Goal: Transaction & Acquisition: Purchase product/service

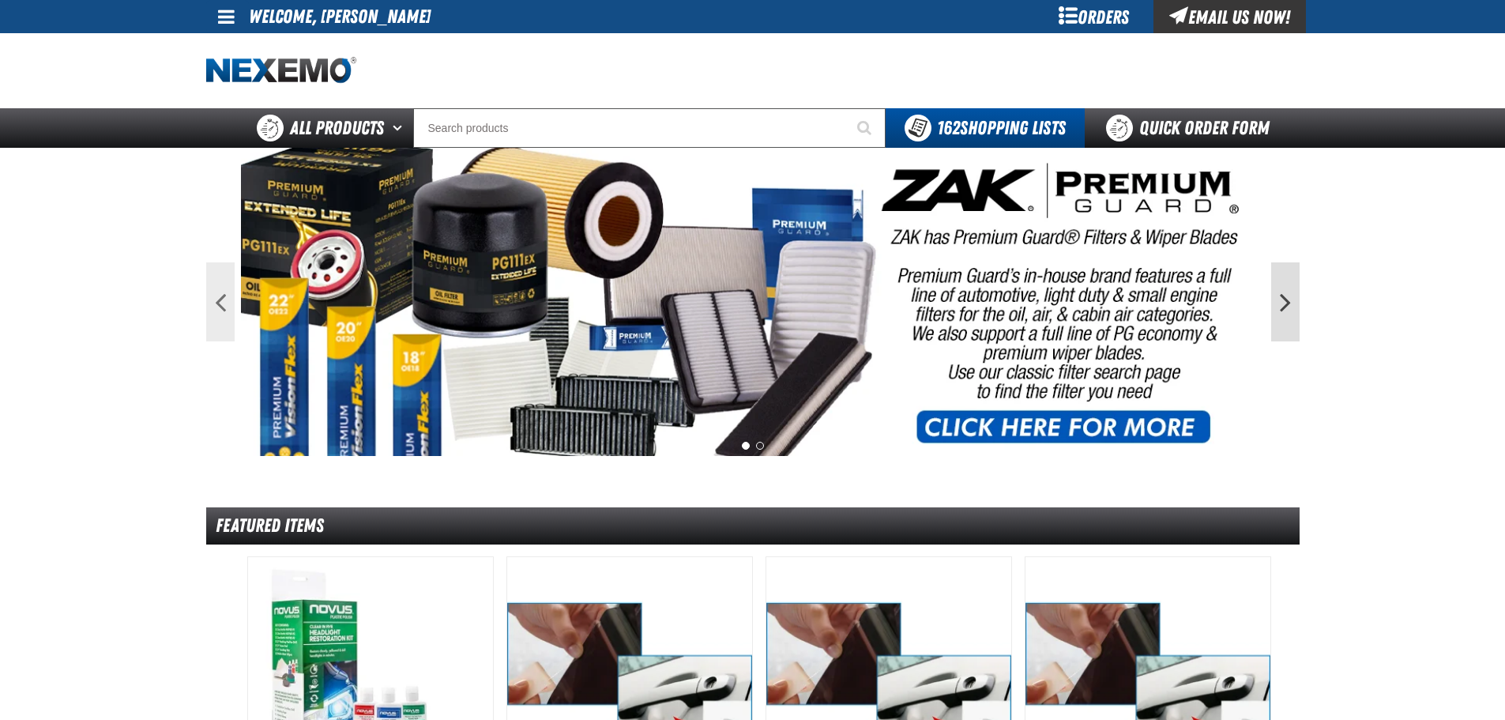
click at [1291, 301] on button "Next" at bounding box center [1285, 301] width 28 height 79
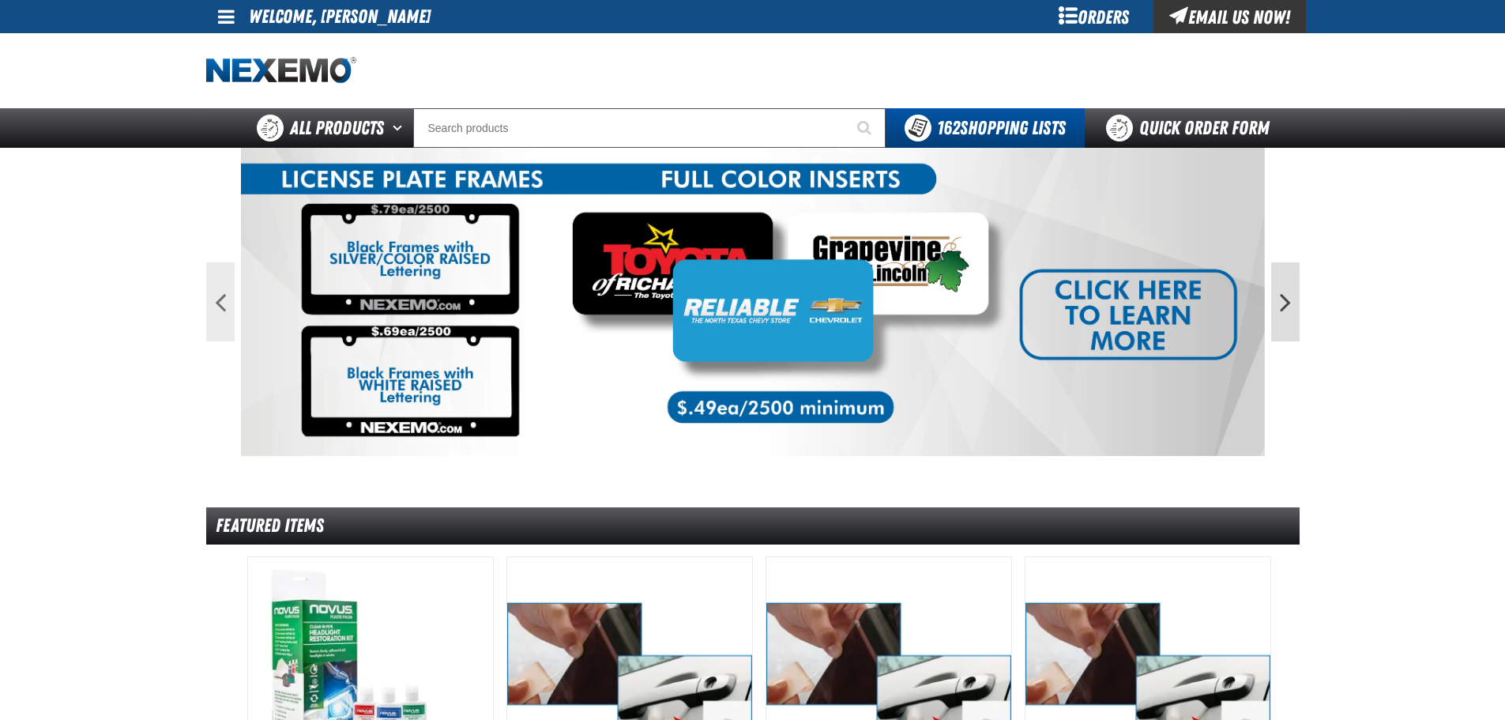
click at [1278, 309] on button "Next" at bounding box center [1285, 301] width 28 height 79
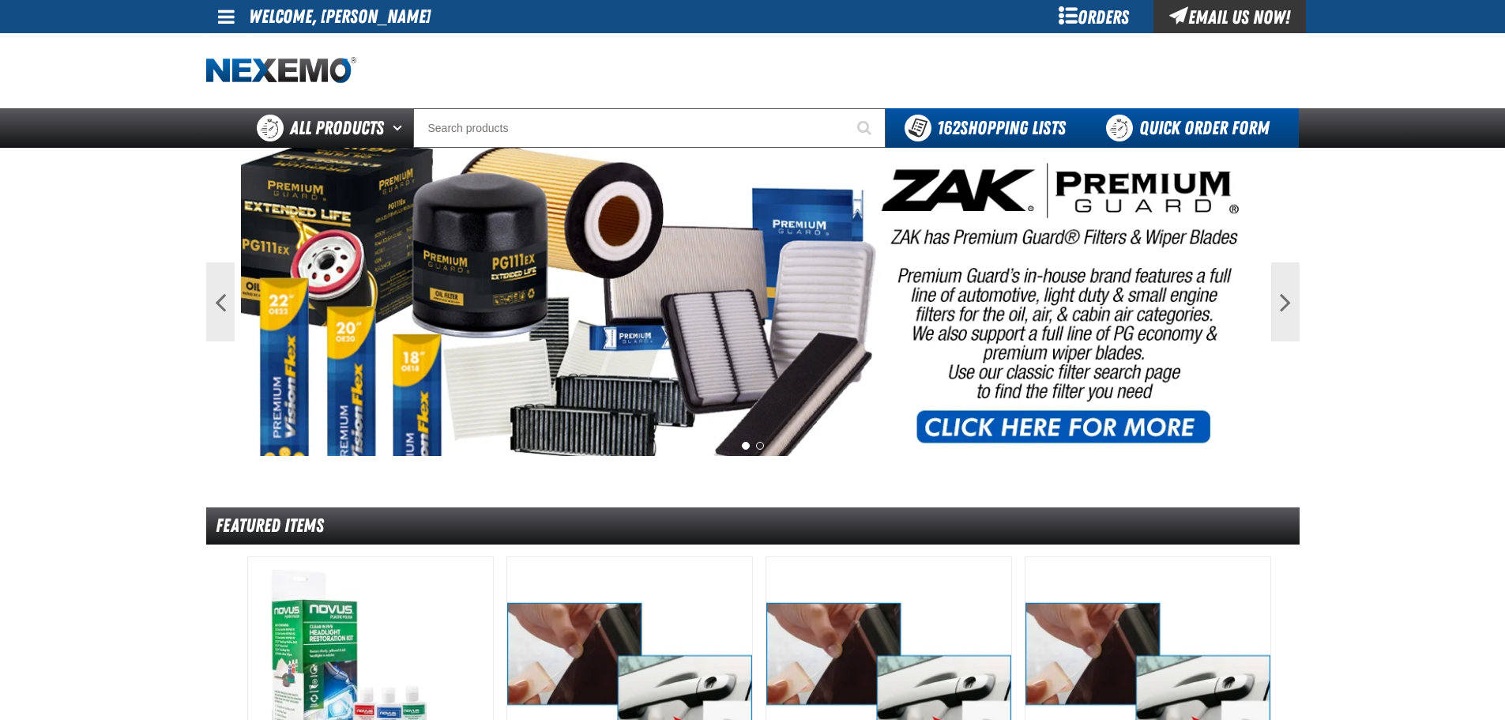
click at [1171, 119] on link "Quick Order Form" at bounding box center [1192, 128] width 214 height 40
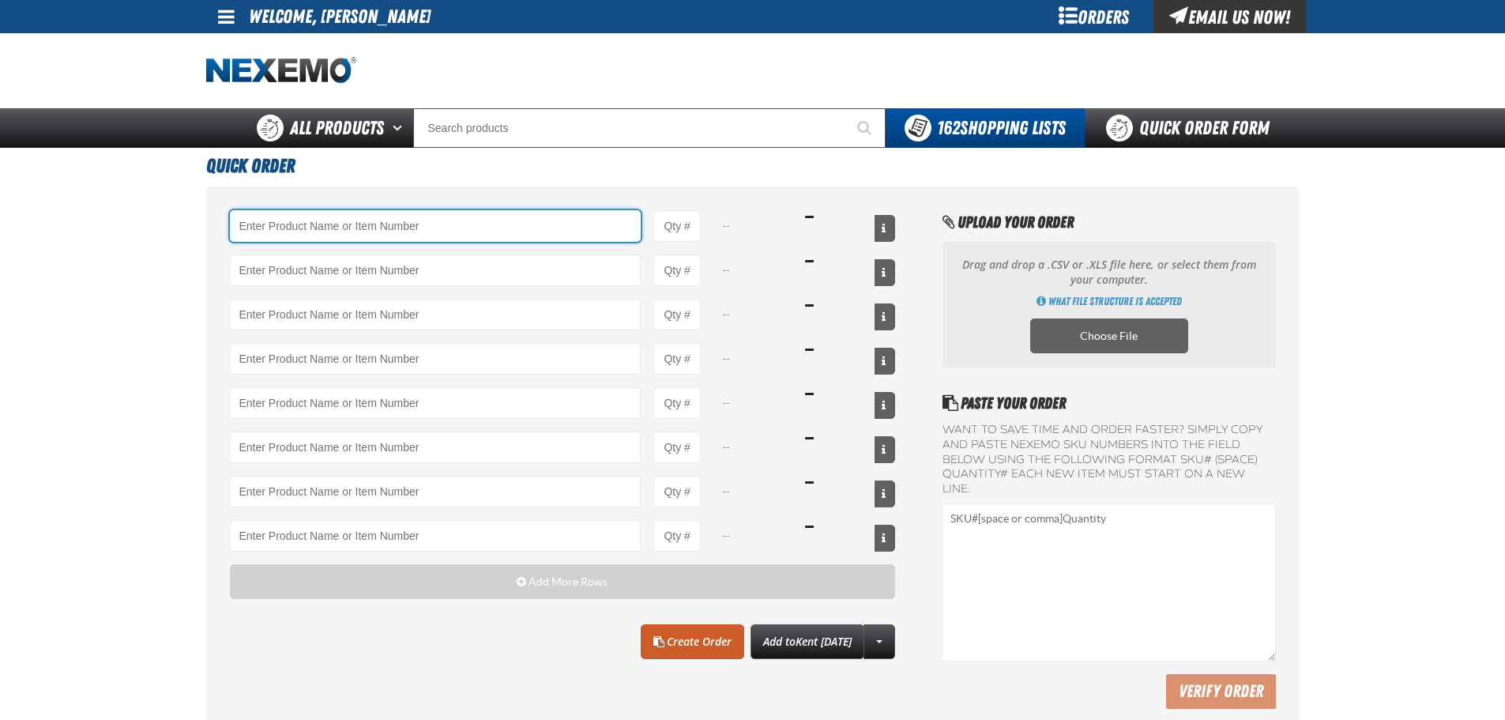
click at [320, 219] on input "Product" at bounding box center [436, 226] width 412 height 32
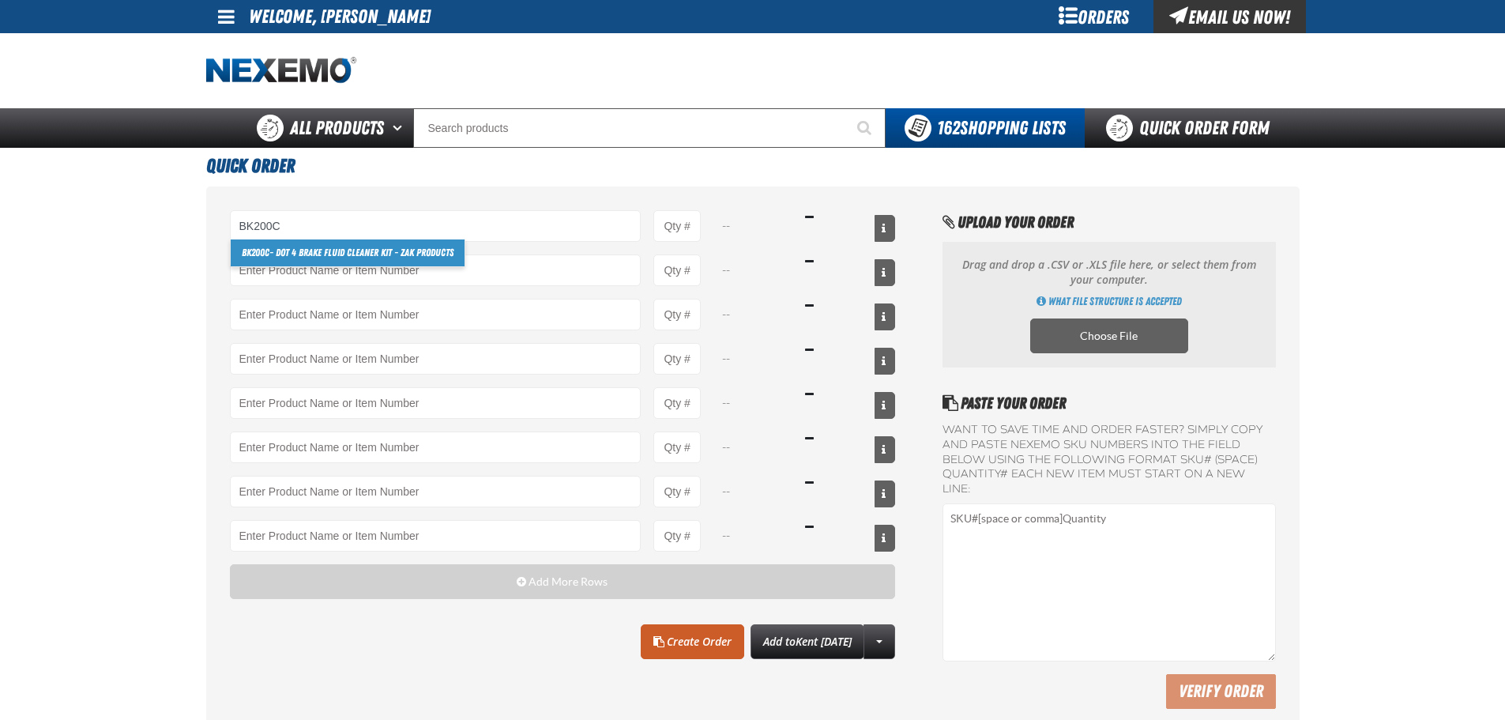
click at [274, 259] on link "BK200C - DOT 4 Brake Fluid Cleaner Kit - ZAK Products" at bounding box center [348, 252] width 234 height 27
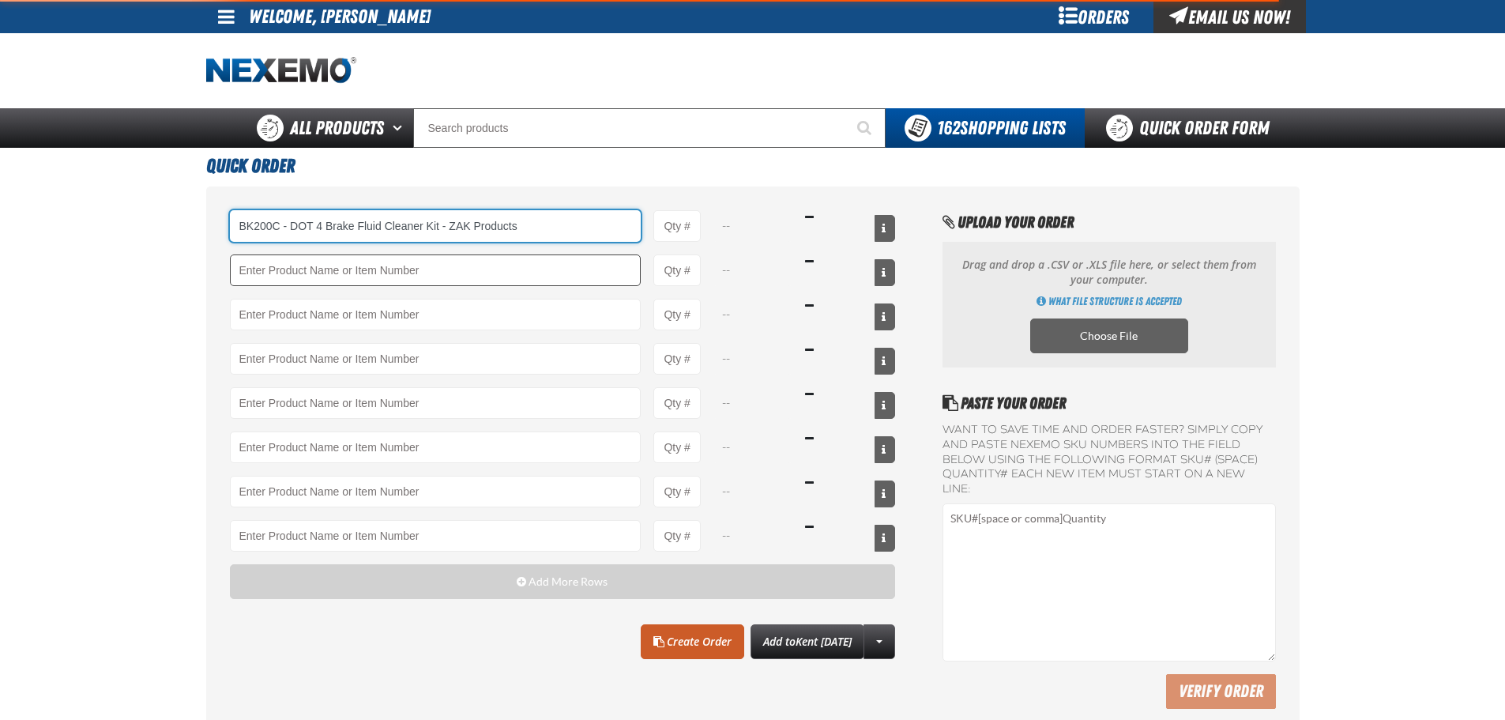
type input "BK200C - DOT 4 Brake Fluid Cleaner Kit - ZAK Products"
type input "1"
select select "kit"
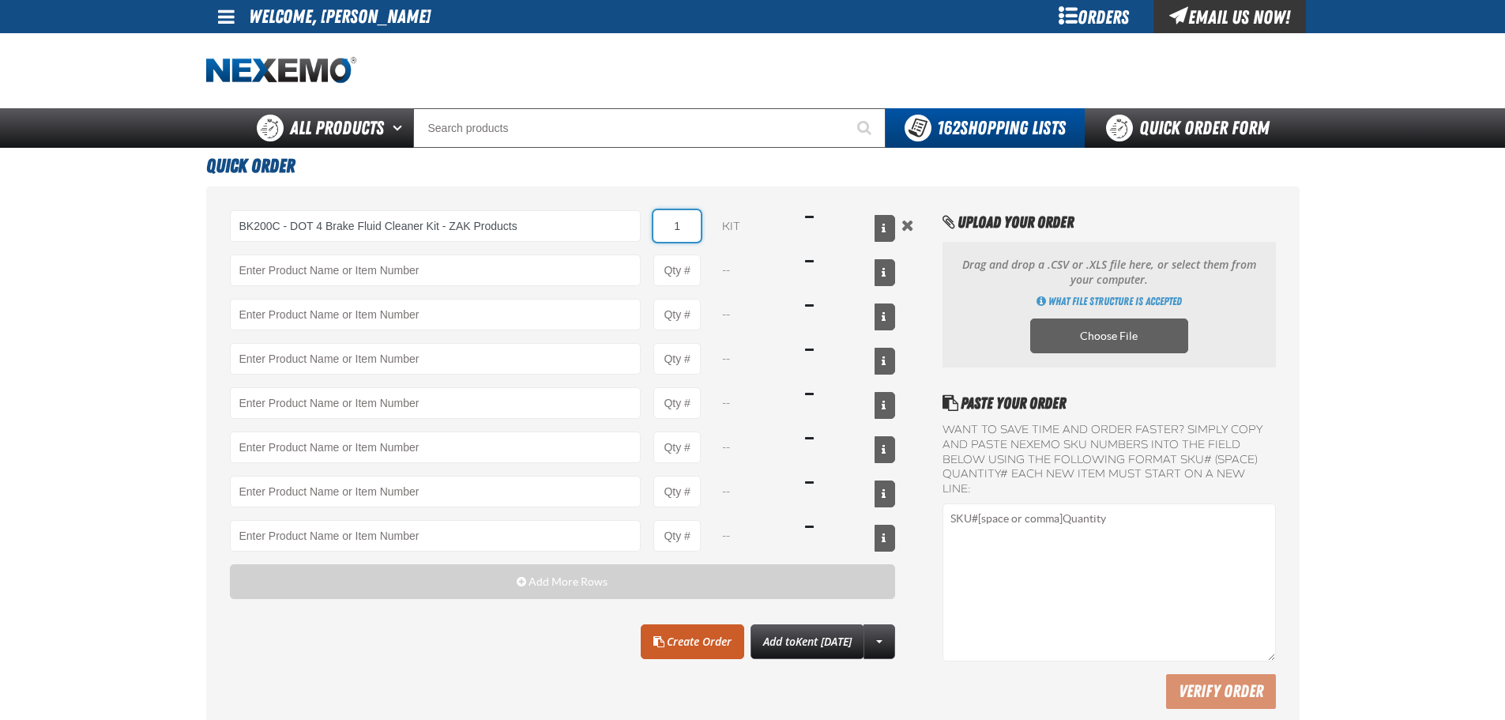
click at [680, 228] on input "1" at bounding box center [676, 226] width 47 height 32
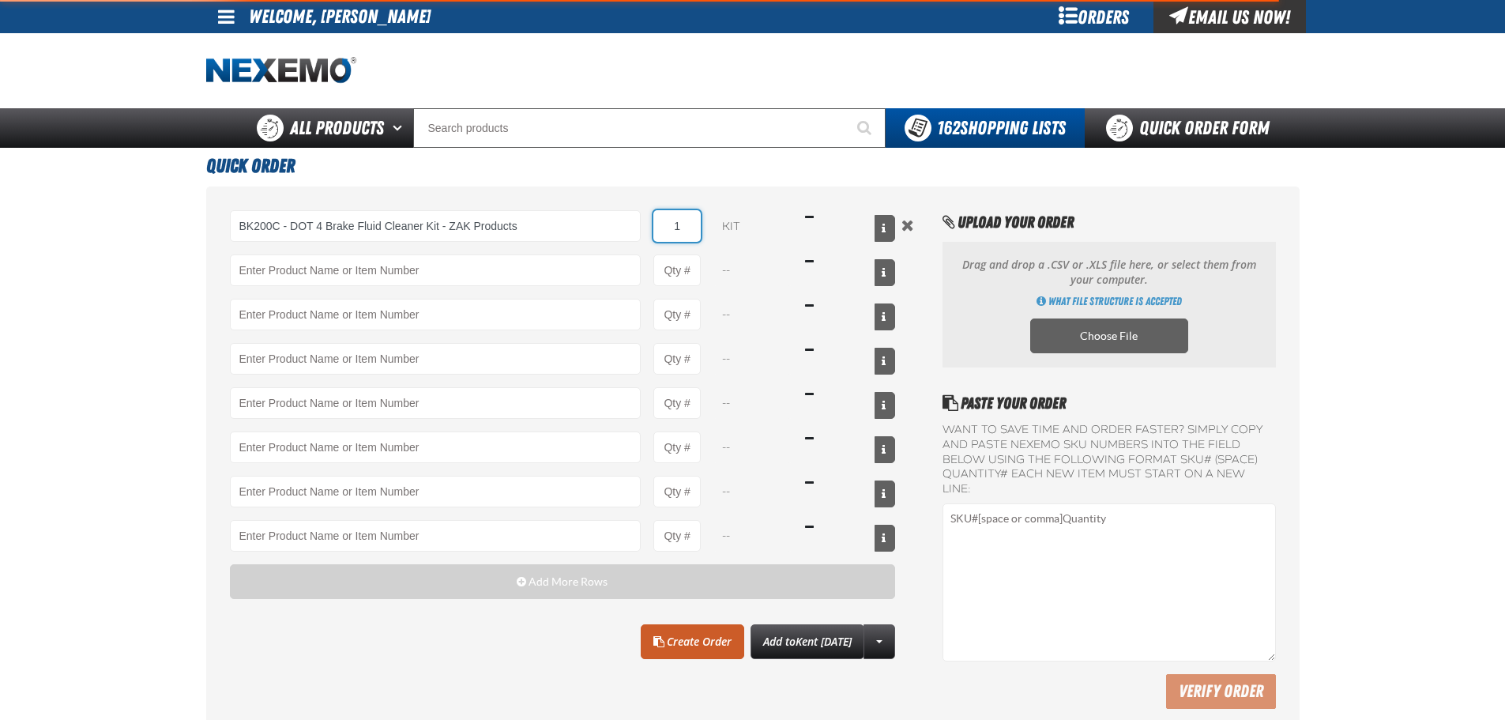
click at [680, 228] on input "1" at bounding box center [676, 226] width 47 height 32
type input "BK200C - DOT 4 Brake Fluid Cleaner Kit - ZAK Products"
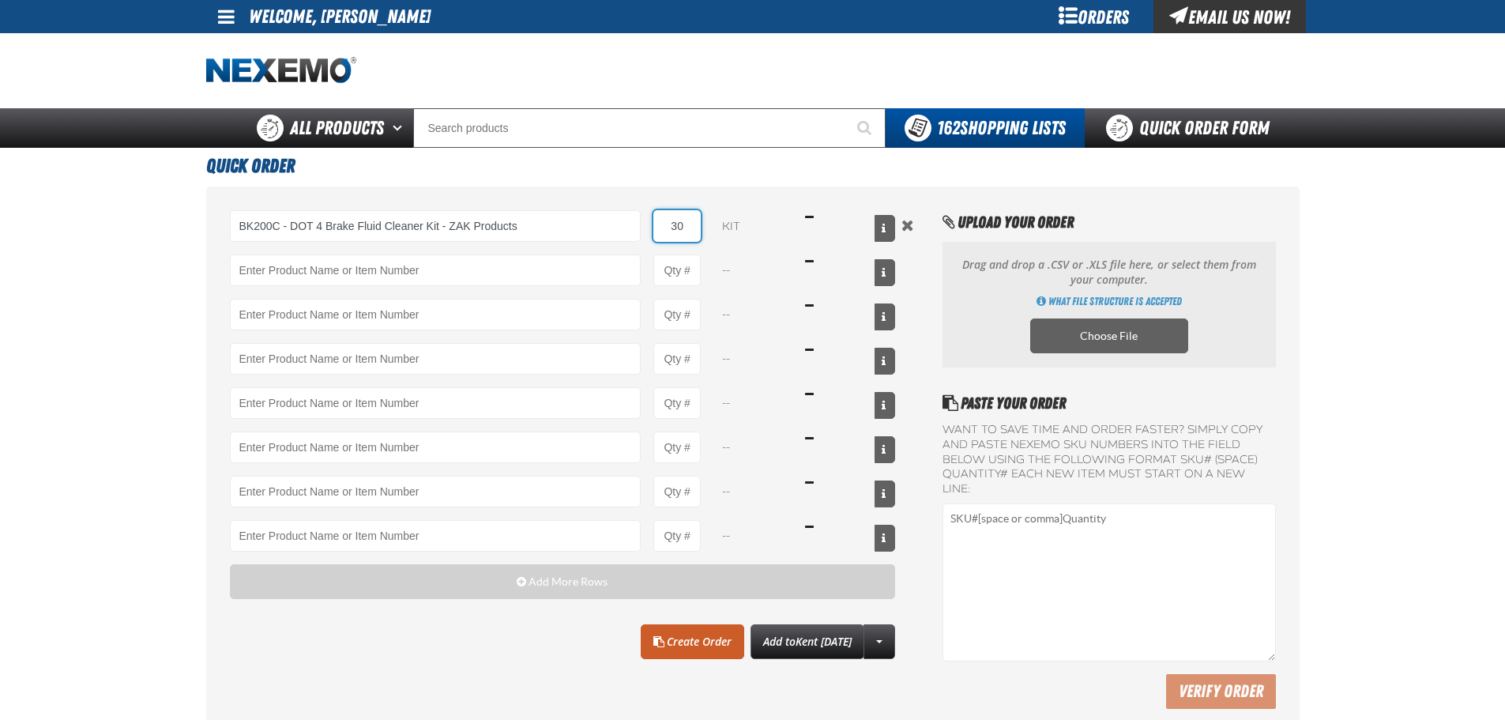
type input "30"
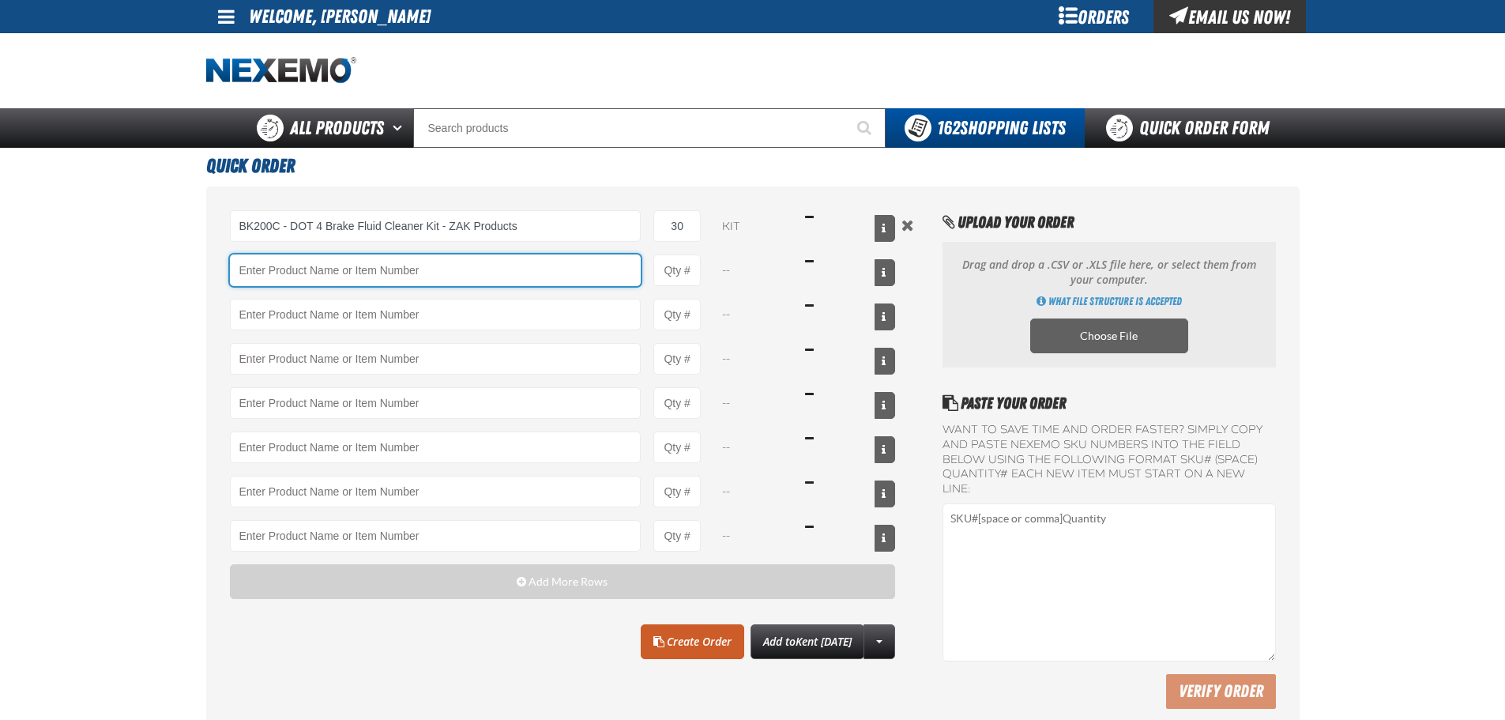
click at [314, 260] on input "Product" at bounding box center [436, 270] width 412 height 32
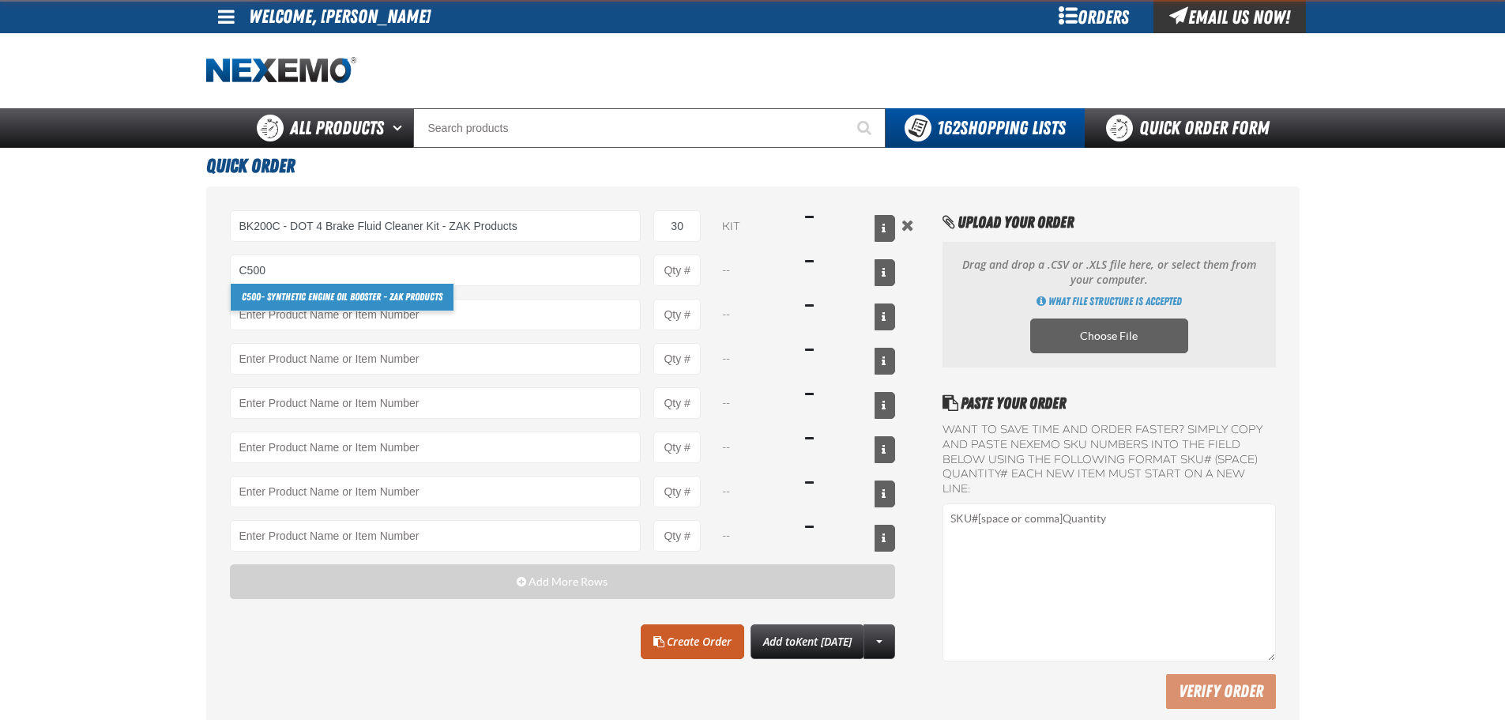
click at [283, 298] on link "C500 - Synthetic Engine Oil Booster - ZAK Products" at bounding box center [342, 297] width 223 height 27
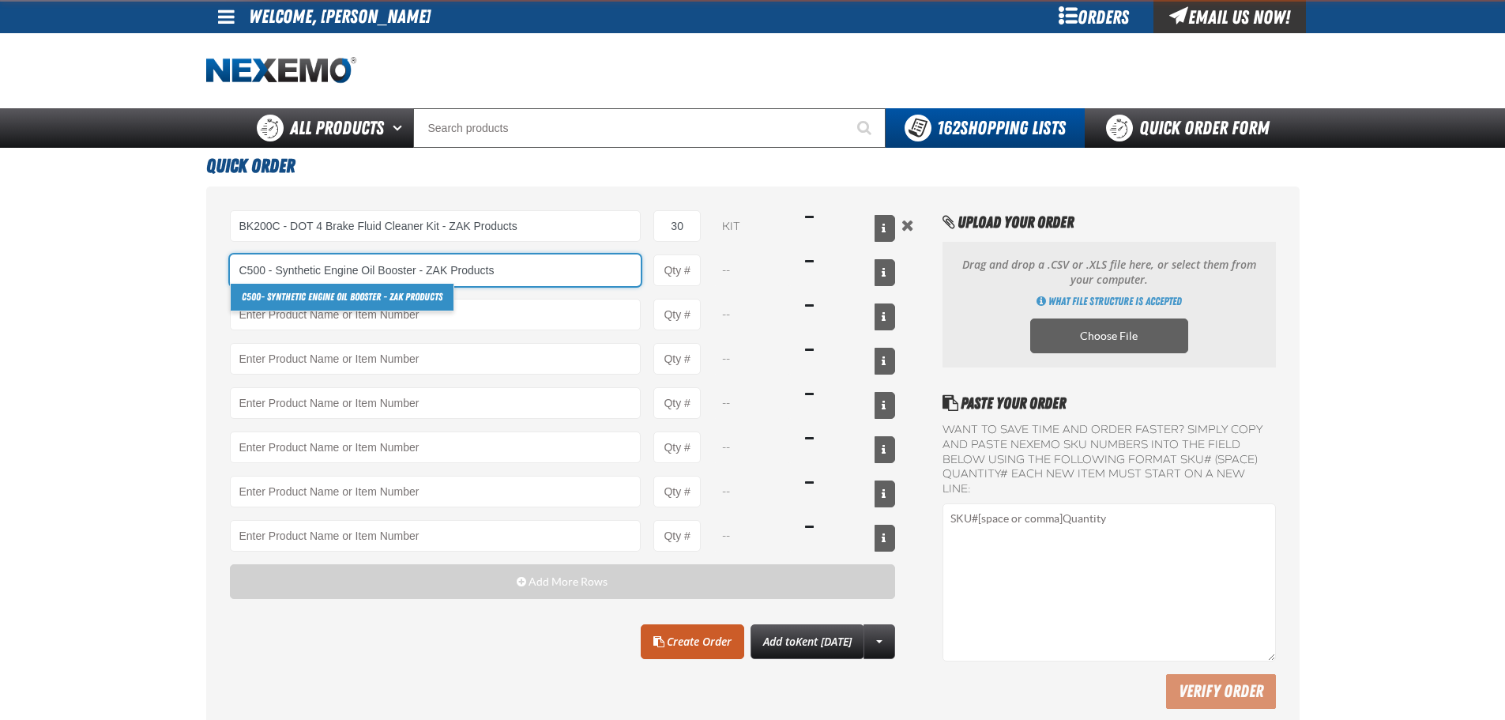
type input "C500 - Synthetic Engine Oil Booster - ZAK Products"
type input "1"
select select "bottle"
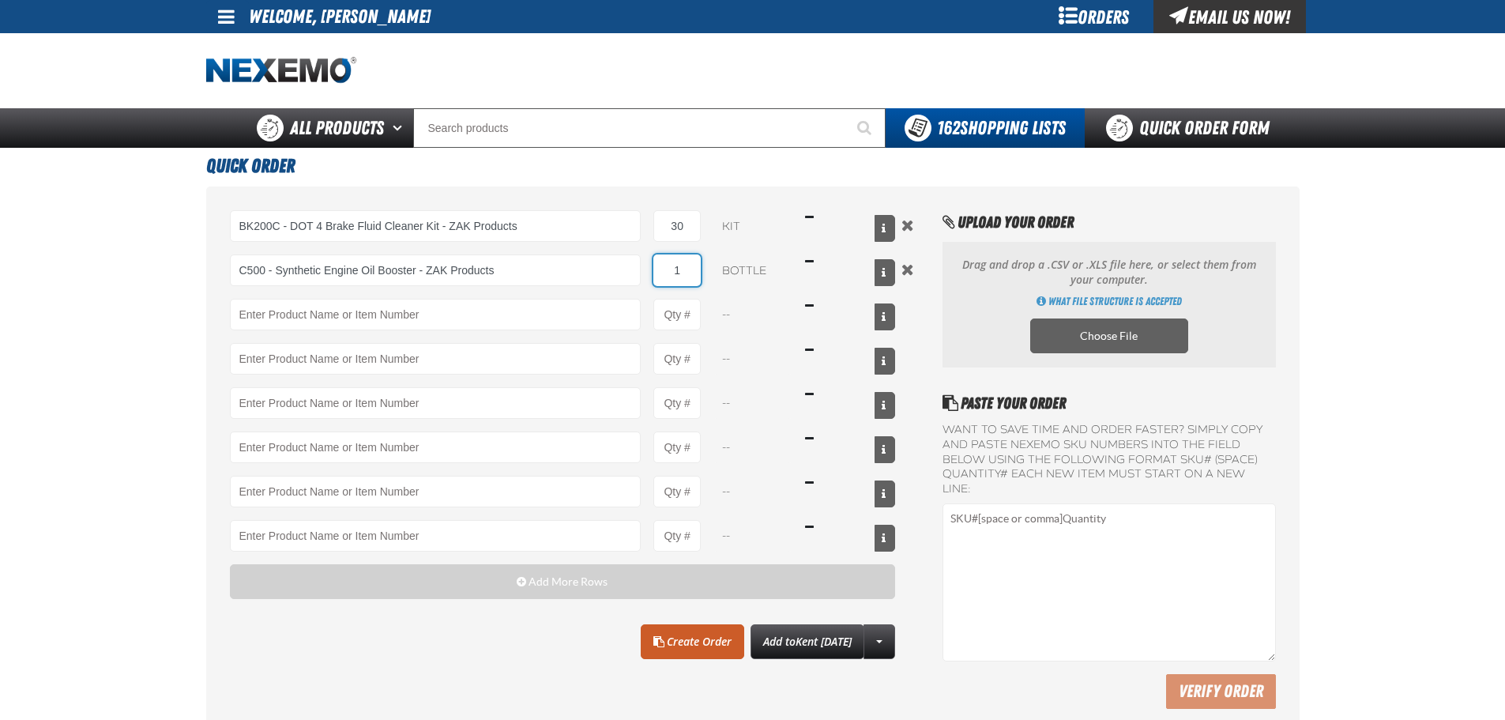
click at [697, 263] on input "1" at bounding box center [676, 270] width 47 height 32
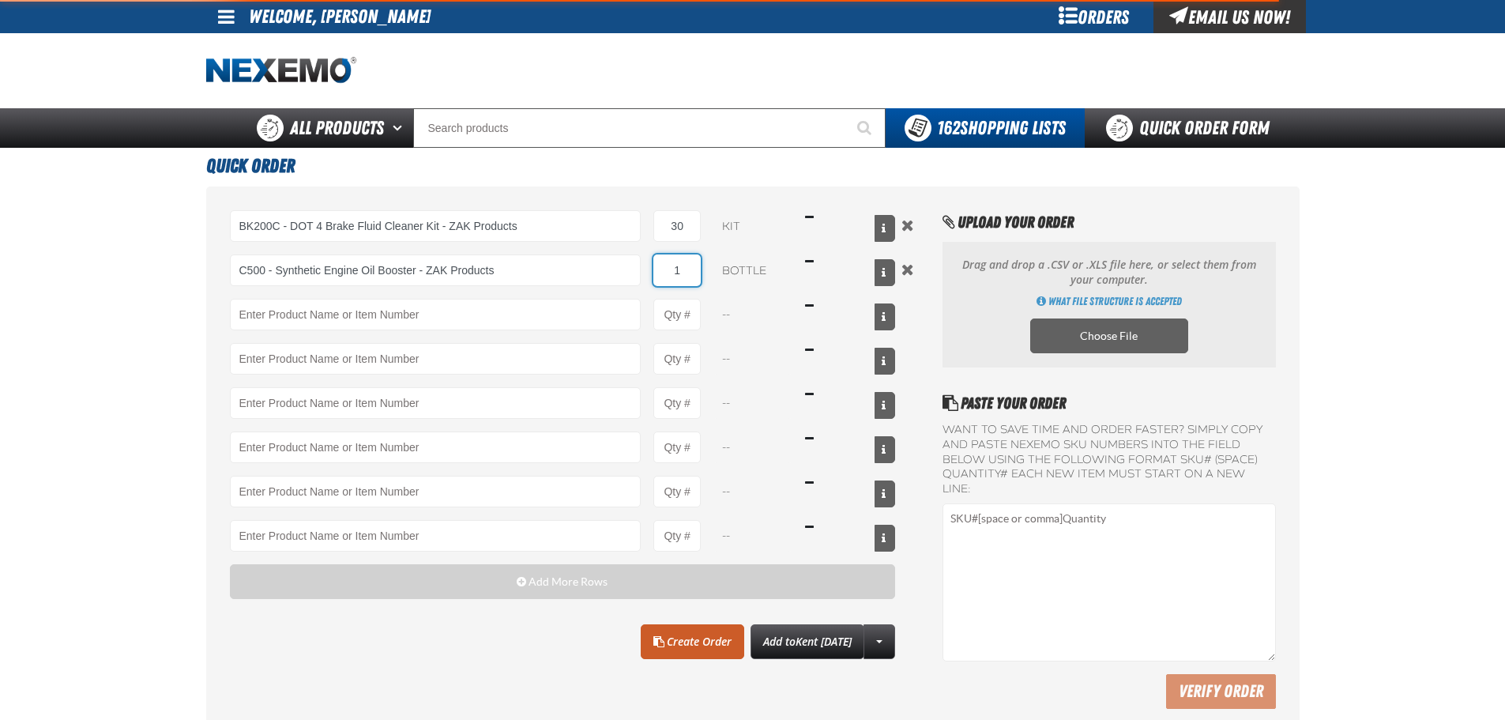
type input "C500 - Synthetic Engine Oil Booster - ZAK Products"
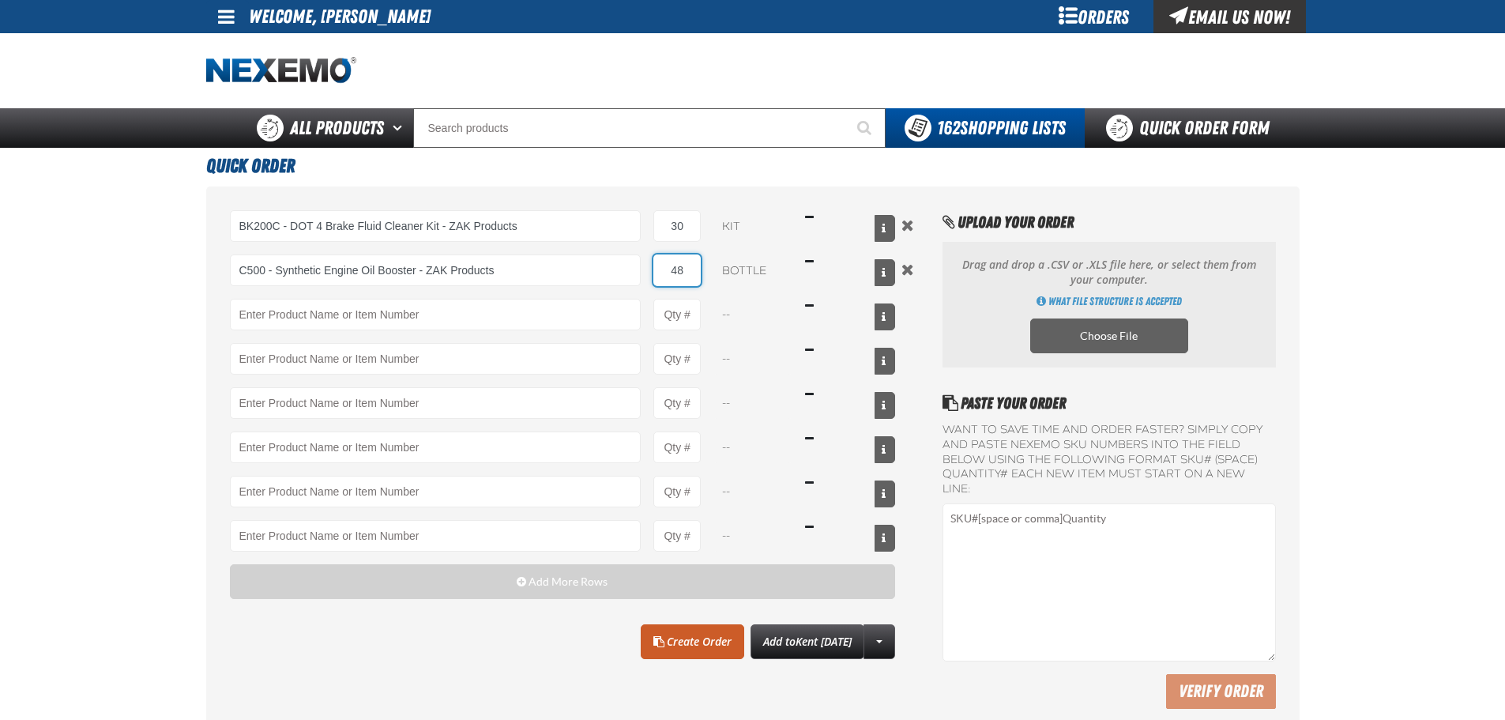
type input "48"
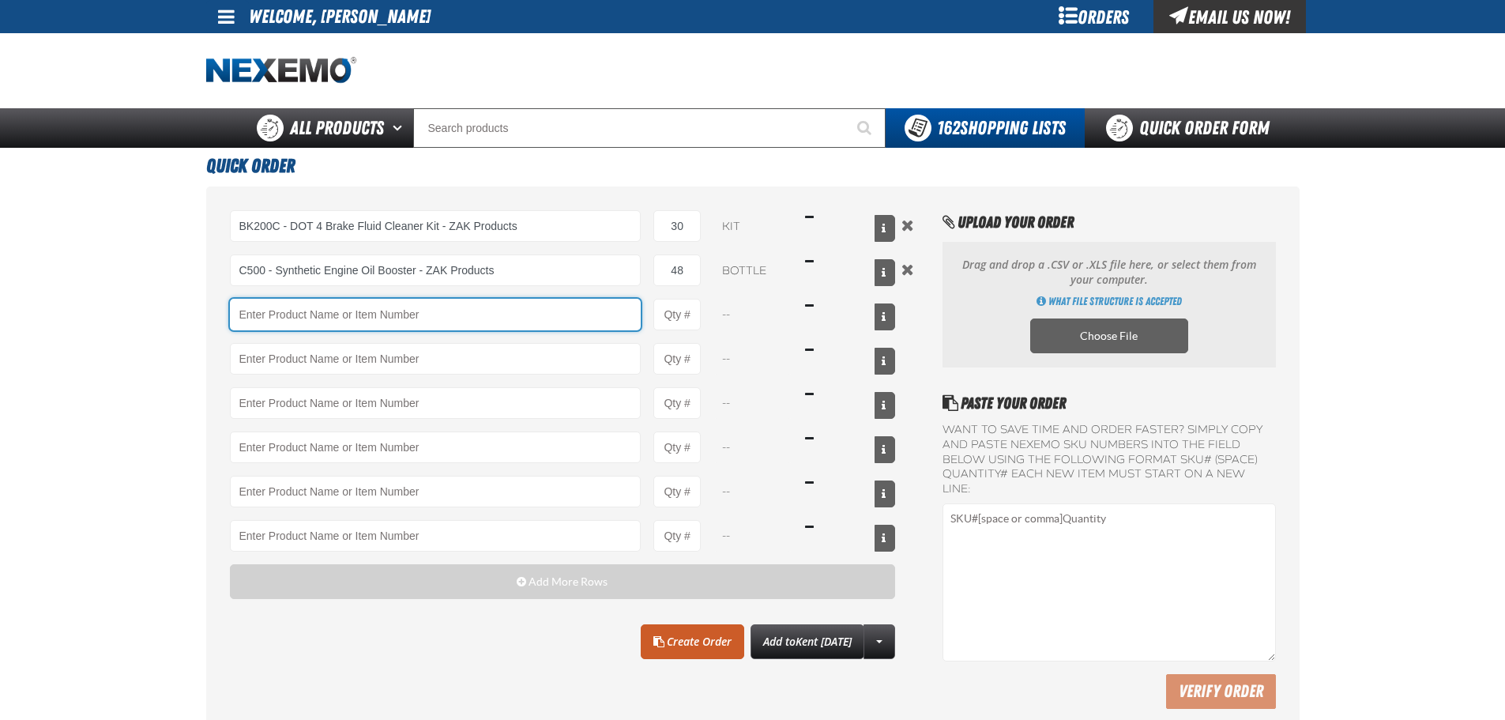
click at [320, 314] on input "Product" at bounding box center [436, 315] width 412 height 32
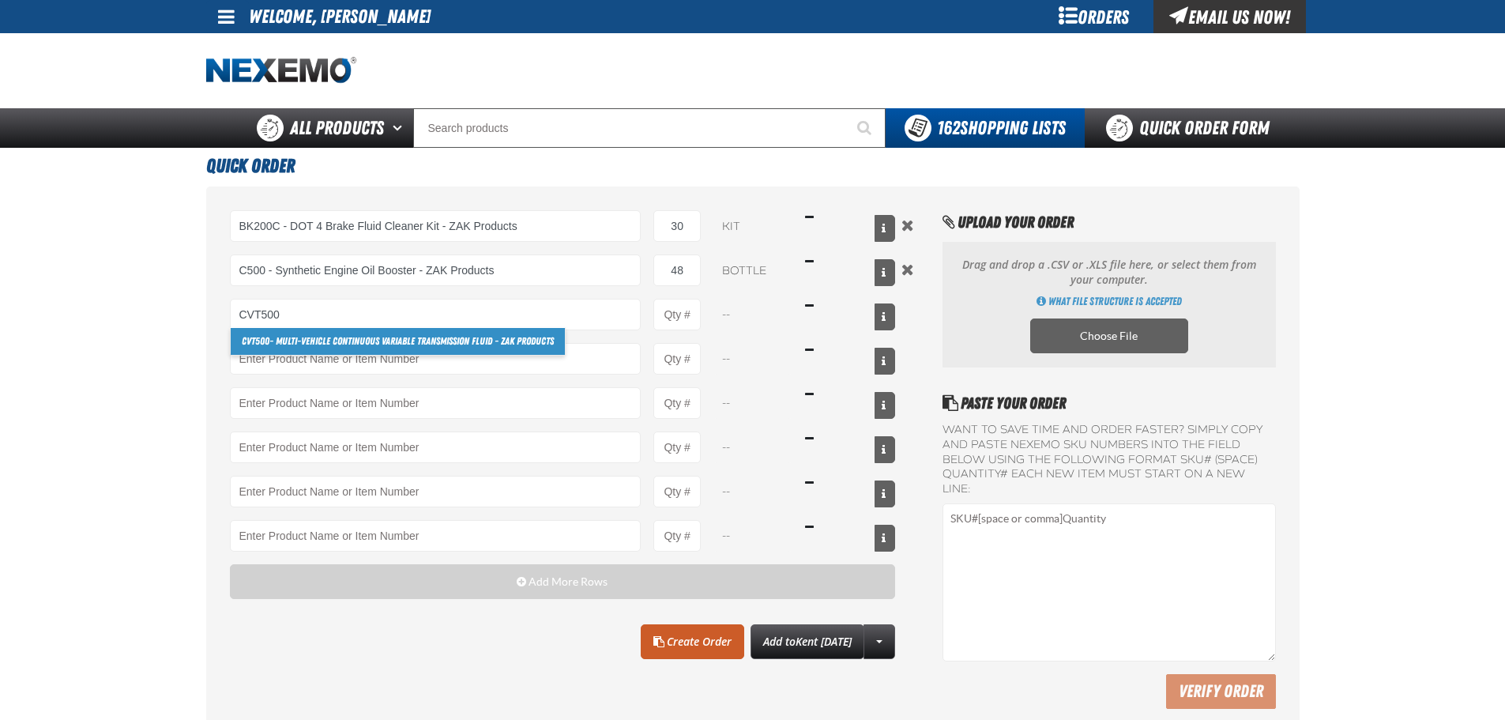
click at [277, 346] on link "CVT500 - Multi-Vehicle Continuous Variable Transmission Fluid - ZAK Products" at bounding box center [398, 341] width 334 height 27
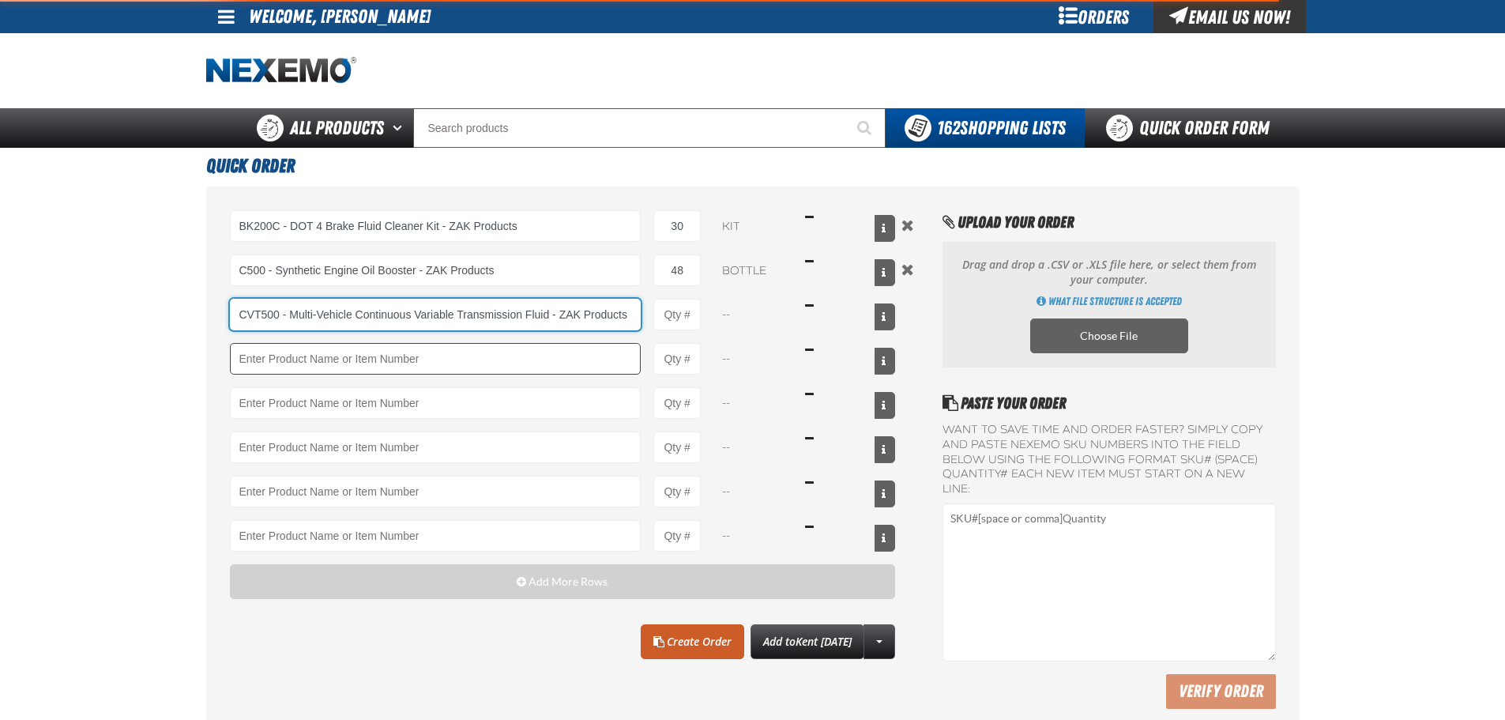
type input "CVT500 - Multi-Vehicle Continuous Variable Transmission Fluid - ZAK Products"
type input "1"
select select "bottle"
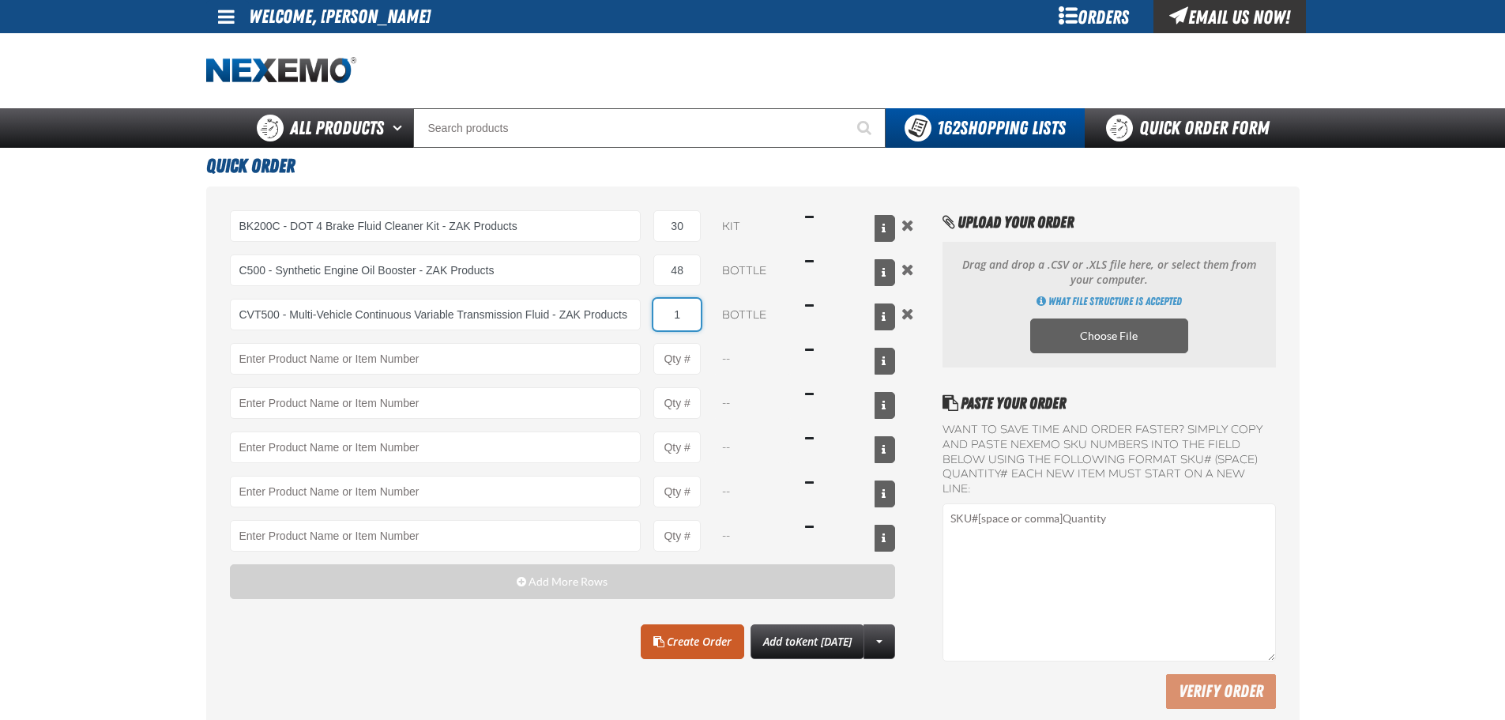
click at [688, 309] on input "1" at bounding box center [676, 315] width 47 height 32
type input "CVT500 - Multi-Vehicle Continuous Variable Transmission Fluid - ZAK Products"
type input "24"
click at [679, 271] on input "48" at bounding box center [676, 270] width 47 height 32
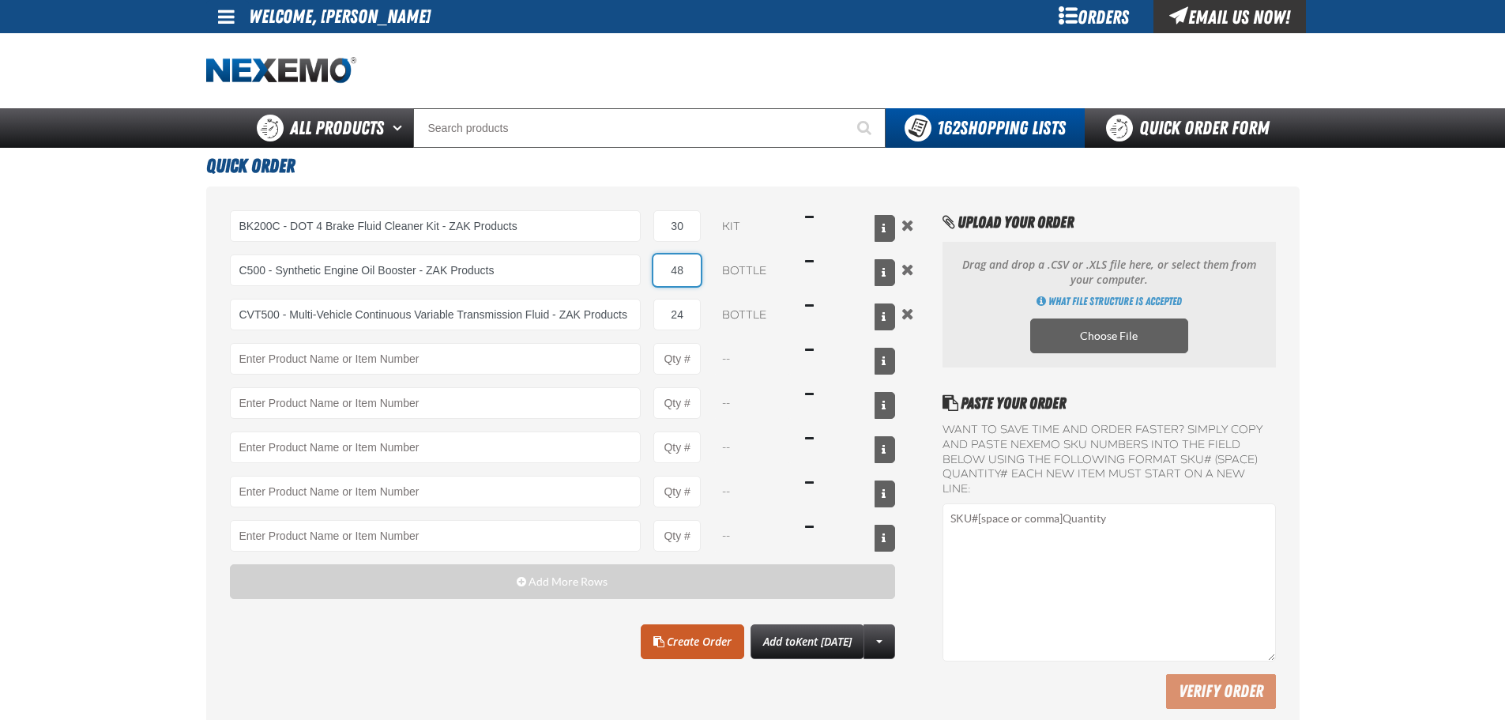
click at [679, 271] on input "48" at bounding box center [676, 270] width 47 height 32
type input "72"
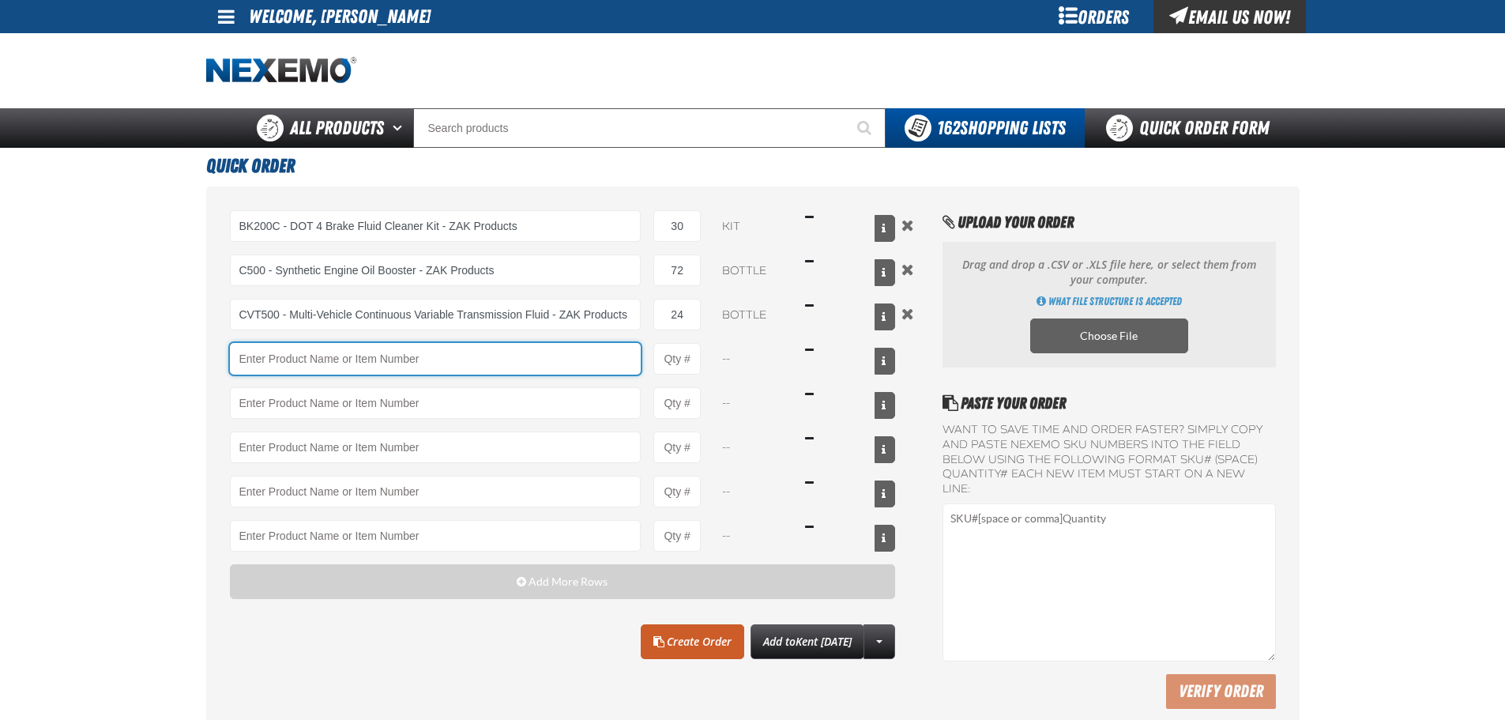
click at [268, 356] on input "Product" at bounding box center [436, 359] width 412 height 32
click at [274, 363] on input "Product" at bounding box center [436, 359] width 412 height 32
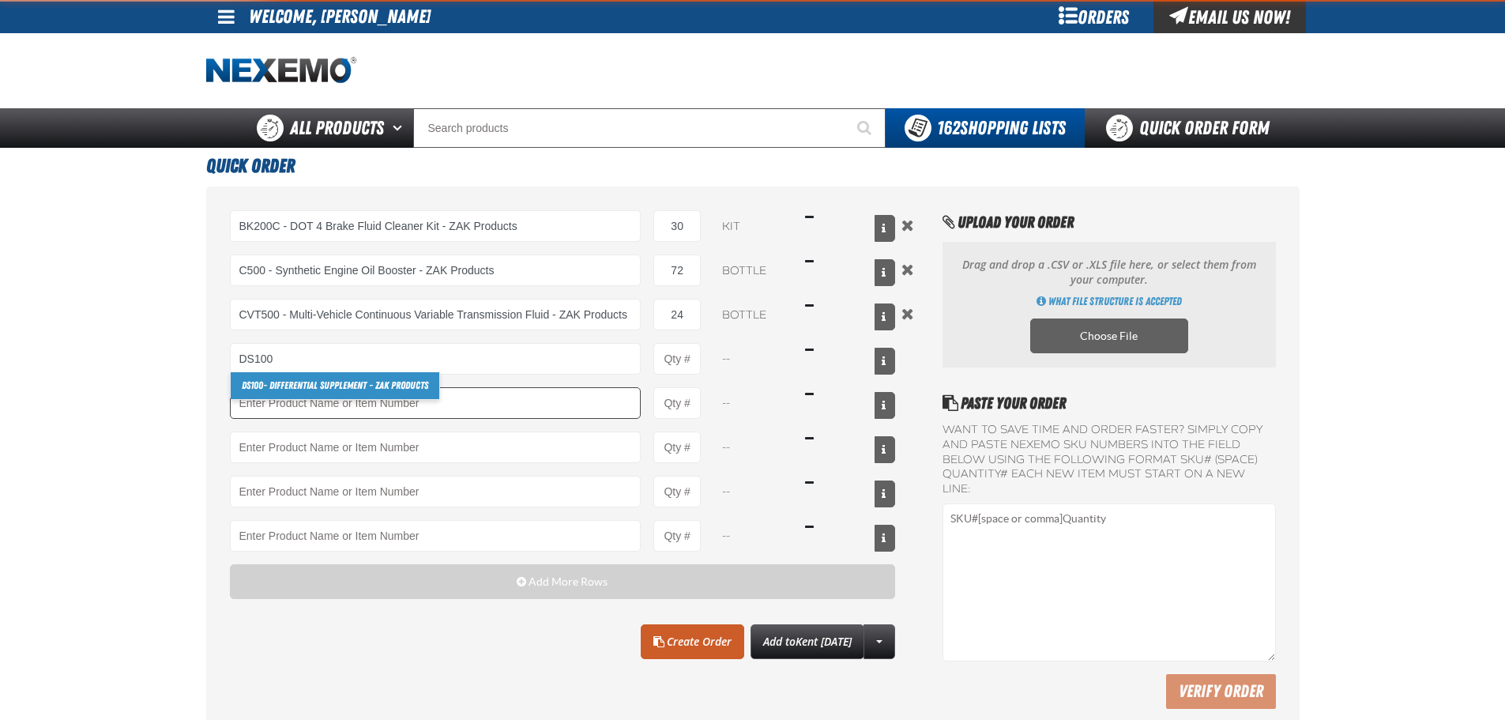
drag, startPoint x: 267, startPoint y: 390, endPoint x: 276, endPoint y: 387, distance: 9.0
click at [268, 390] on link "DS100 - Differential Supplement - ZAK Products" at bounding box center [335, 385] width 209 height 27
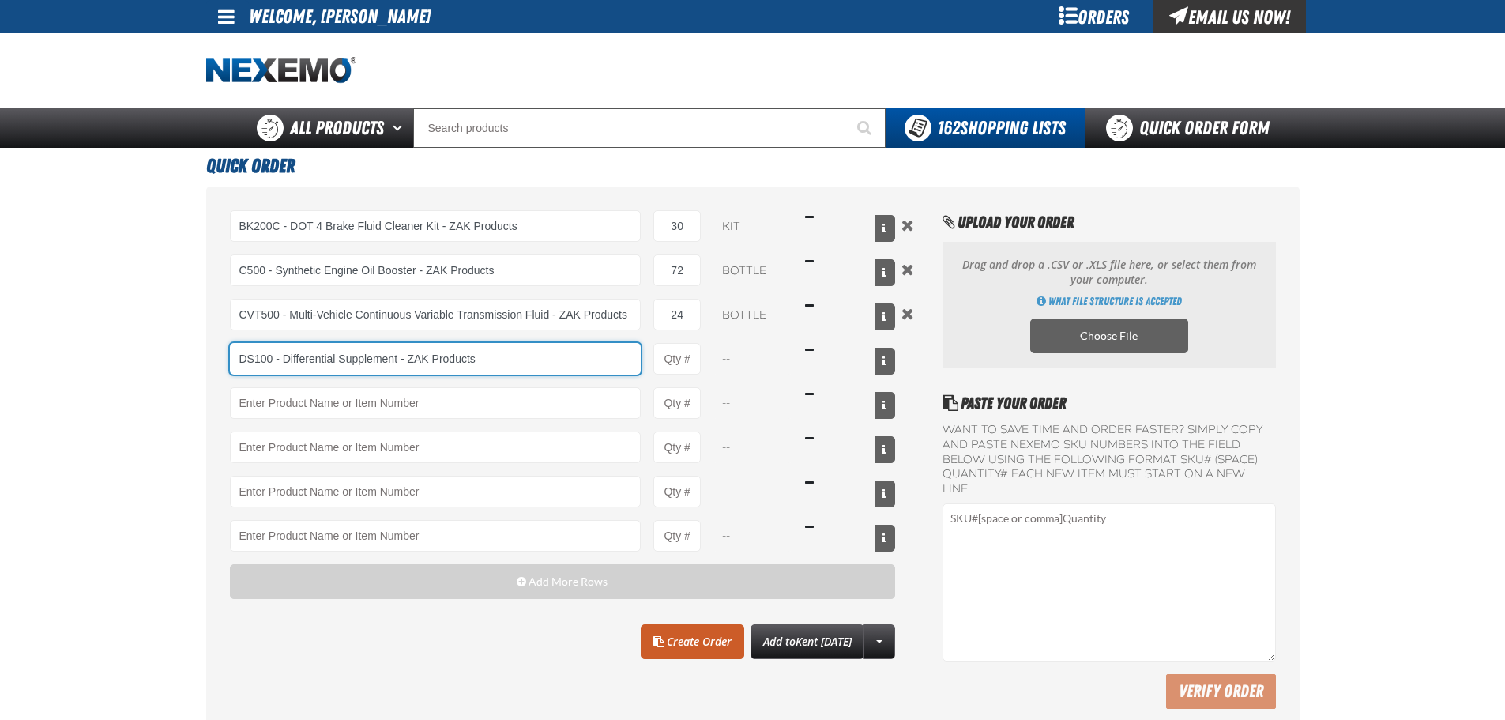
type input "DS100 - Differential Supplement - ZAK Products"
type input "1"
select select "bottle"
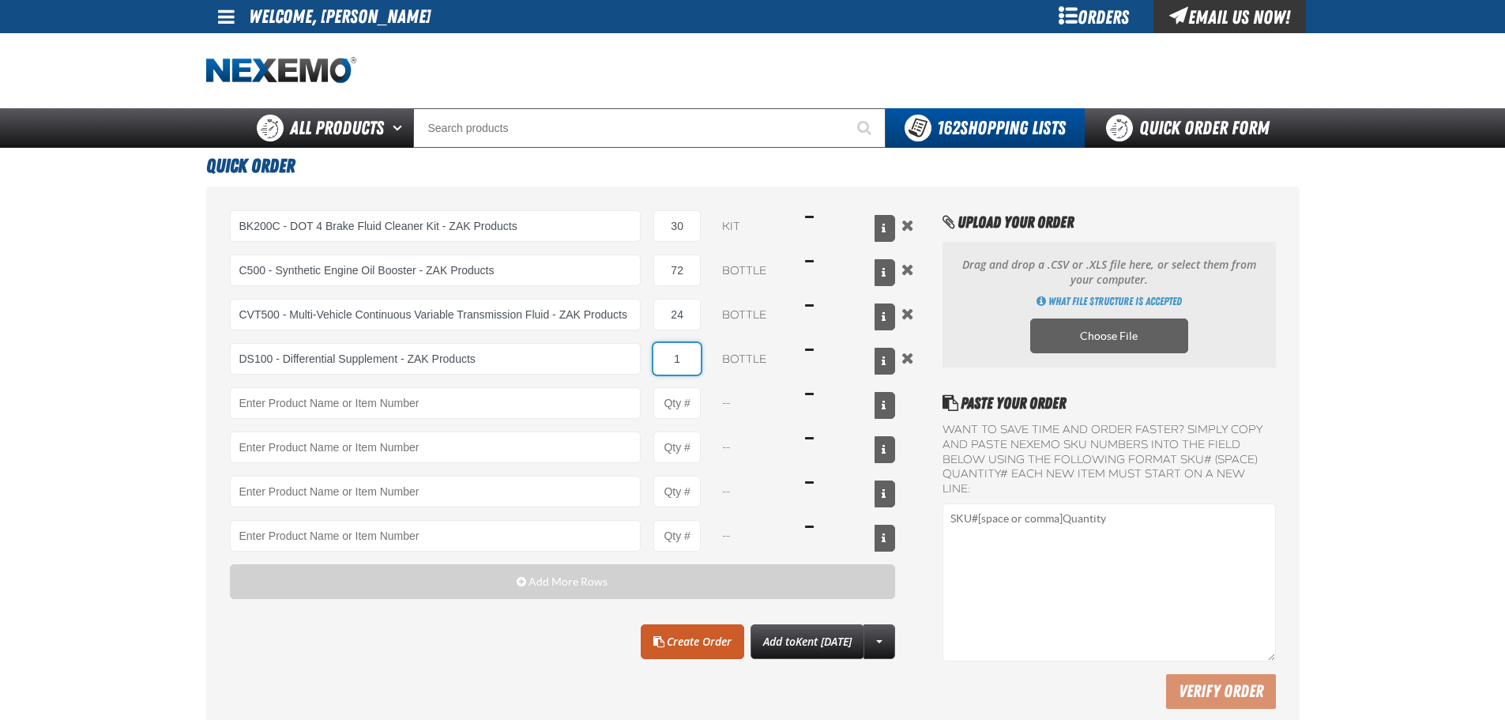
click at [697, 359] on input "1" at bounding box center [676, 359] width 47 height 32
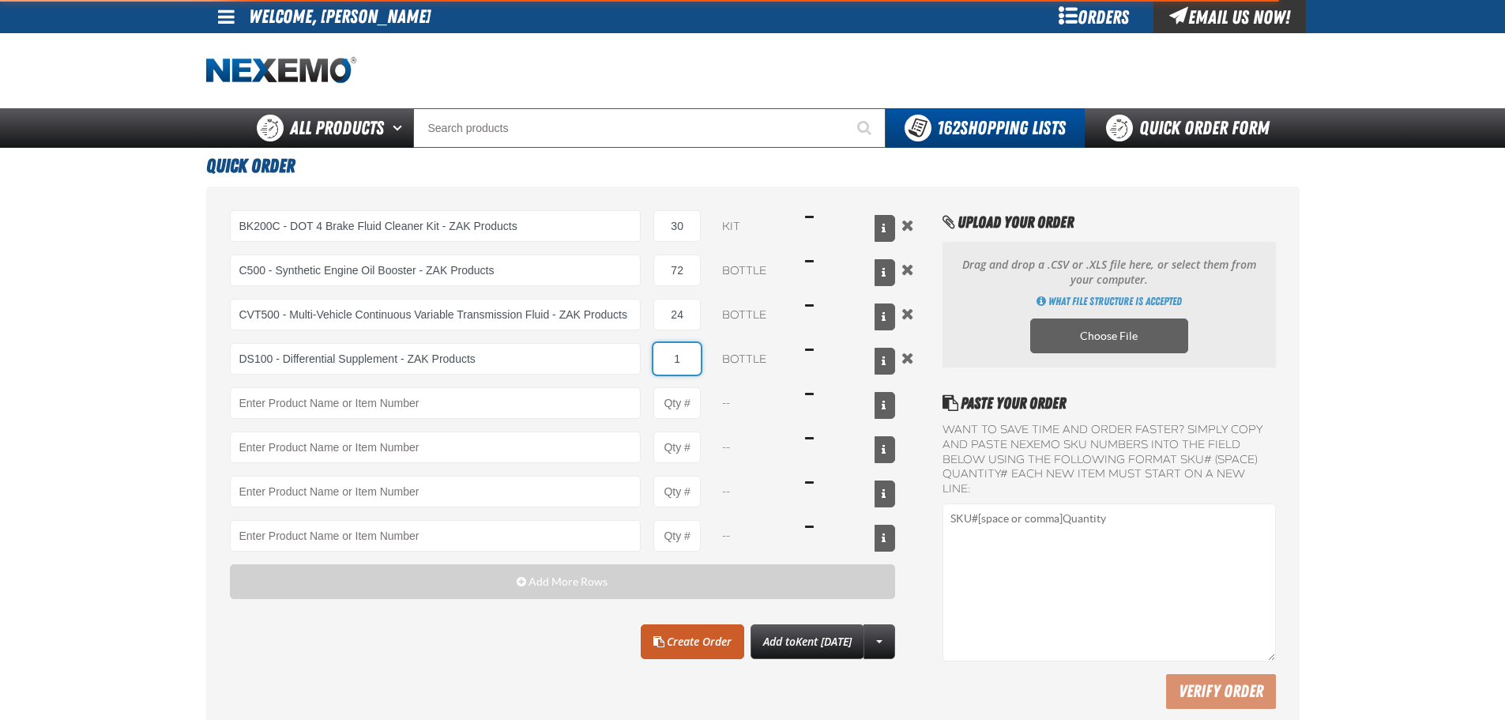
type input "DS100 - Differential Supplement - ZAK Products"
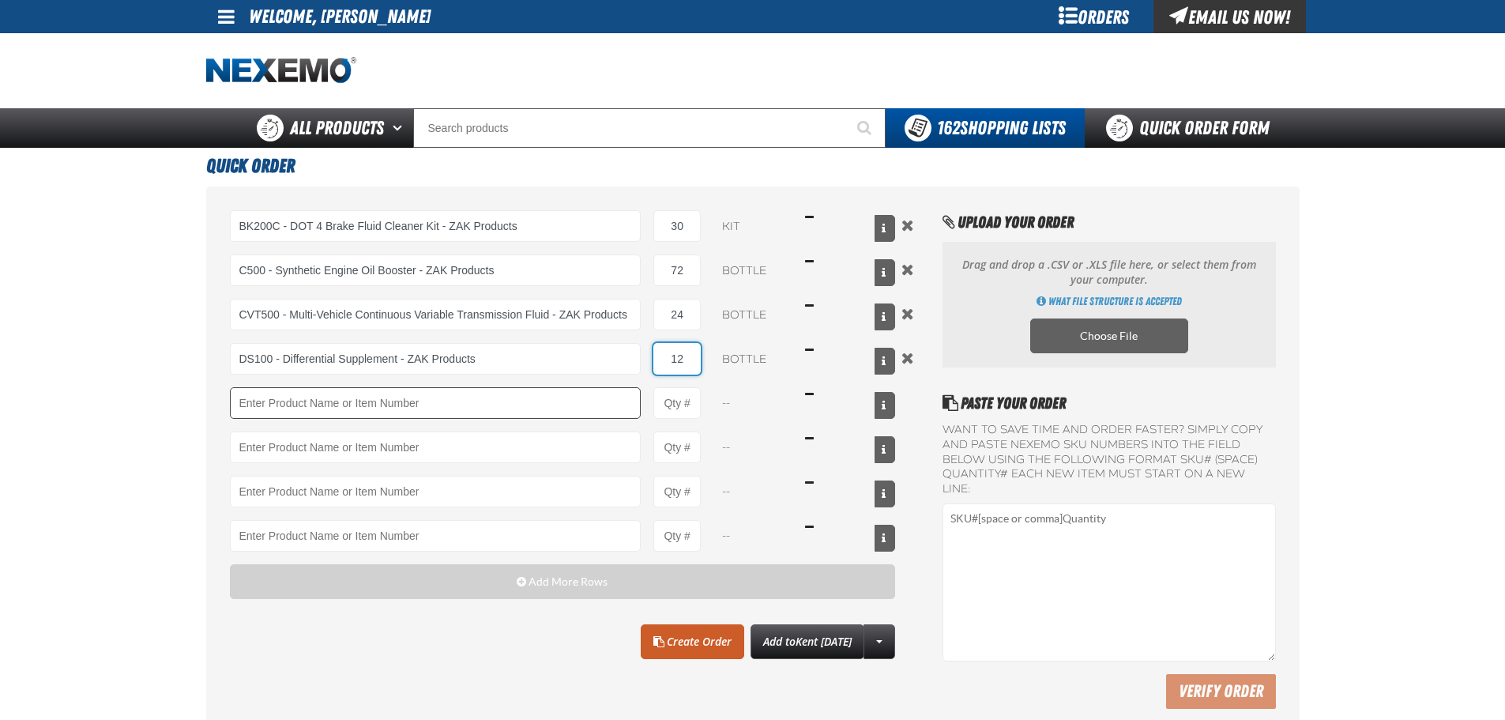
type input "12"
click at [412, 392] on input "Product" at bounding box center [436, 403] width 412 height 32
click at [247, 386] on div "BK200C - DOT 4 Brake Fluid Cleaner Kit - ZAK Products BK200C - DOT 4 Brake Flui…" at bounding box center [563, 380] width 666 height 341
click at [282, 386] on div "BK200C - DOT 4 Brake Fluid Cleaner Kit - ZAK Products BK200C - DOT 4 Brake Flui…" at bounding box center [563, 380] width 666 height 341
click at [277, 397] on input "Product" at bounding box center [436, 403] width 412 height 32
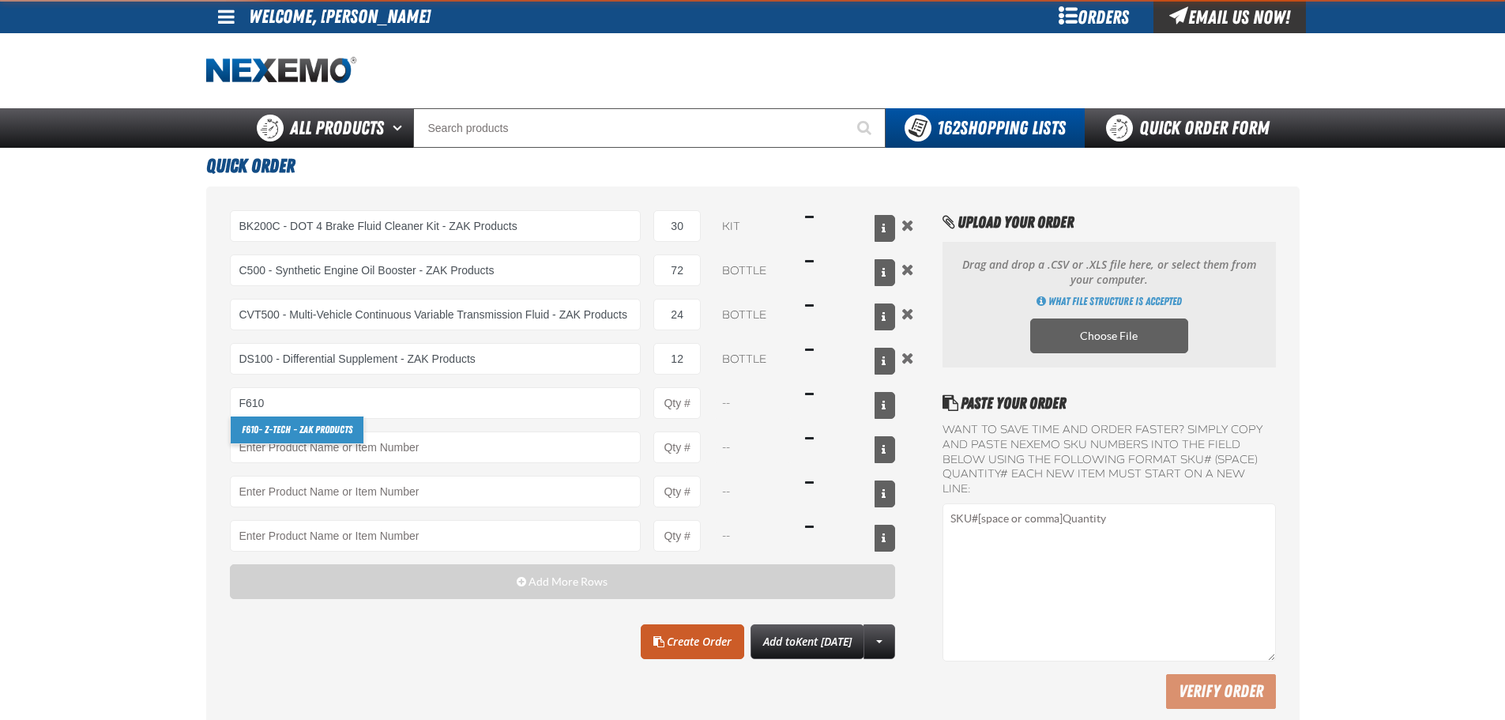
click at [283, 424] on link "F610 - Z-Tech - ZAK Products" at bounding box center [297, 429] width 133 height 27
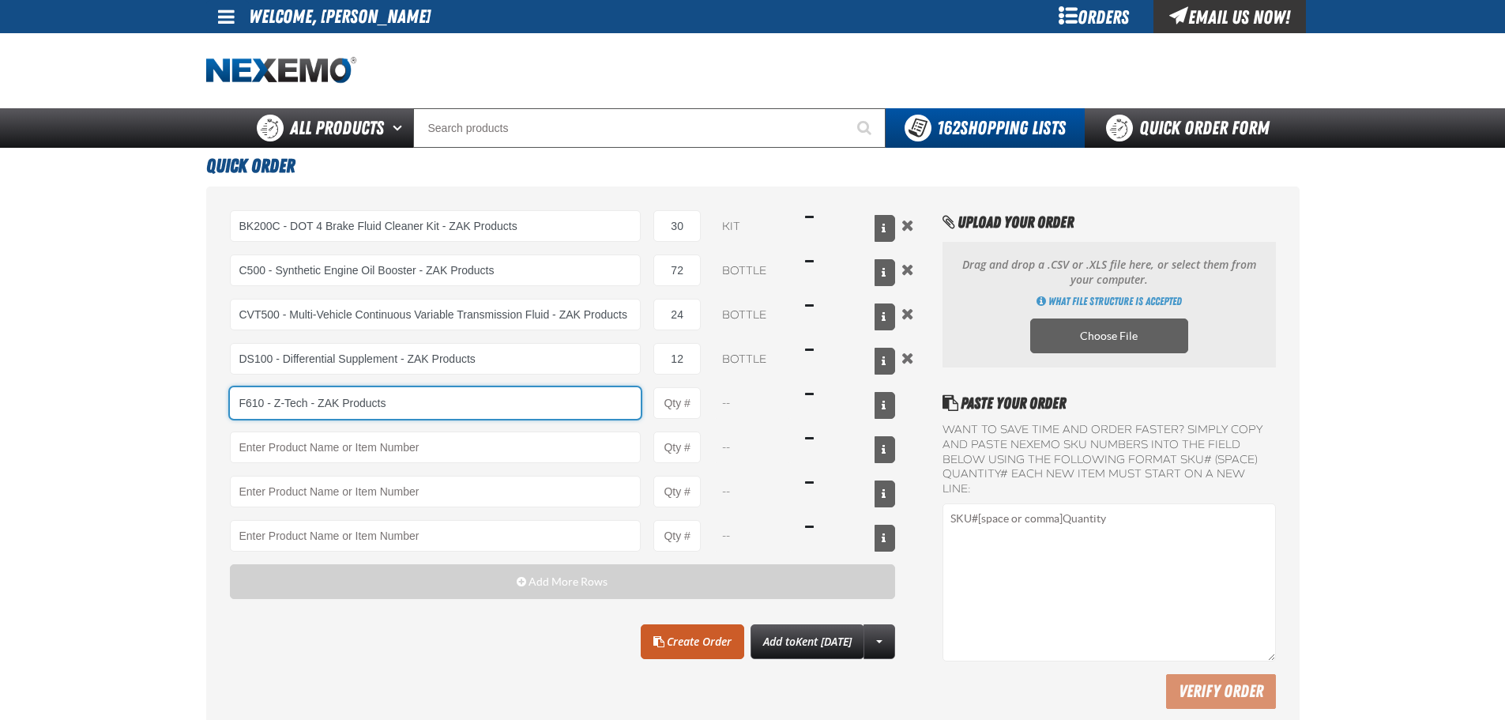
type input "F610 - Z-Tech - ZAK Products"
type input "1"
select select "bottle"
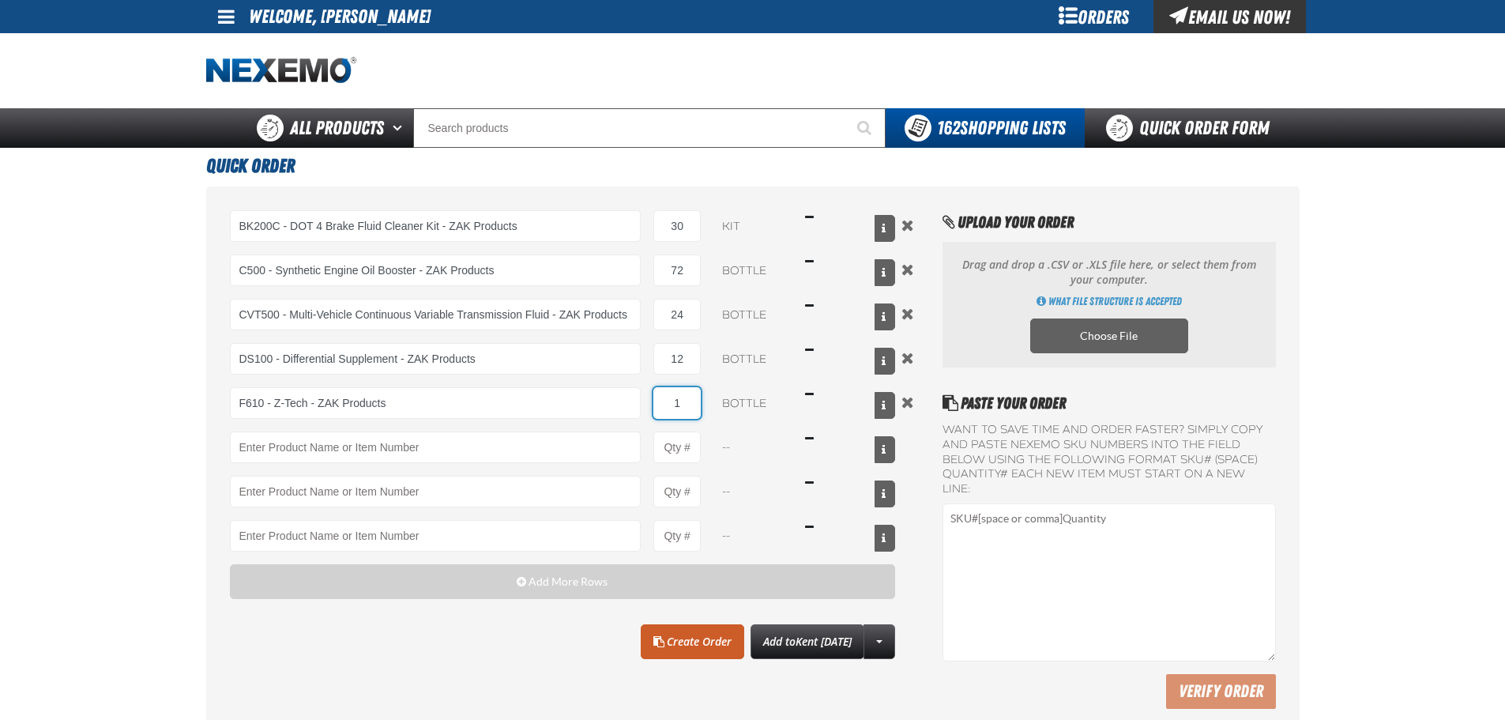
click at [687, 403] on input "1" at bounding box center [676, 403] width 47 height 32
click at [690, 402] on input "1" at bounding box center [676, 403] width 47 height 32
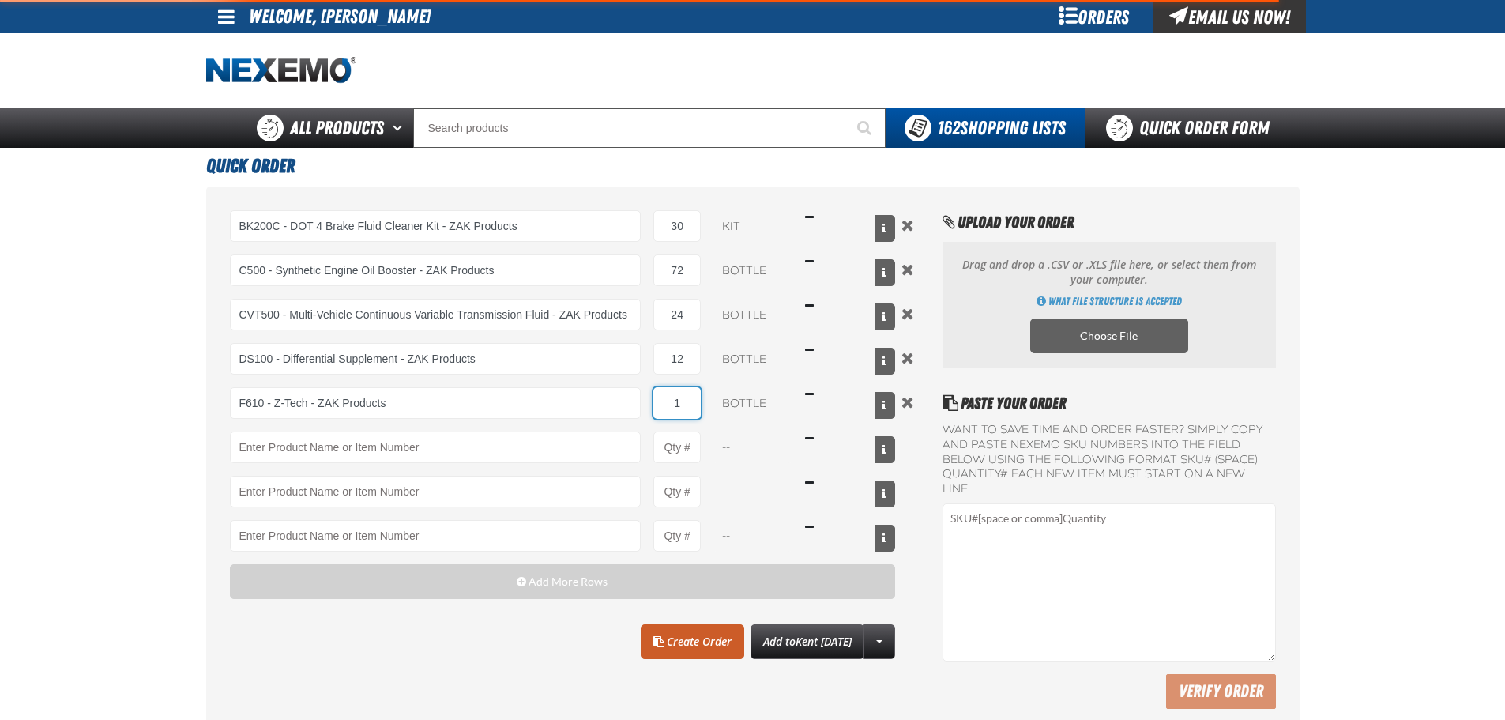
type input "F610 - Z-Tech - ZAK Products"
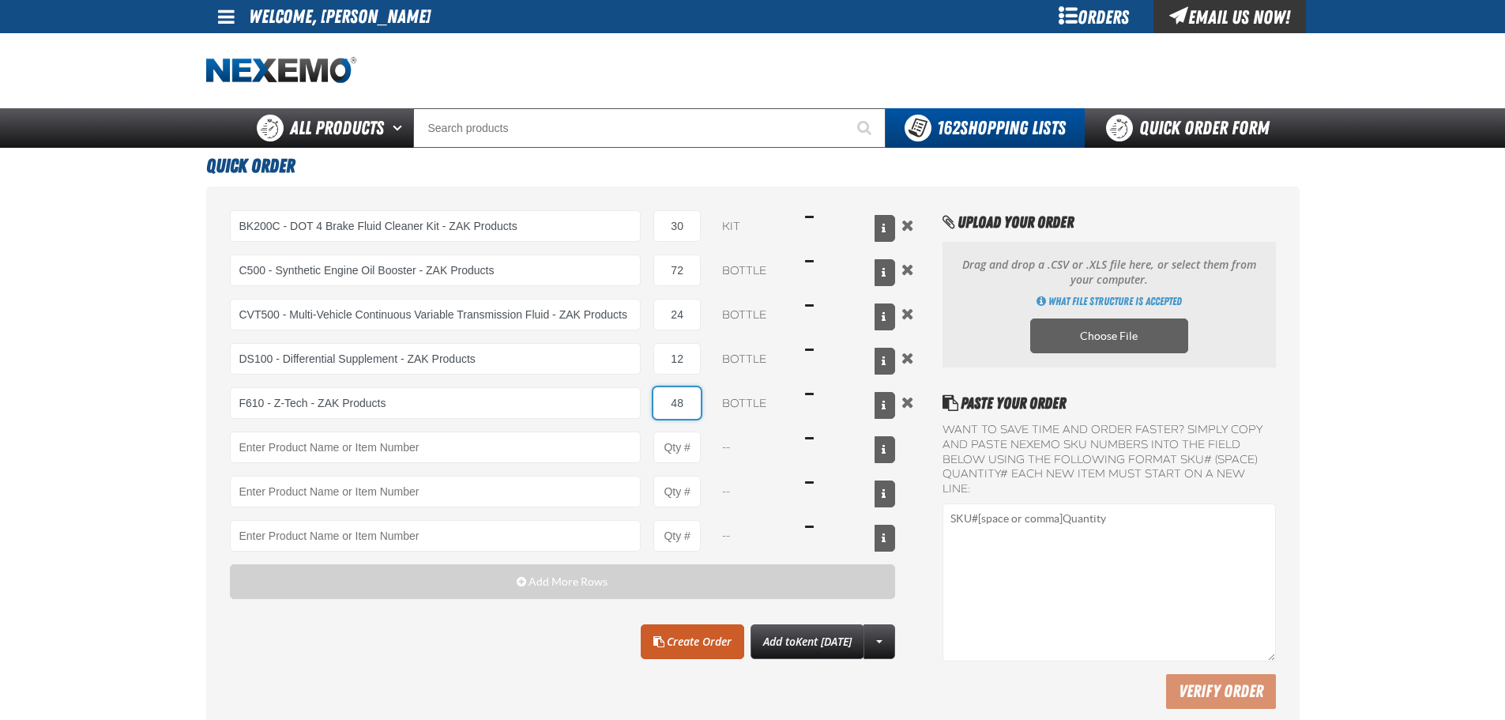
type input "48"
click at [119, 442] on main "Quick Order BK200C - DOT 4 Brake Fluid Cleaner Kit - ZAK Products BK200C - DOT …" at bounding box center [752, 444] width 1505 height 593
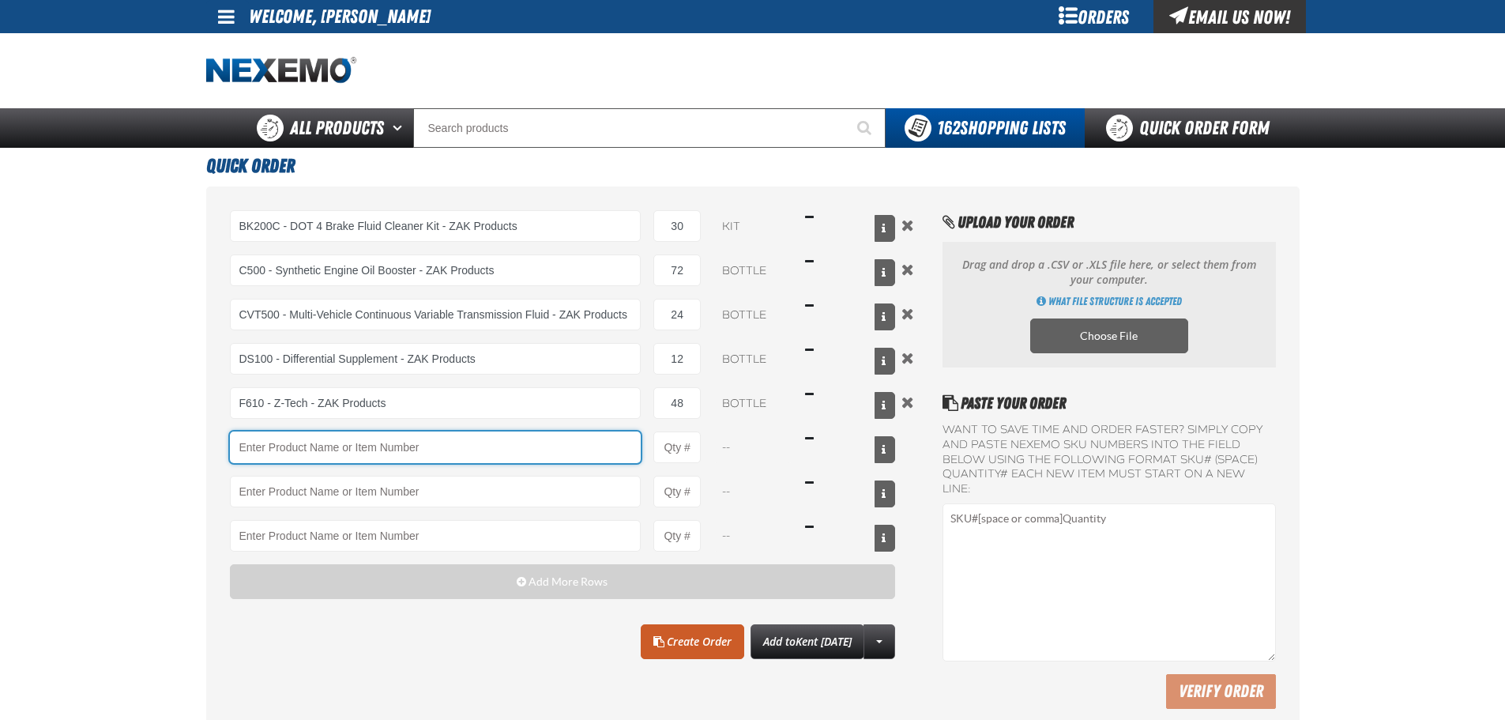
click at [325, 451] on input "Product" at bounding box center [436, 447] width 412 height 32
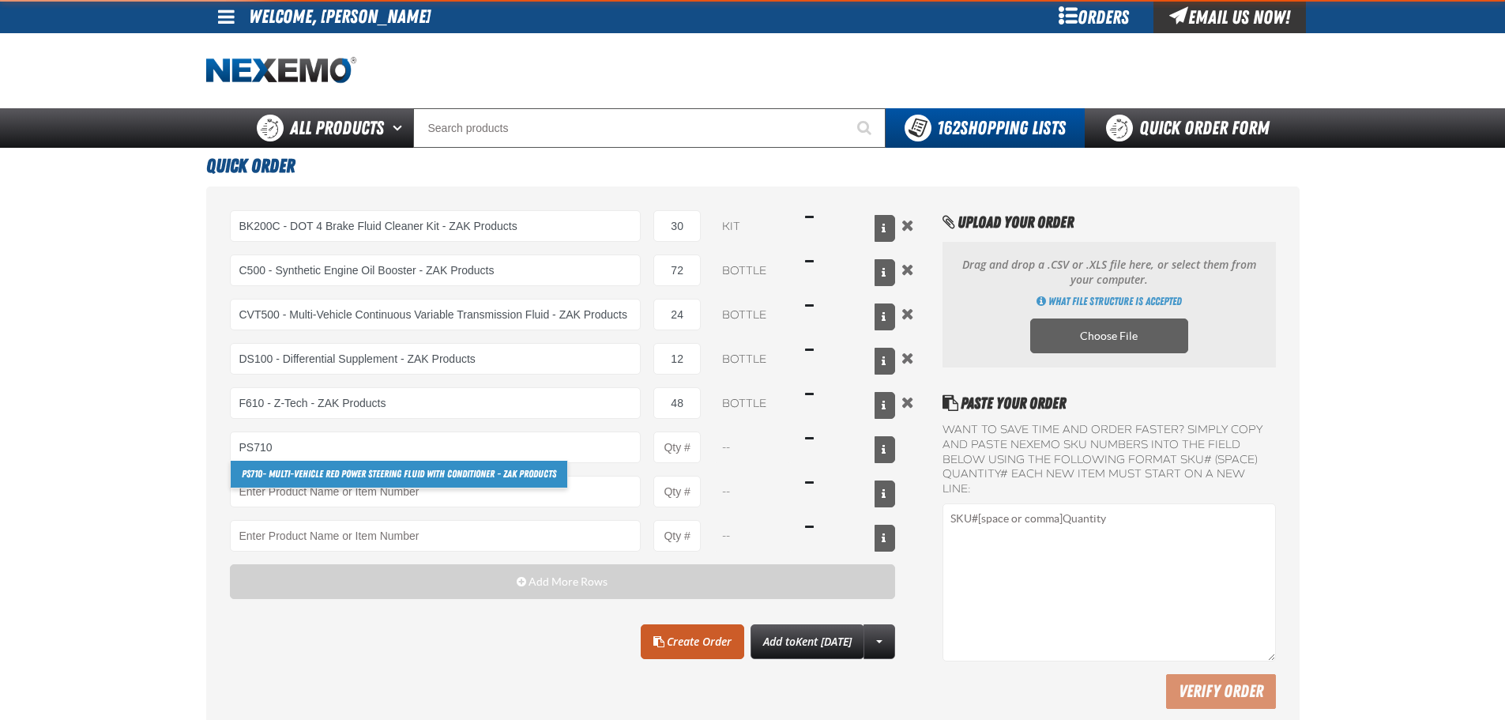
click at [301, 475] on link "PS710 - Multi-Vehicle Red Power Steering Fluid with Conditioner - ZAK Products" at bounding box center [399, 474] width 337 height 27
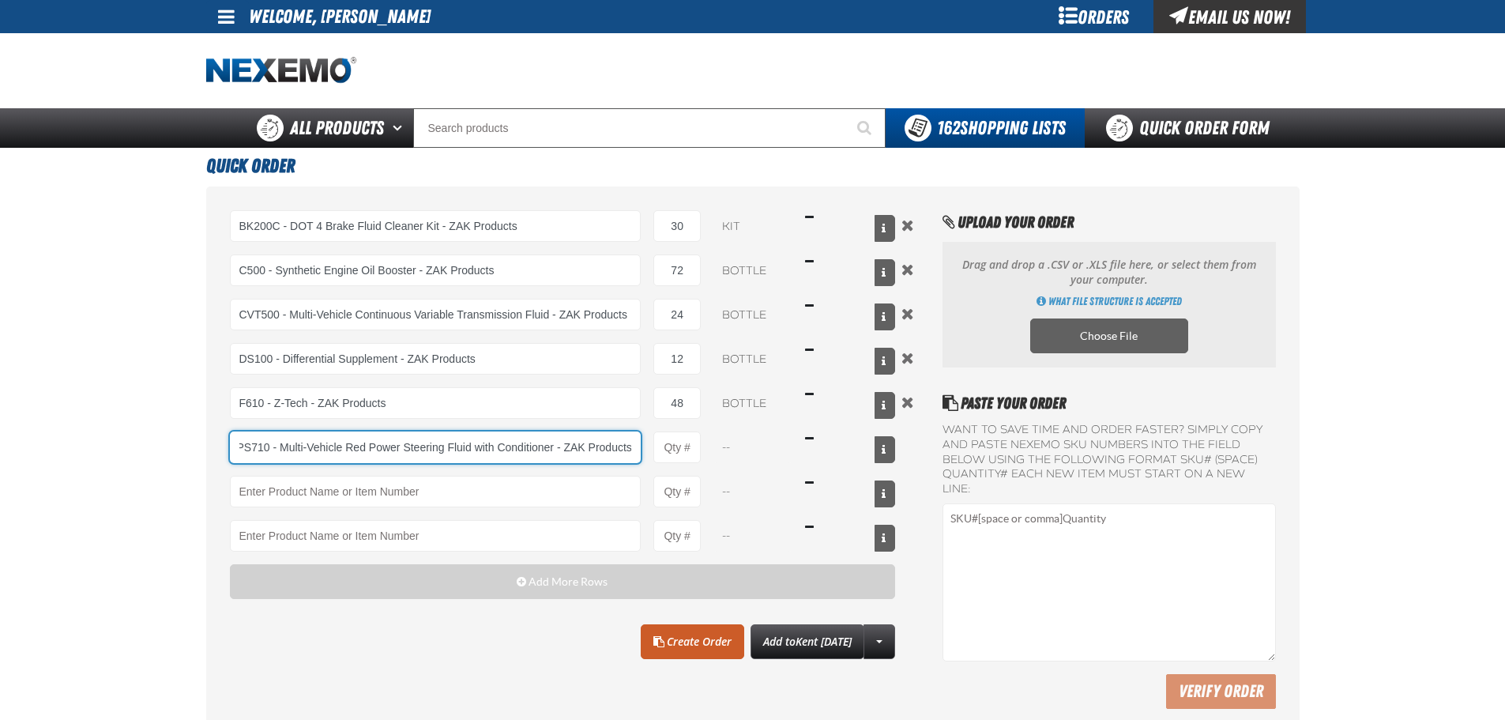
type input "PS710 - Multi-Vehicle Red Power Steering Fluid with Conditioner - ZAK Products"
type input "1"
select select "bottle"
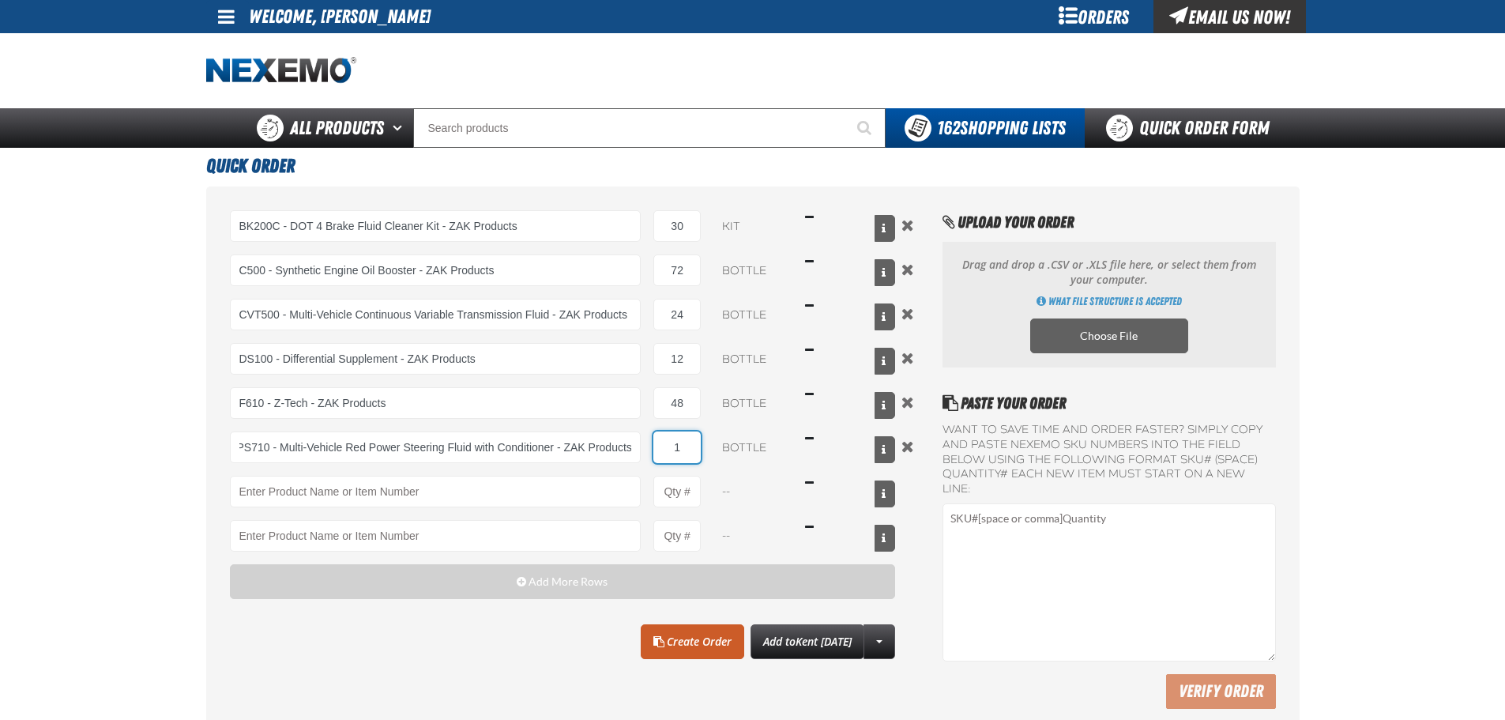
click at [677, 445] on input "1" at bounding box center [676, 447] width 47 height 32
click at [676, 444] on input "1" at bounding box center [676, 447] width 47 height 32
type input "PS710 - Multi-Vehicle Red Power Steering Fluid with Conditioner - ZAK Products"
type input "4"
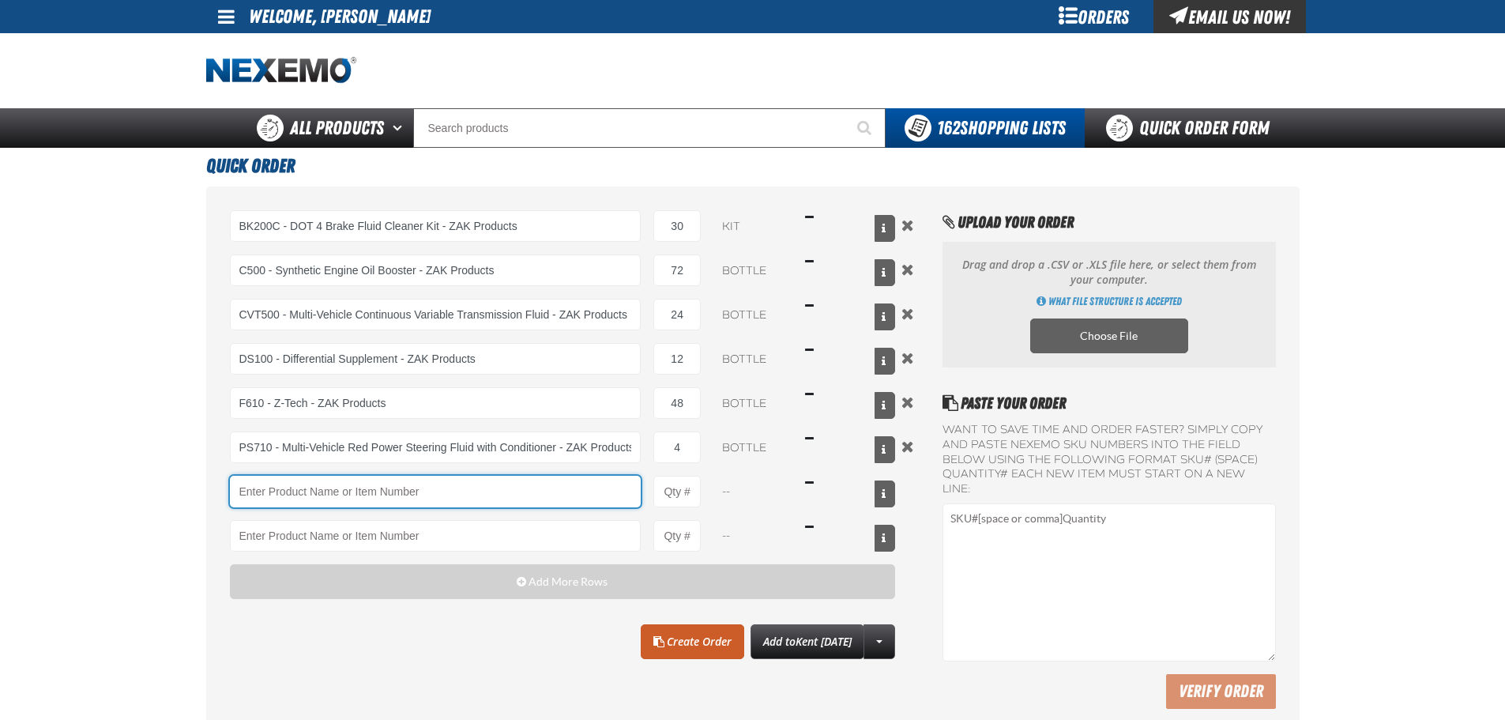
click at [441, 502] on input "Product" at bounding box center [436, 492] width 412 height 32
click at [269, 480] on input "Product" at bounding box center [436, 492] width 412 height 32
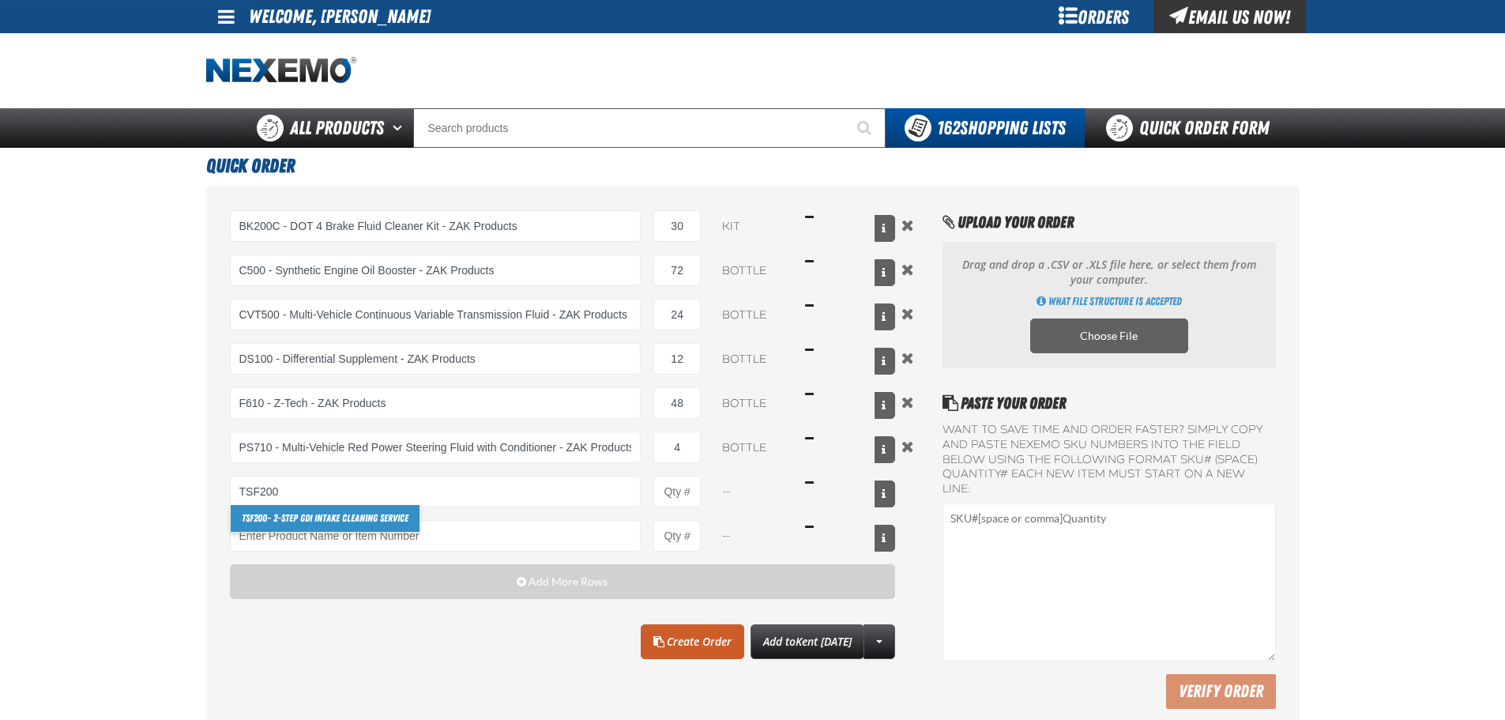
click at [286, 517] on link "TSF200 - 2-Step GDI Intake Cleaning Service" at bounding box center [325, 518] width 189 height 27
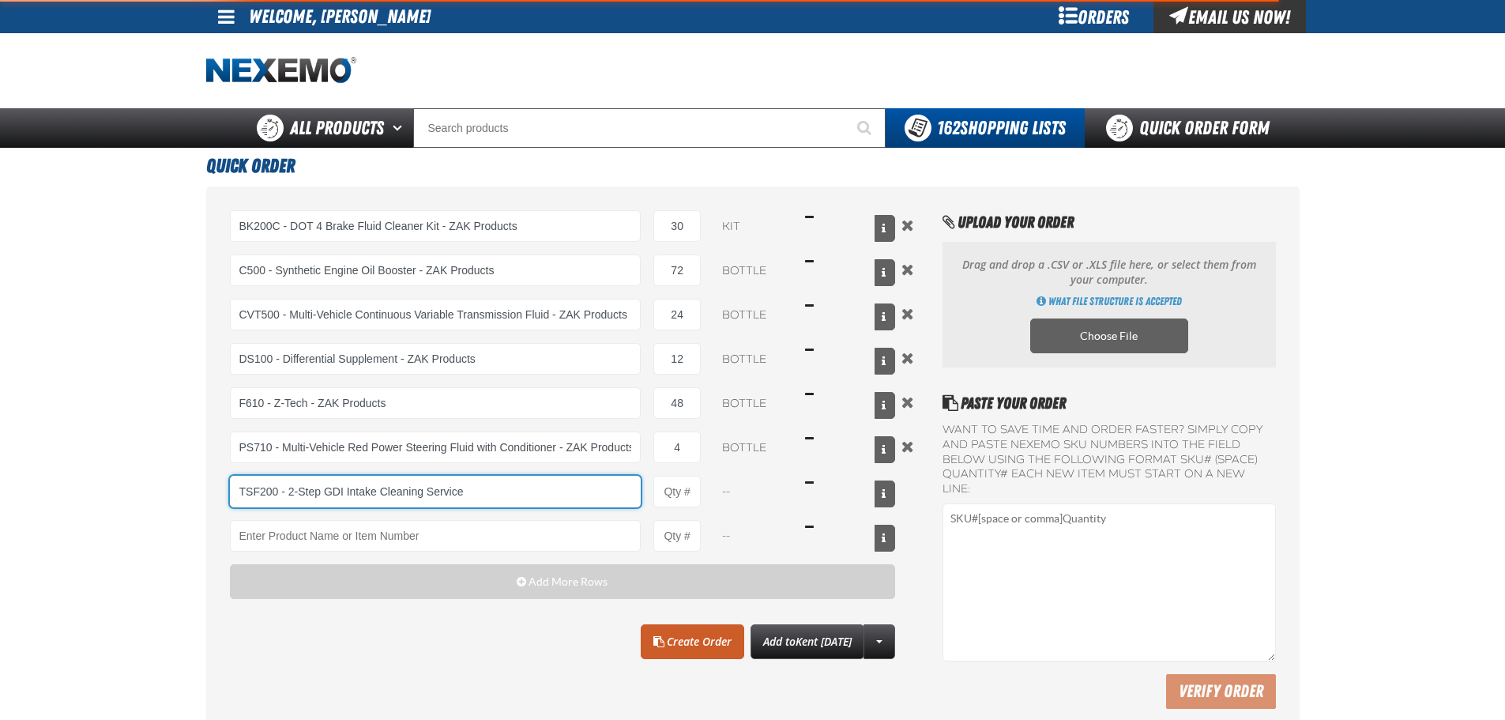
type input "TSF200 - 2-Step GDI Intake Cleaning Service"
type input "1"
select select "kit"
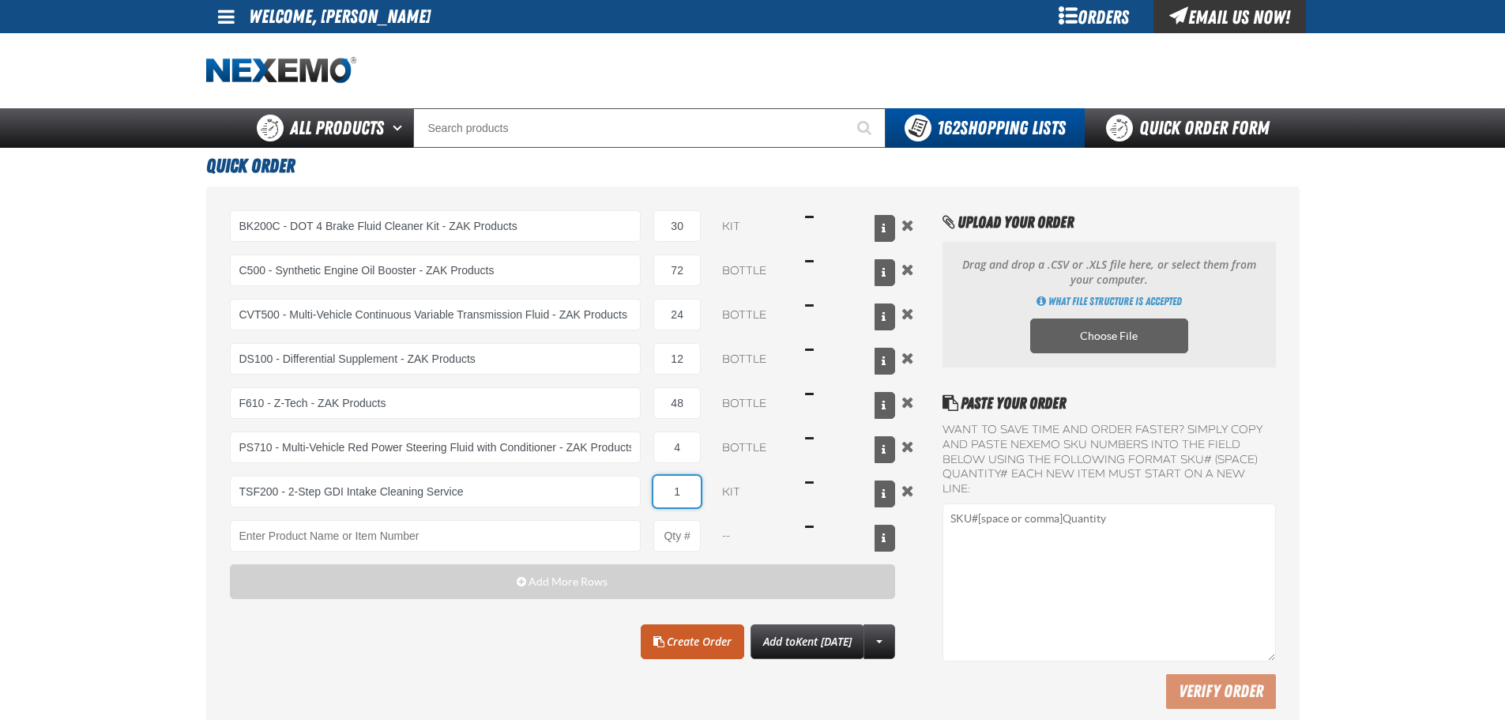
click at [679, 488] on input "1" at bounding box center [676, 492] width 47 height 32
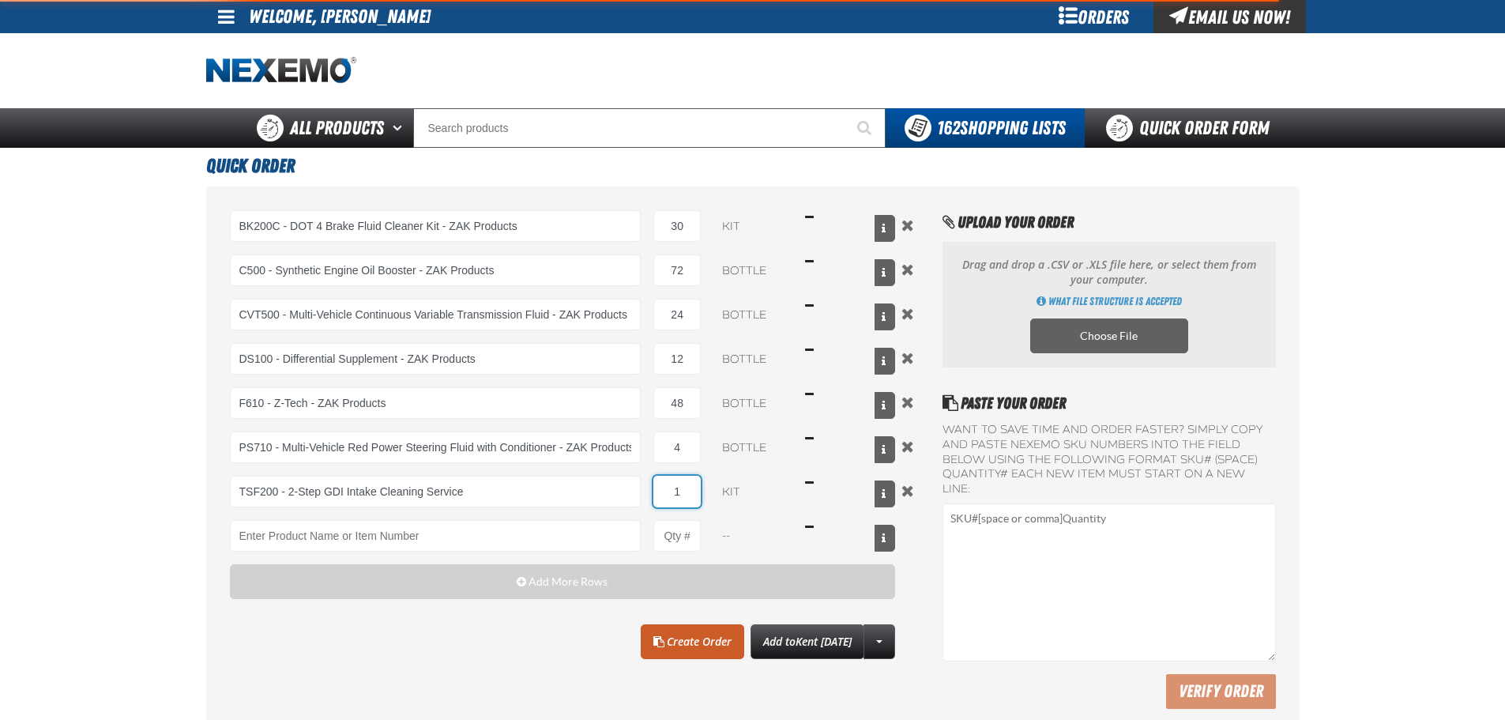
type input "TSF200 - 2-Step GDI Intake Cleaning Service"
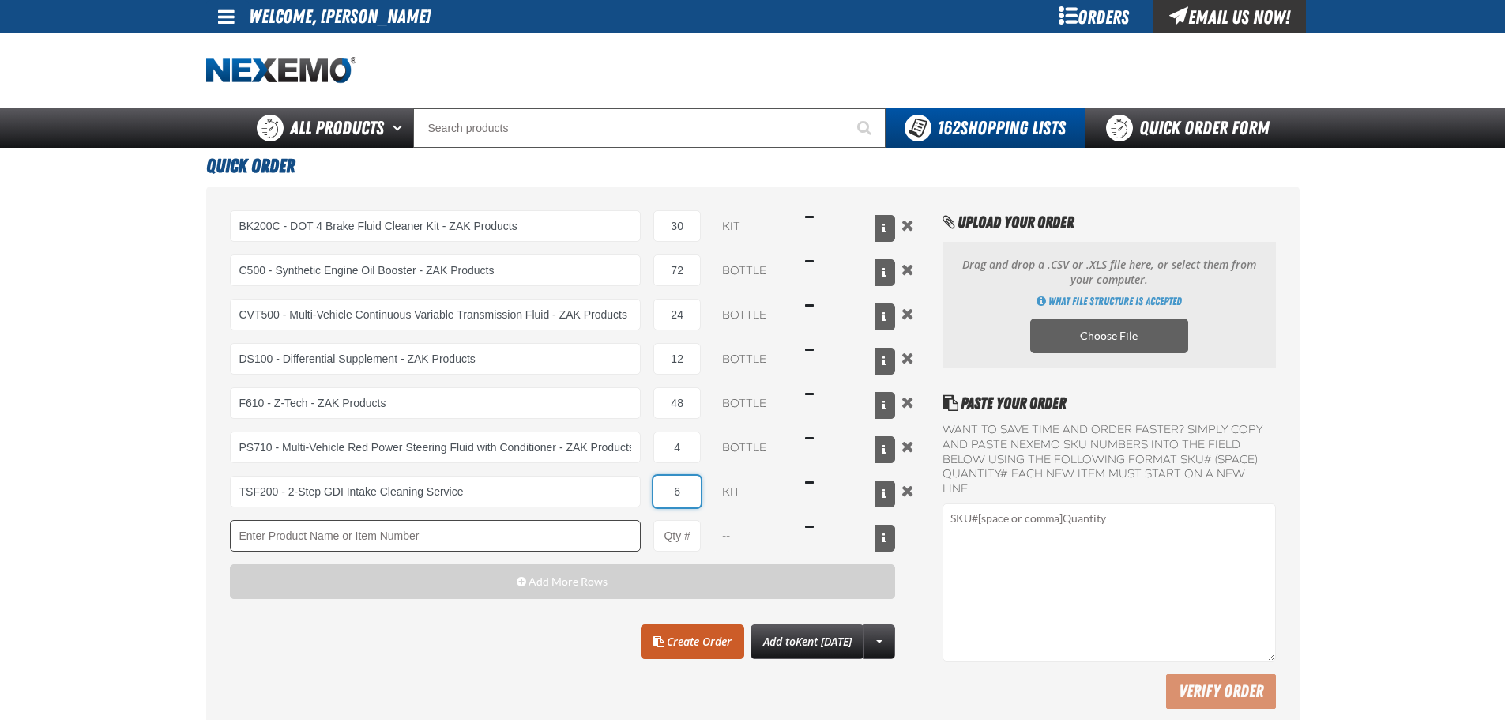
type input "6"
click at [419, 543] on input "Product" at bounding box center [436, 536] width 412 height 32
click at [305, 537] on input "Product" at bounding box center [436, 536] width 412 height 32
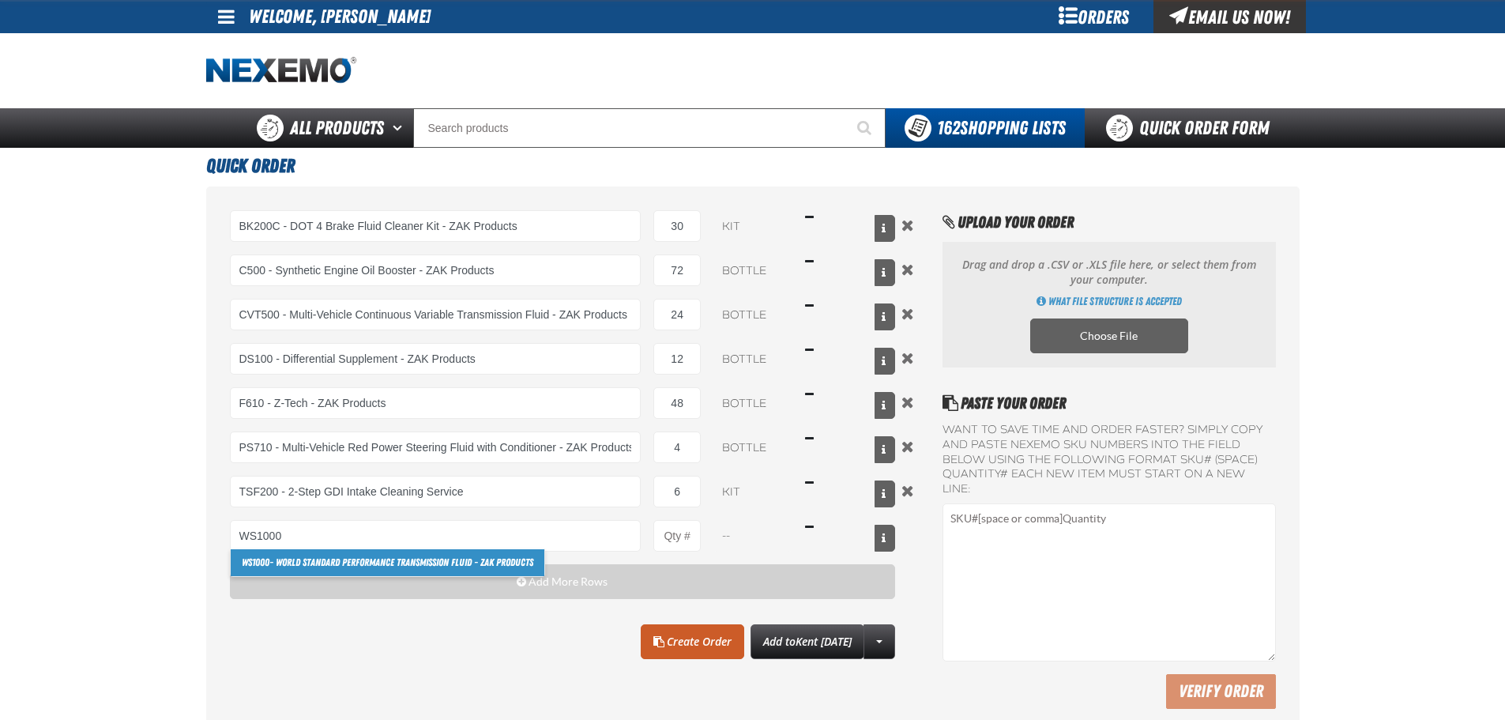
click at [282, 557] on link "WS1000 - World Standard Performance Transmission Fluid - ZAK Products" at bounding box center [388, 562] width 314 height 27
type input "WS1000 - World Standard Performance Transmission Fluid - ZAK Products"
type input "1"
select select "bottle"
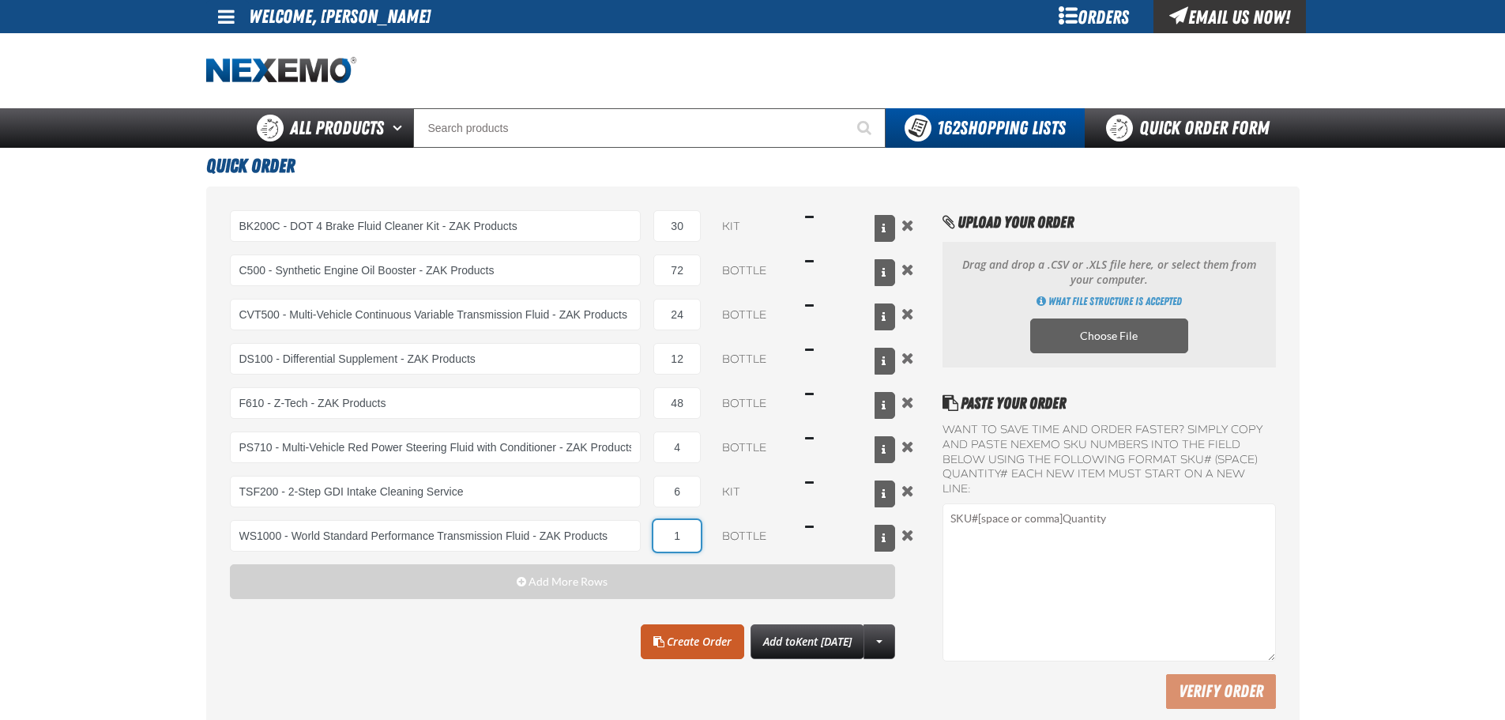
click at [680, 533] on input "1" at bounding box center [676, 536] width 47 height 32
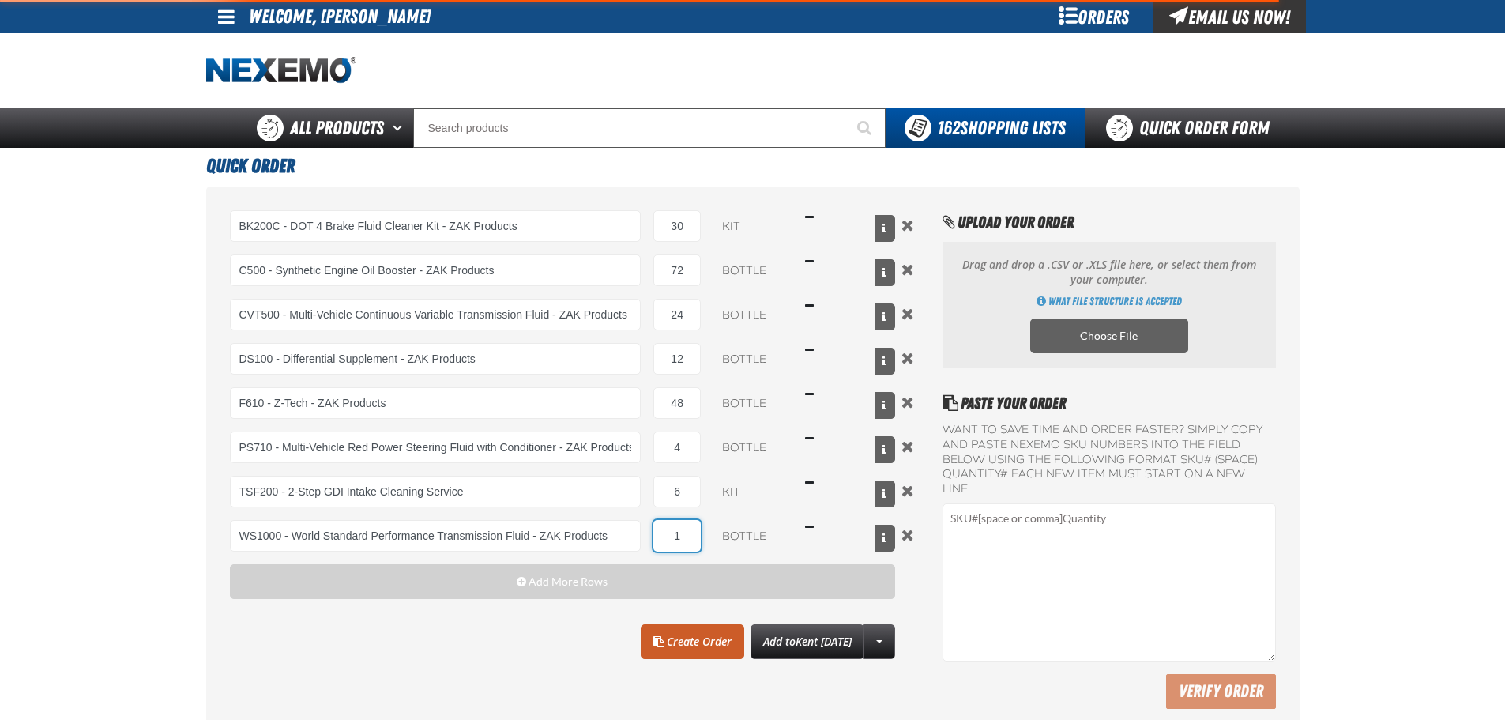
type input "WS1000 - World Standard Performance Transmission Fluid - ZAK Products"
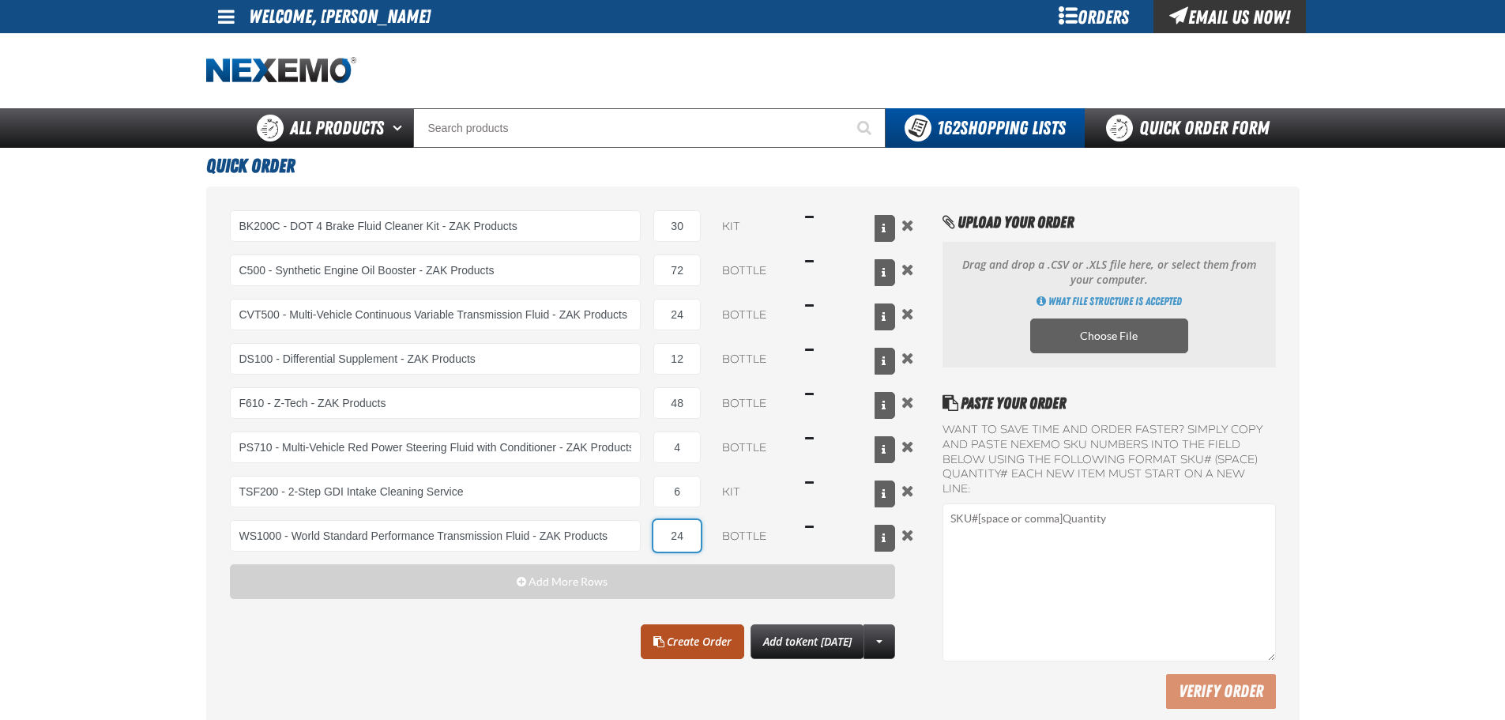
type input "24"
click at [681, 642] on link "Create Order" at bounding box center [693, 641] width 104 height 35
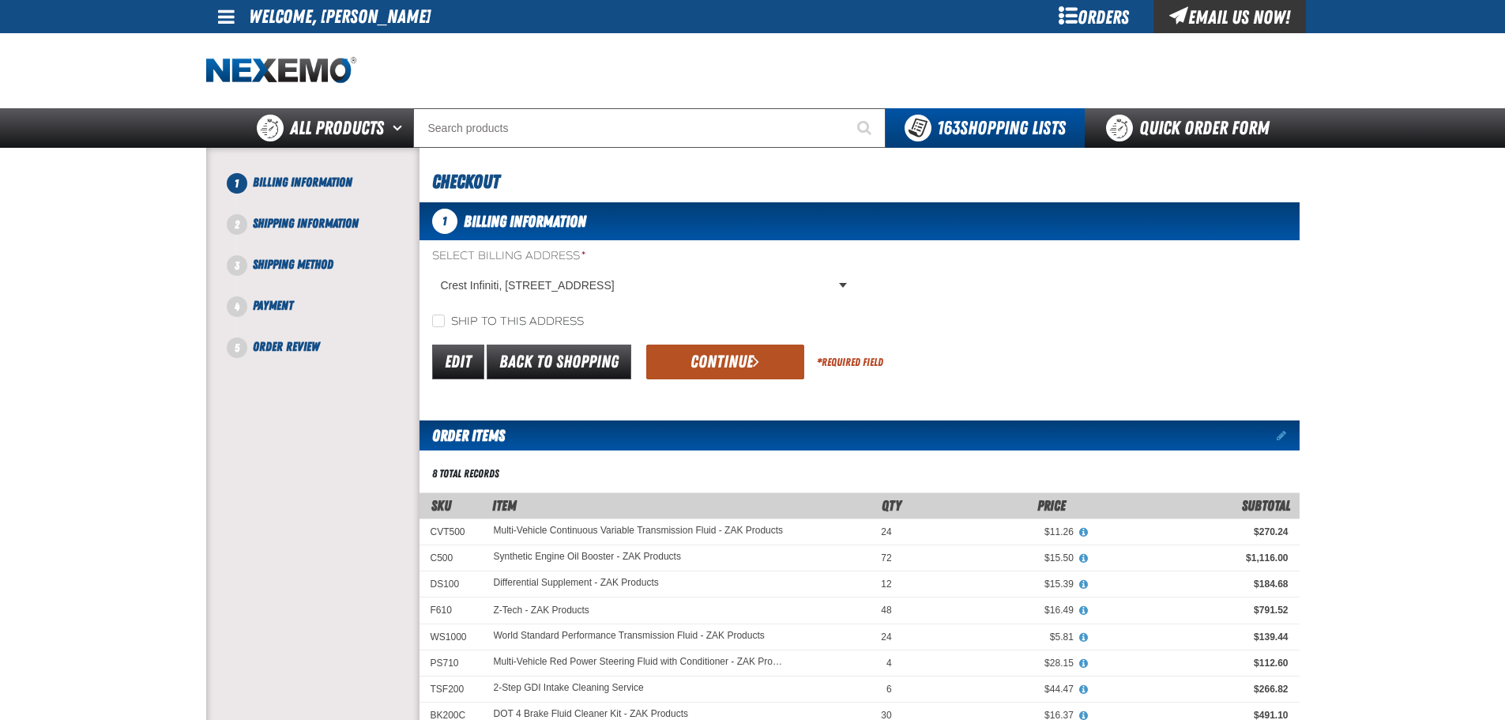
click at [728, 366] on button "Continue" at bounding box center [725, 361] width 158 height 35
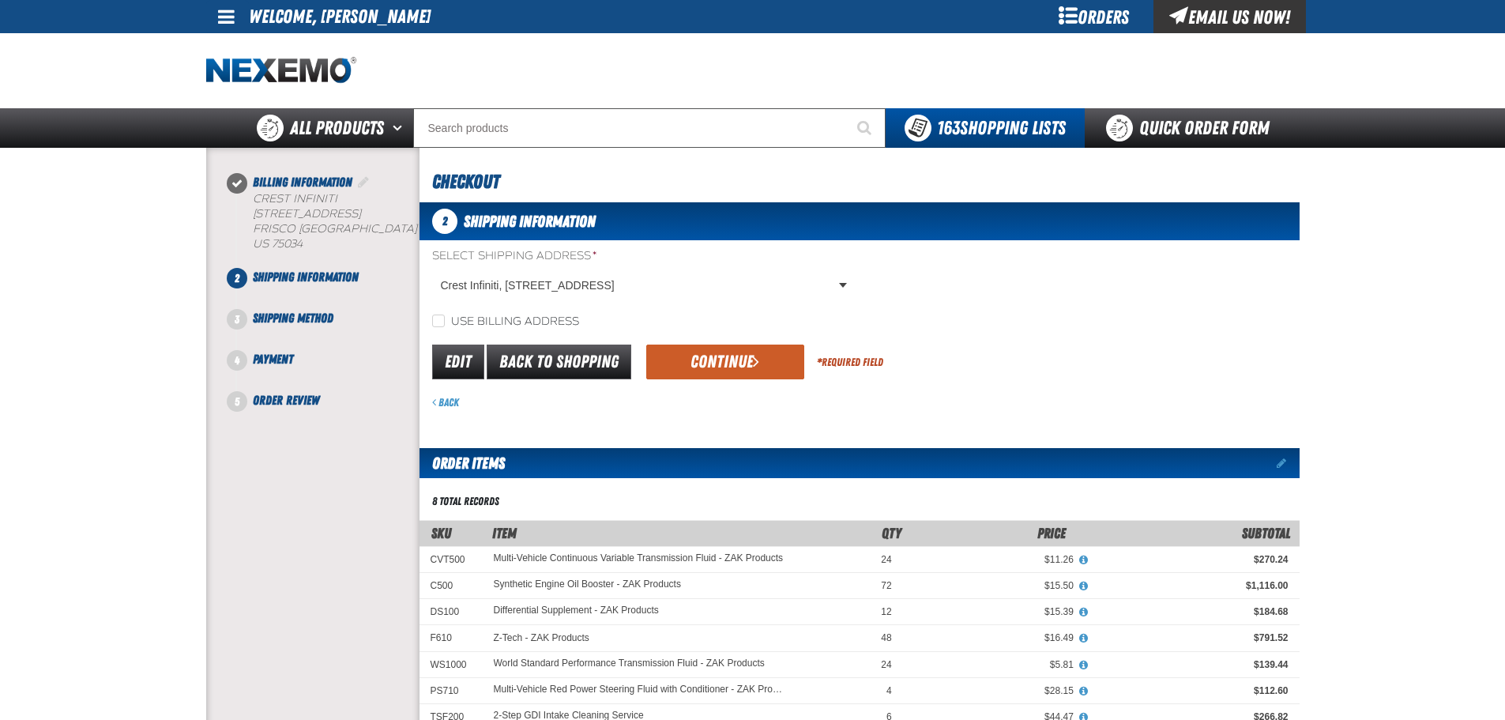
click at [728, 366] on button "Continue" at bounding box center [725, 361] width 158 height 35
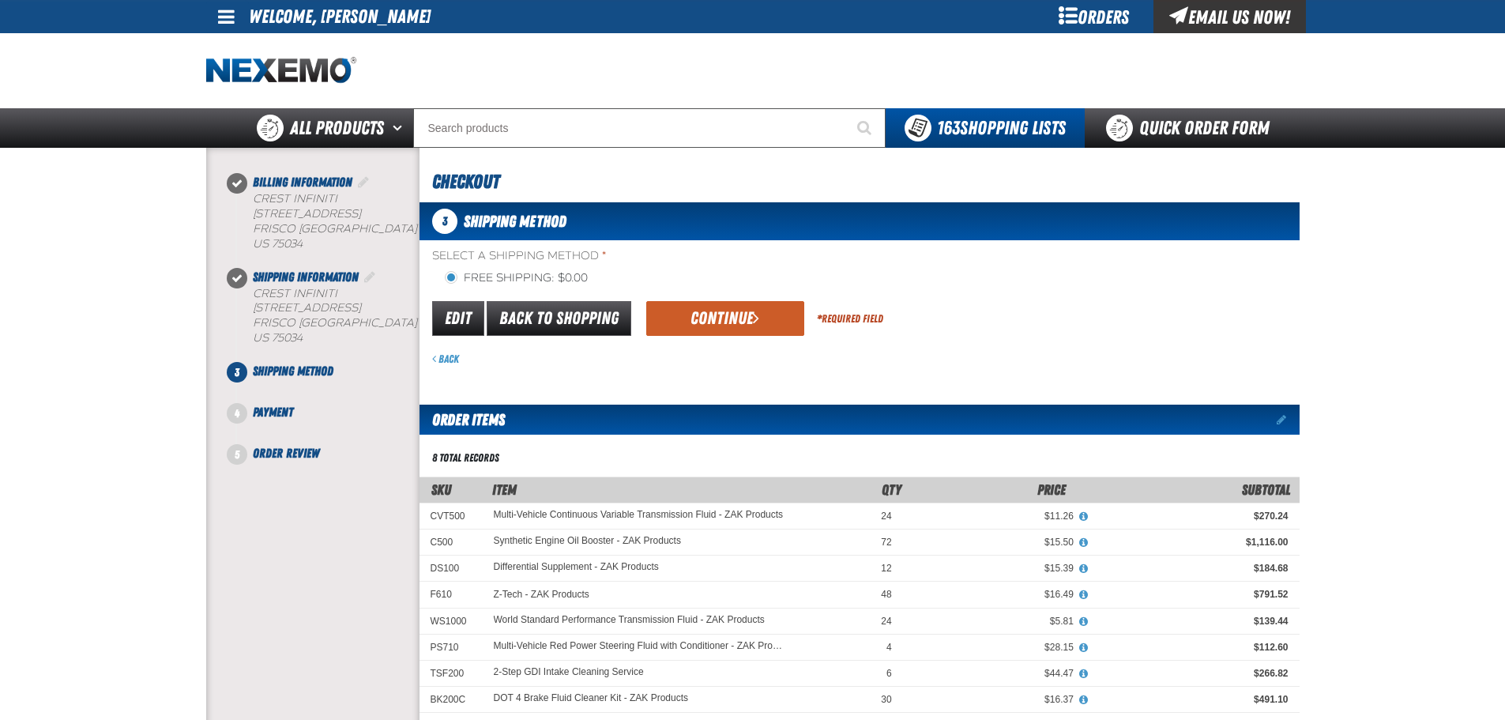
click at [713, 337] on form "flat_rate_2 primary Edit Back to Shopping Continue * Required Field Back" at bounding box center [860, 333] width 880 height 68
click at [718, 323] on button "Continue" at bounding box center [725, 318] width 158 height 35
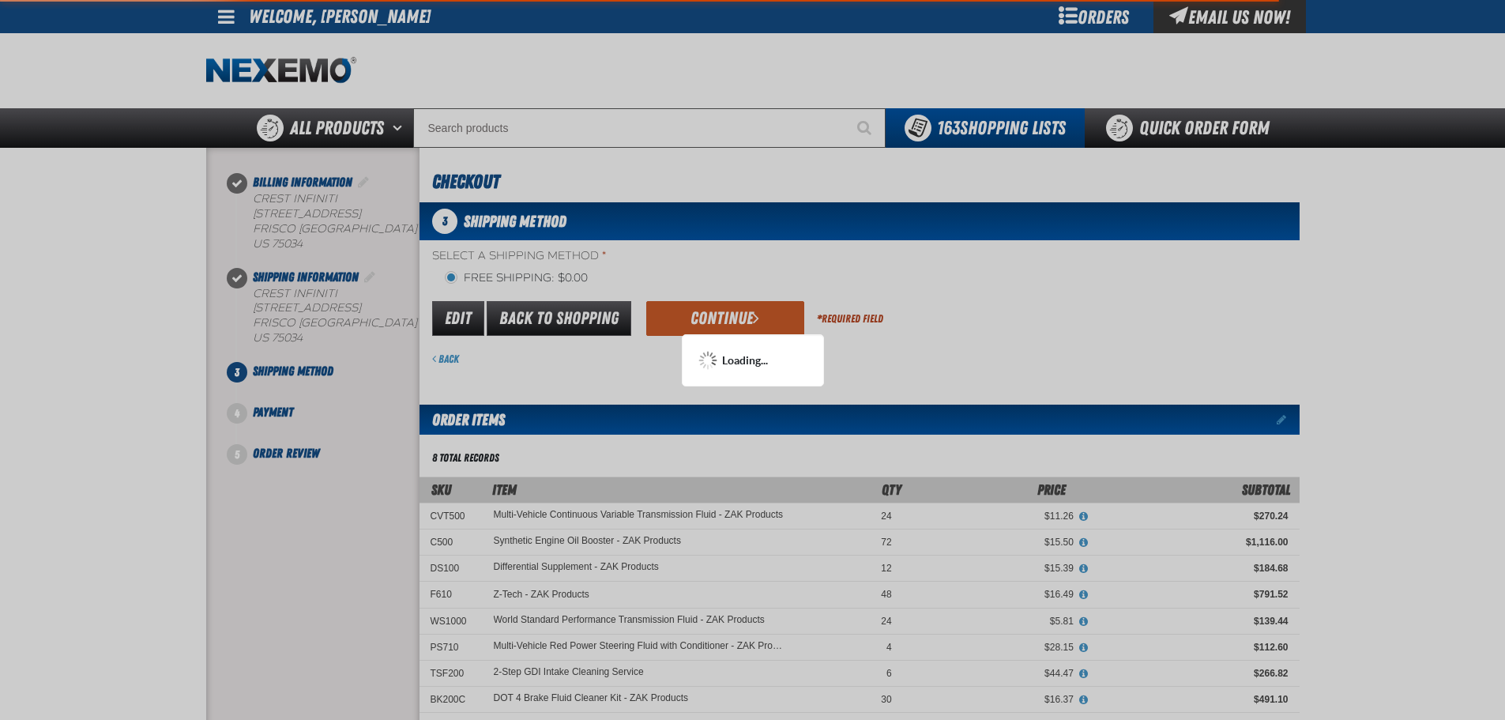
click at [1074, 303] on div at bounding box center [752, 360] width 1505 height 720
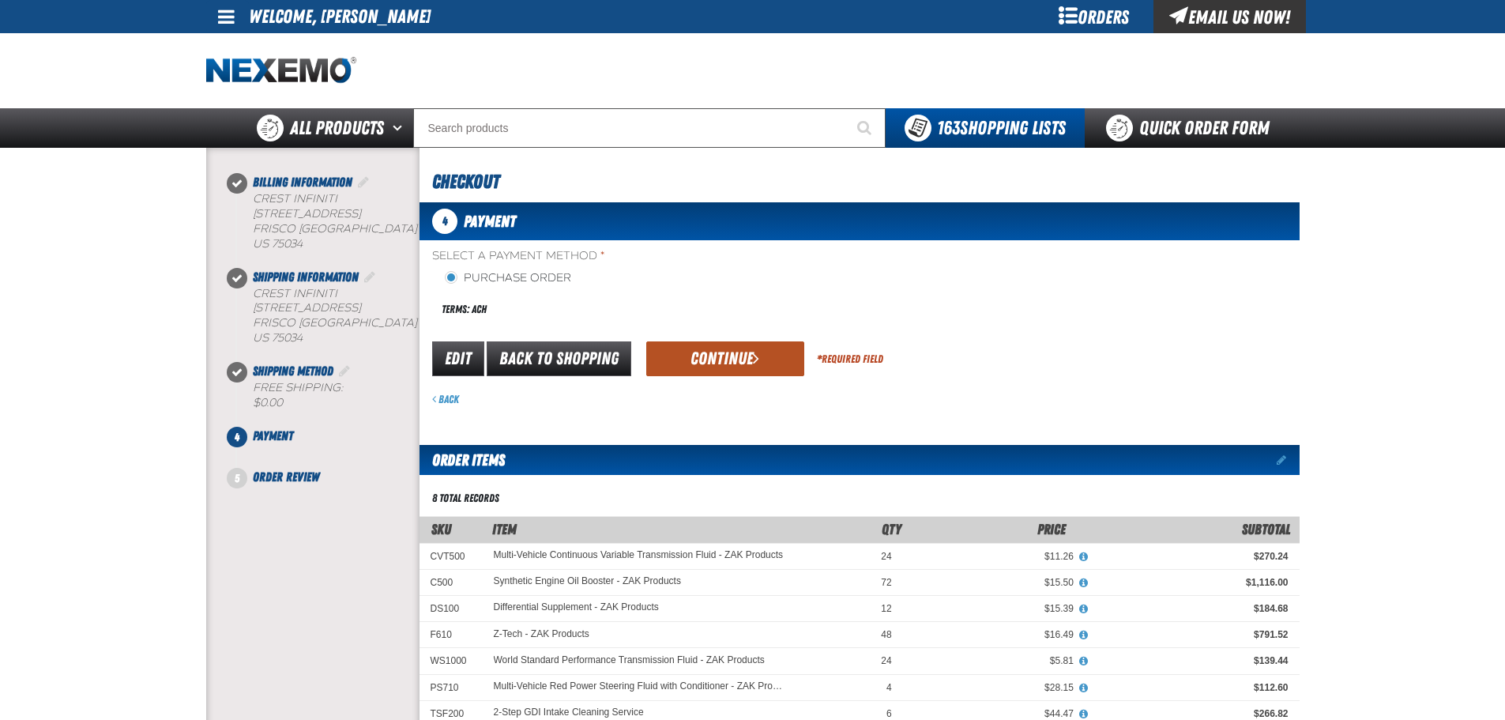
click at [701, 350] on button "Continue" at bounding box center [725, 358] width 158 height 35
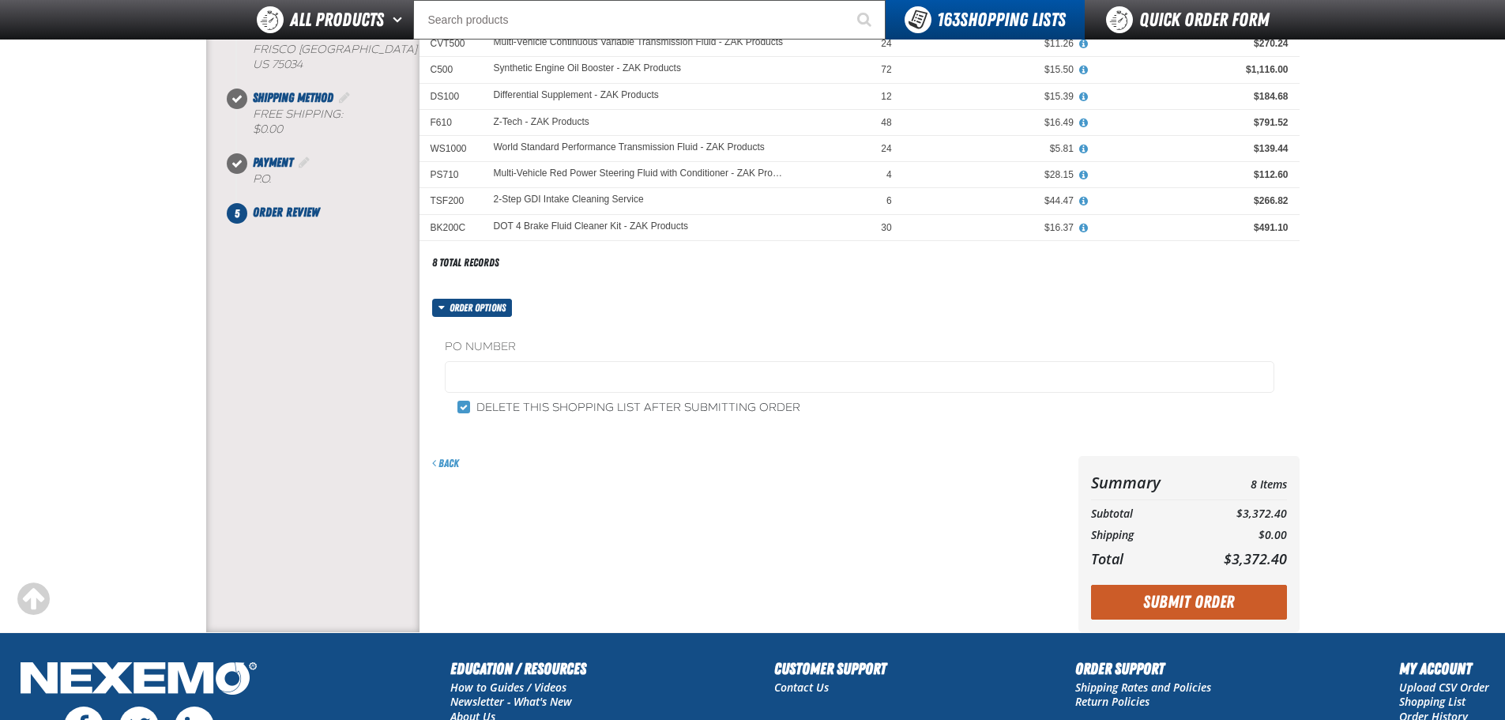
scroll to position [237, 0]
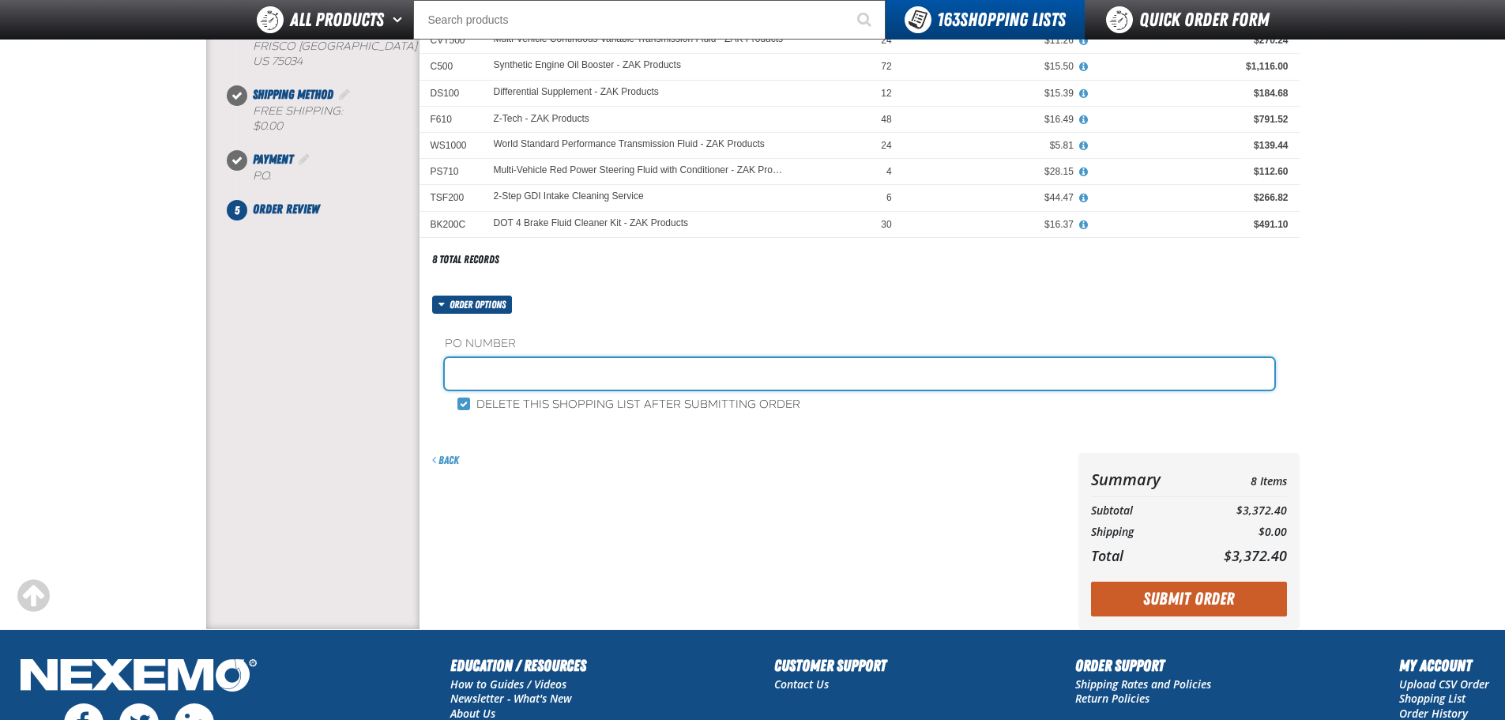
click at [503, 376] on input "text" at bounding box center [860, 374] width 830 height 32
paste input "884402"
type input "884402-BI"
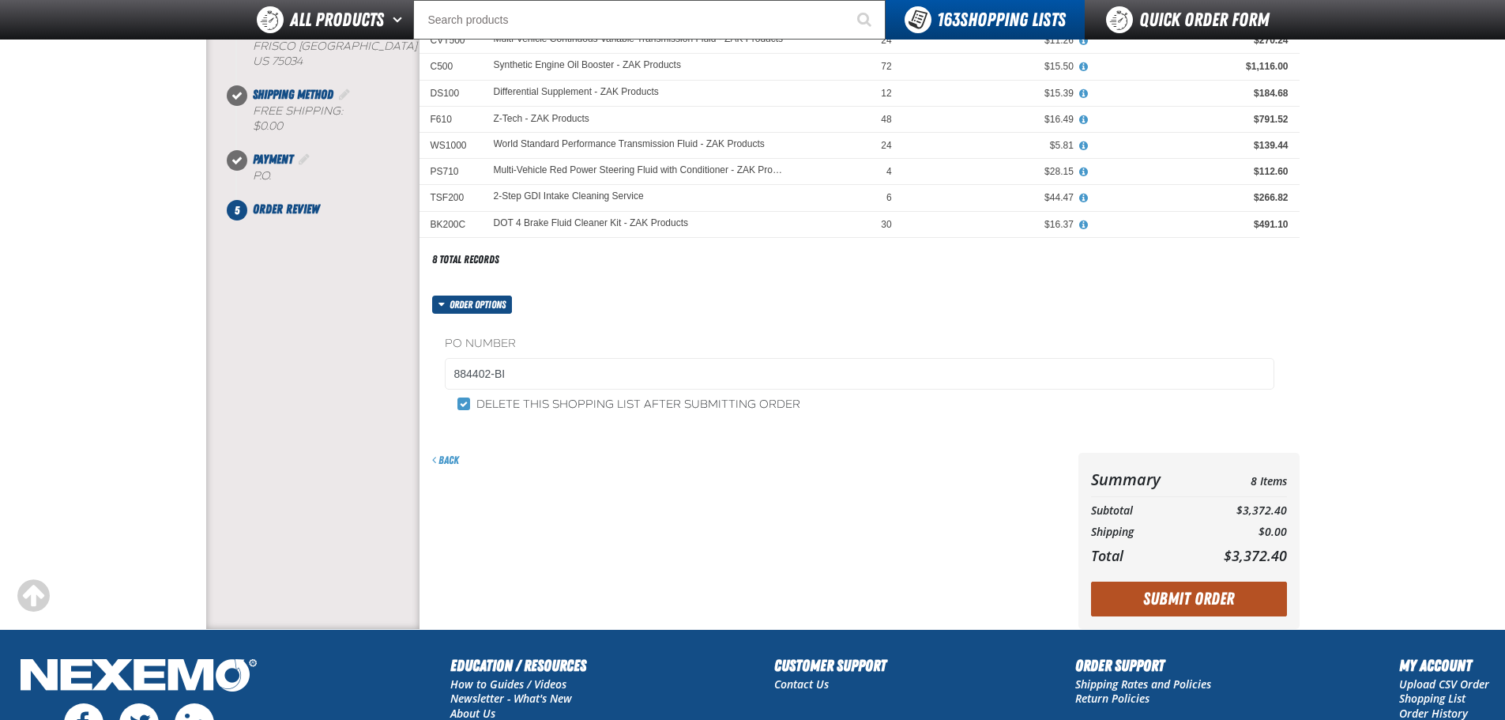
click at [1192, 600] on button "Submit Order" at bounding box center [1189, 599] width 196 height 35
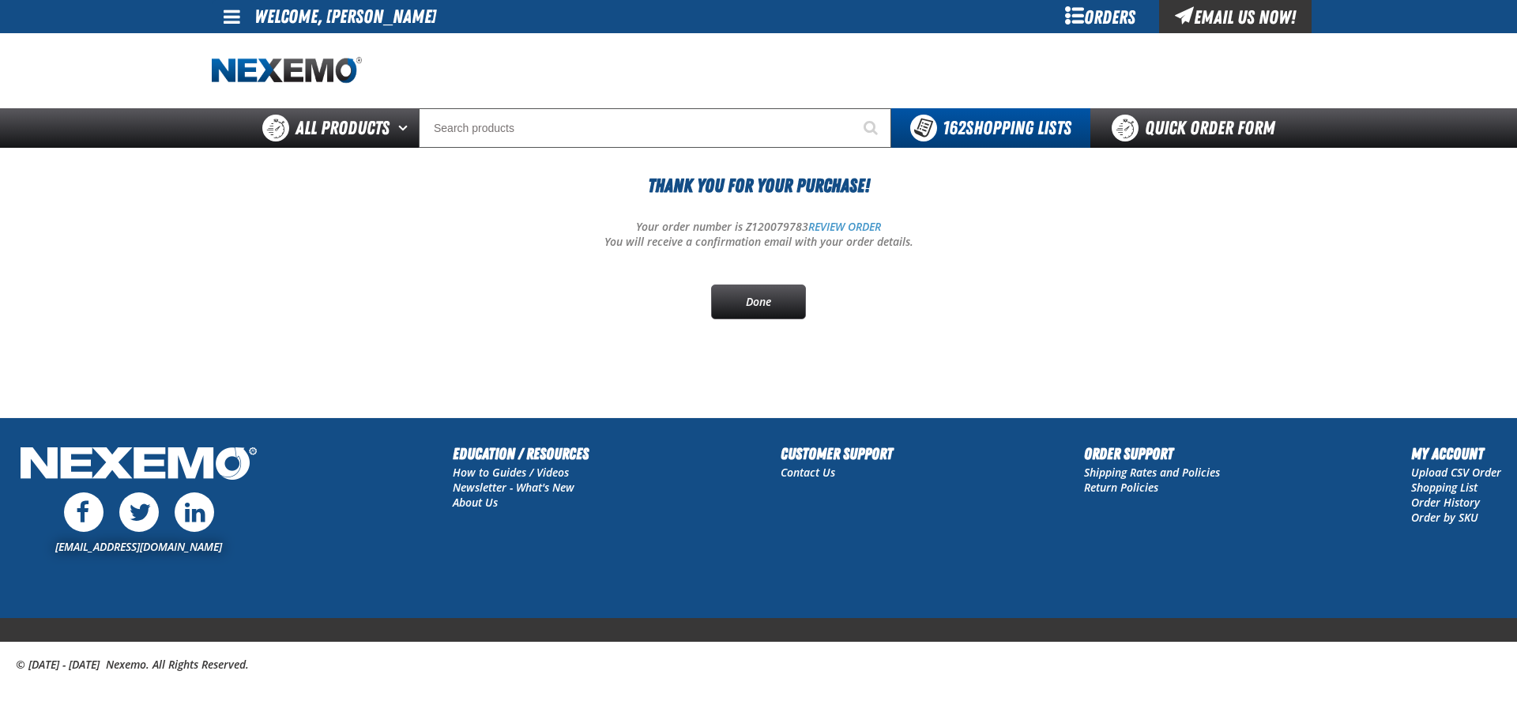
click at [765, 212] on div "Thank You For Your Purchase! Your order number is Z120079783 REVIEW ORDER You w…" at bounding box center [759, 245] width 1094 height 148
click at [762, 219] on div "Thank You For Your Purchase! Your order number is Z120079783 REVIEW ORDER You w…" at bounding box center [759, 245] width 1094 height 148
click at [762, 227] on p "Your order number is Z120079783 REVIEW ORDER" at bounding box center [759, 227] width 1094 height 15
copy p "Z120079783"
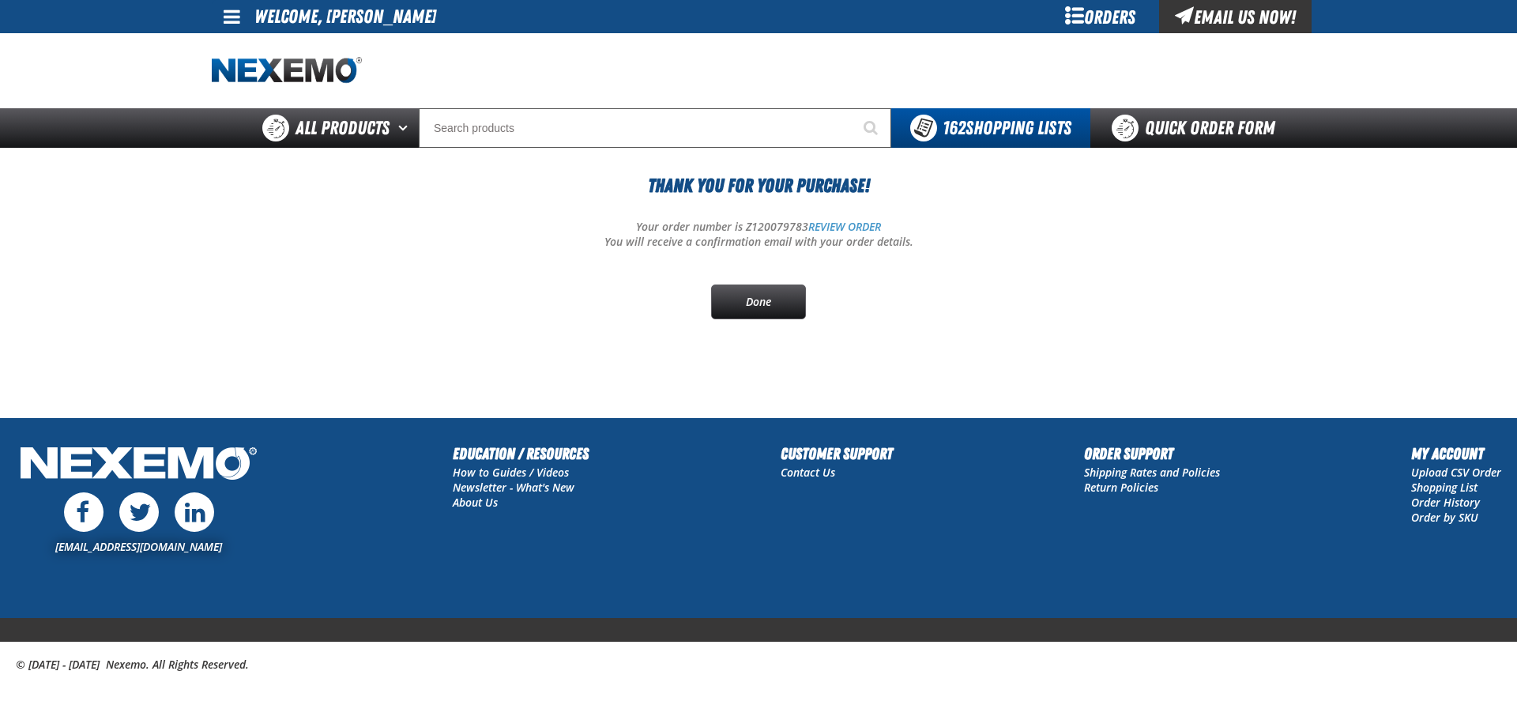
drag, startPoint x: 505, startPoint y: 313, endPoint x: 750, endPoint y: 246, distance: 254.0
click at [510, 311] on div "Thank You For Your Purchase! Your order number is Z120079783 REVIEW ORDER You w…" at bounding box center [759, 245] width 1094 height 148
click at [828, 229] on link "REVIEW ORDER" at bounding box center [844, 226] width 73 height 15
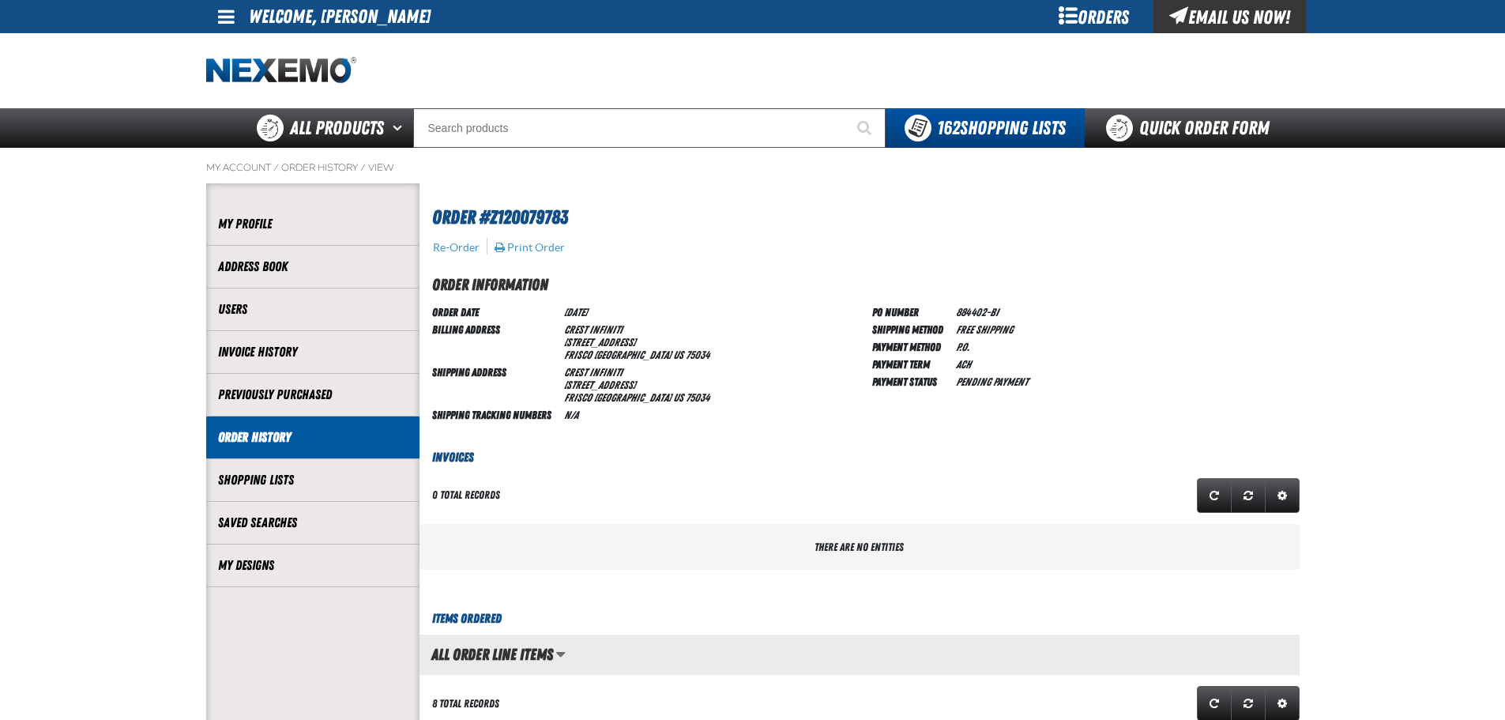
scroll to position [1, 1]
drag, startPoint x: 612, startPoint y: 267, endPoint x: 626, endPoint y: 280, distance: 19.0
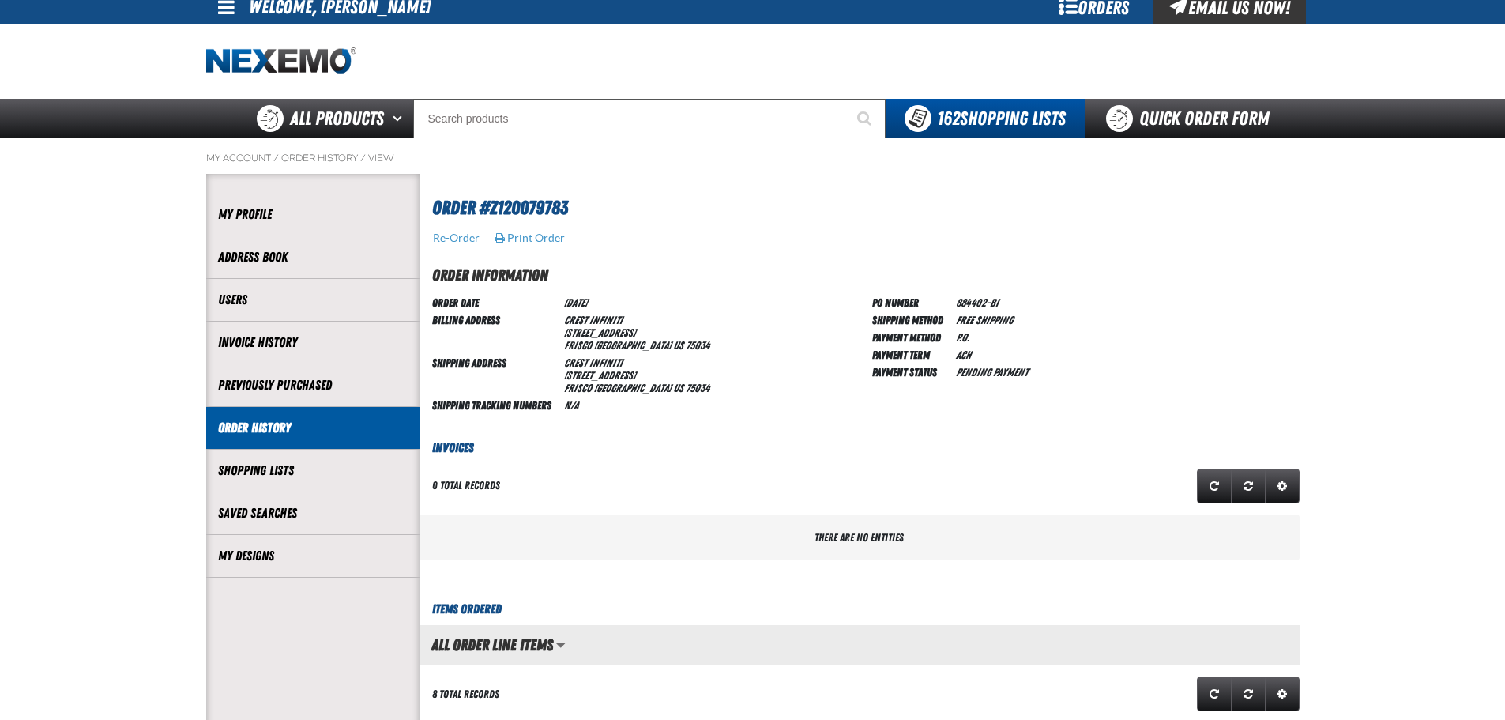
scroll to position [0, 0]
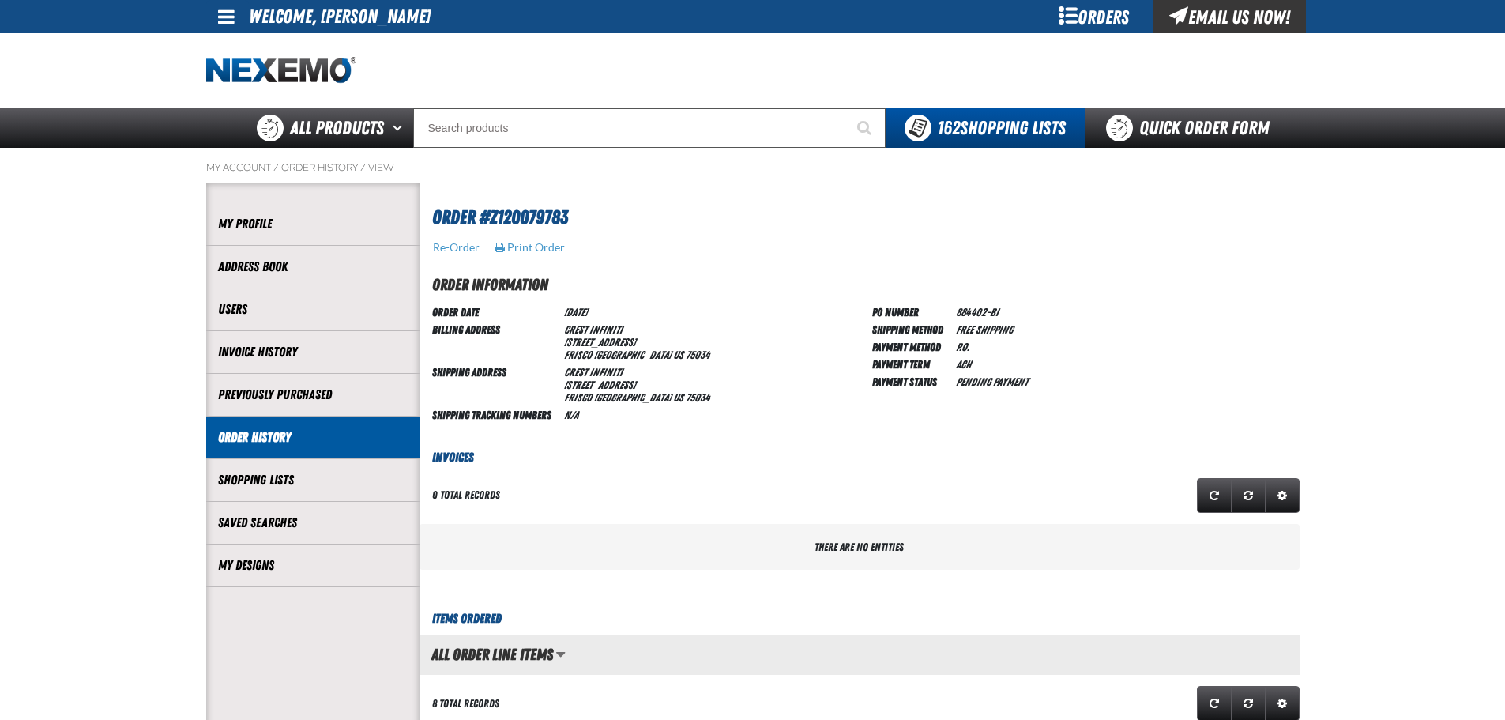
click at [1153, 133] on link "Quick Order Form" at bounding box center [1192, 128] width 214 height 40
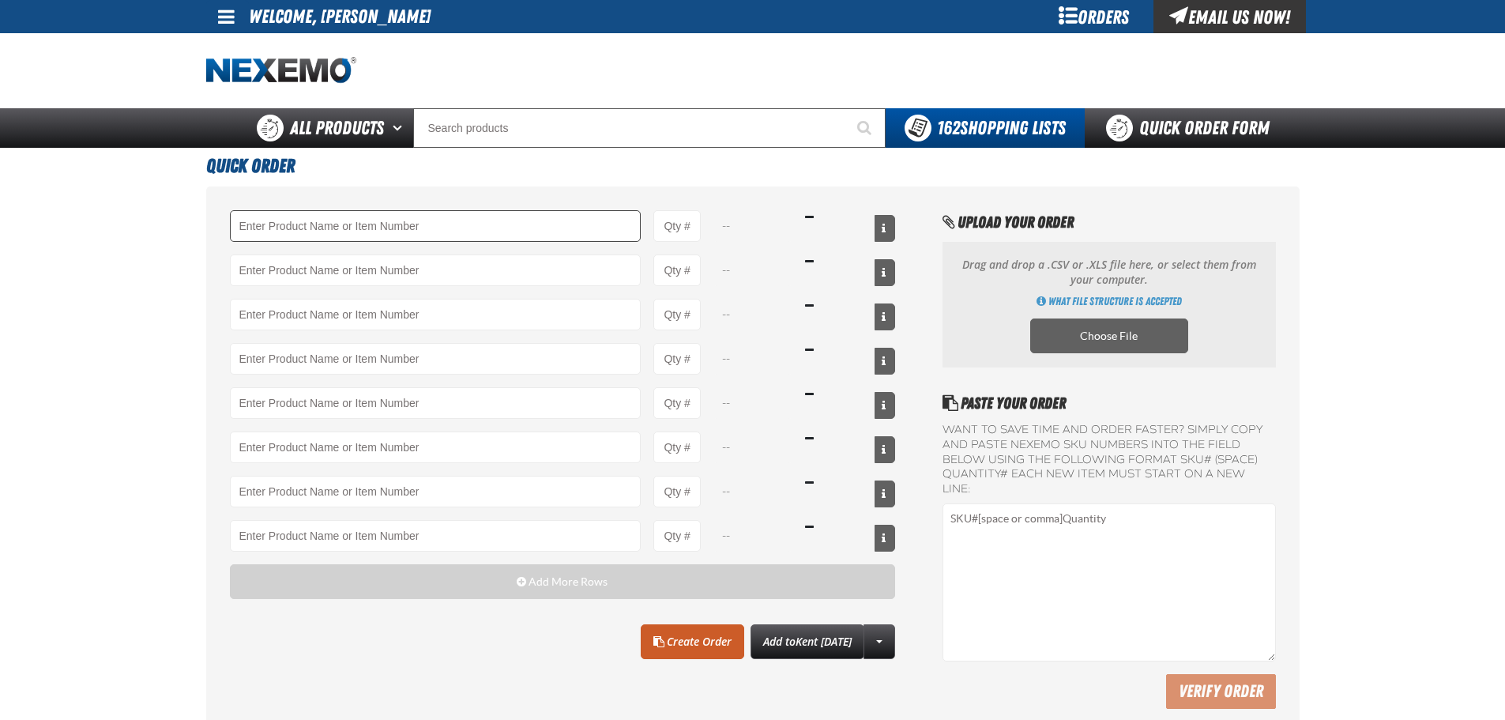
click at [318, 226] on input "Product" at bounding box center [436, 226] width 412 height 32
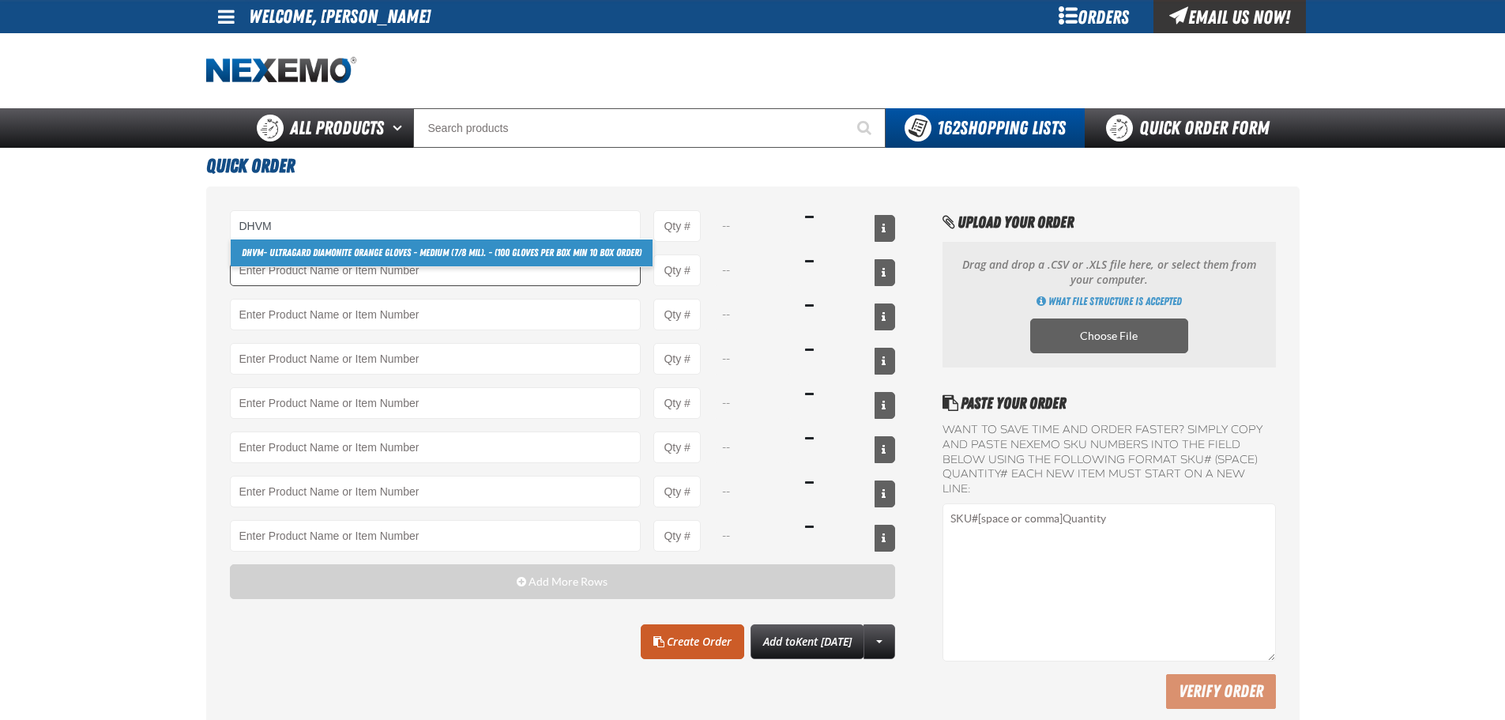
drag, startPoint x: 312, startPoint y: 257, endPoint x: 356, endPoint y: 262, distance: 44.6
click at [314, 257] on link "DHVM - Ultragard Diamonite Orange Gloves - Medium (7/8 mil). - (100 gloves per …" at bounding box center [442, 252] width 422 height 27
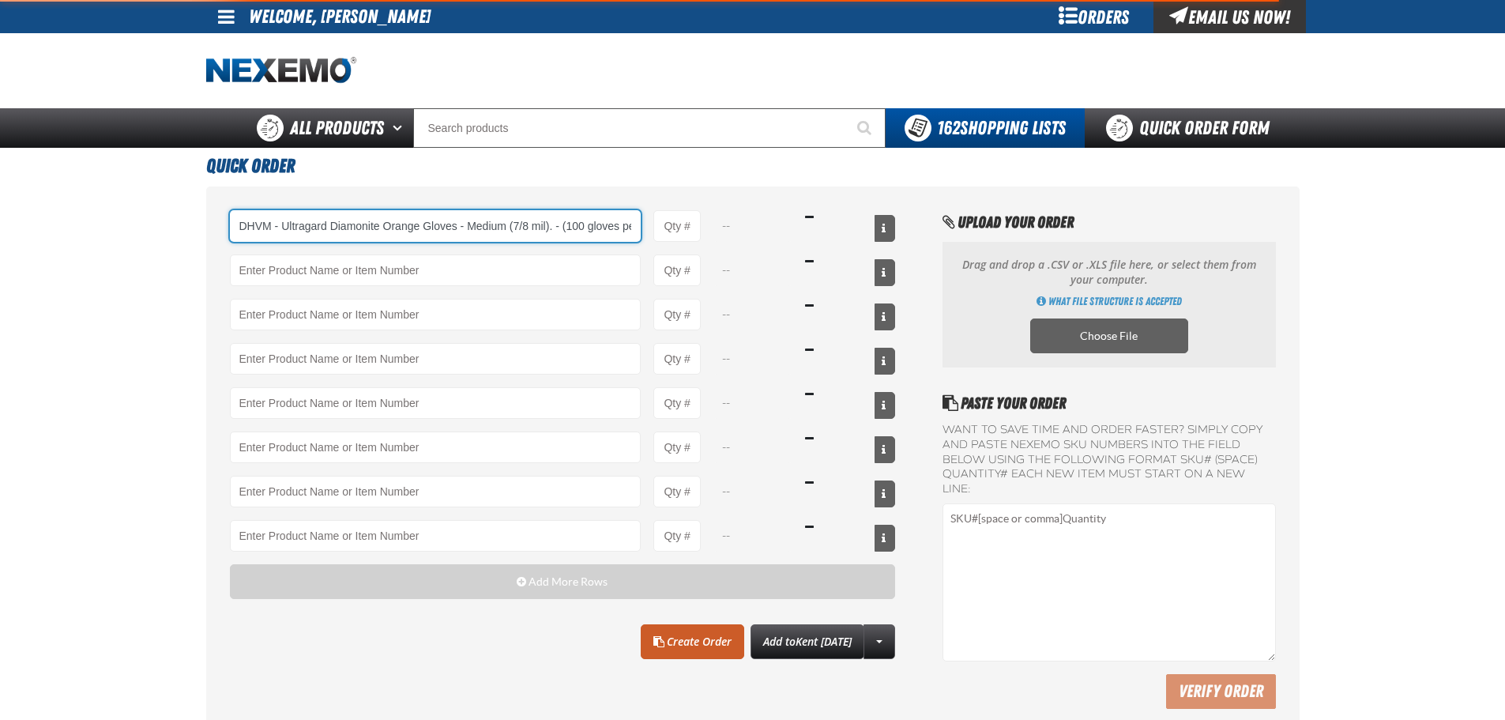
scroll to position [0, 120]
type input "DHVM - Ultragard Diamonite Orange Gloves - Medium (7/8 mil). - (100 gloves per …"
type input "1"
select select "box"
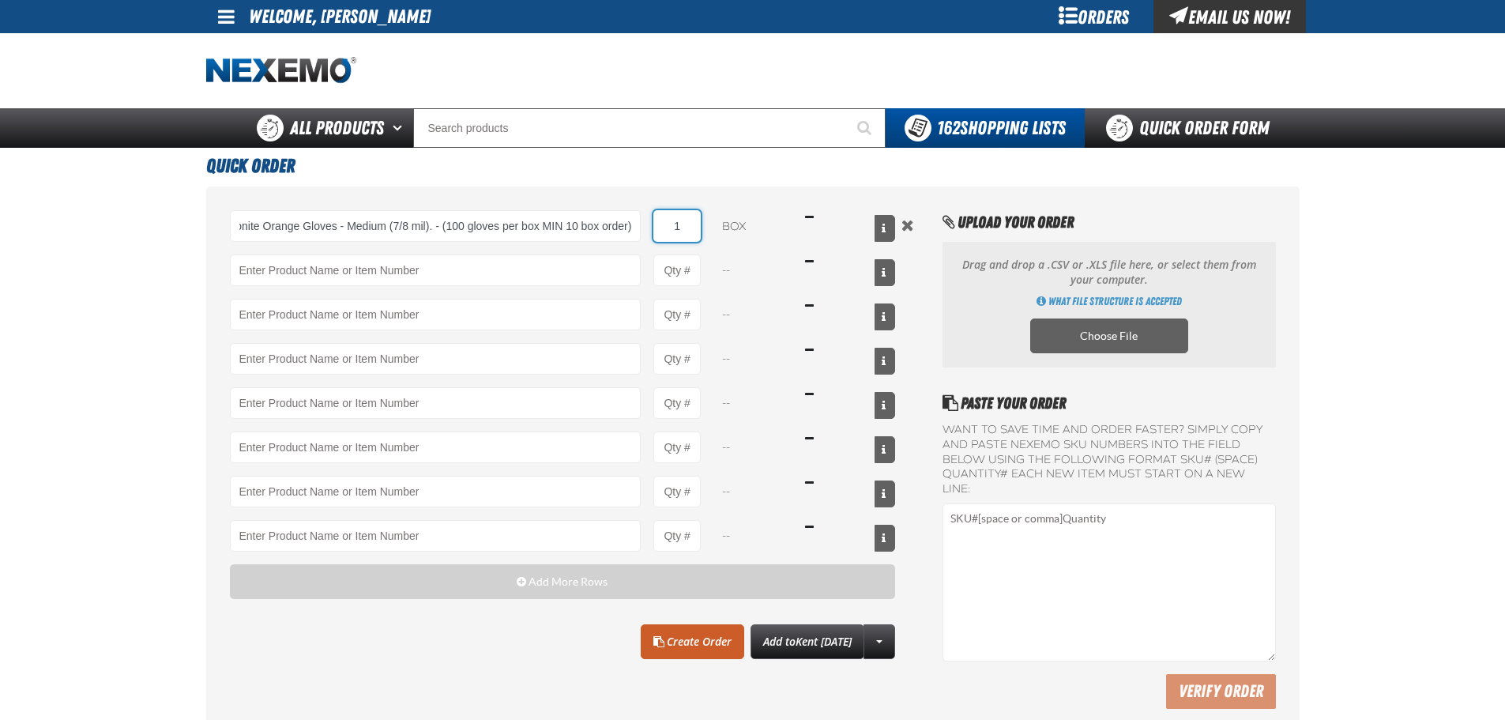
scroll to position [0, 0]
click at [691, 229] on input "1" at bounding box center [676, 226] width 47 height 32
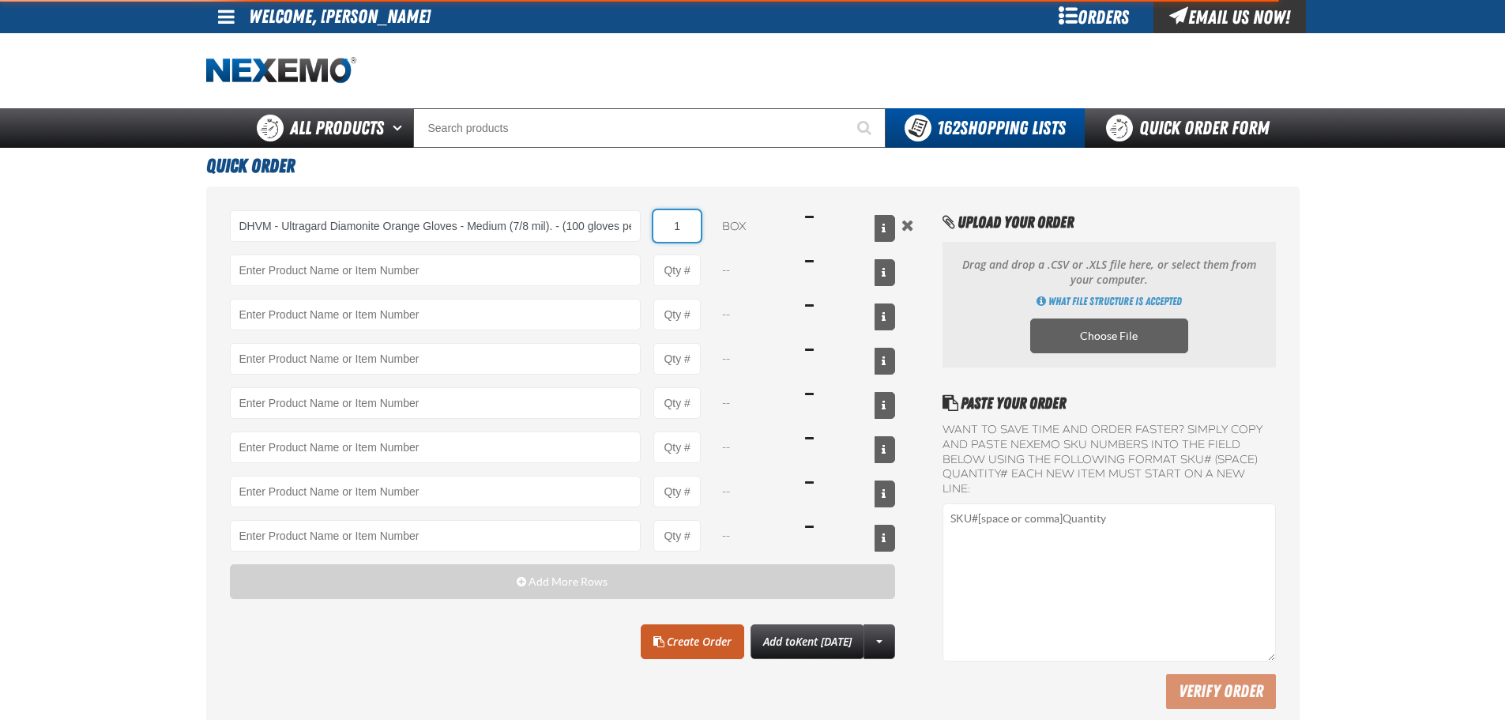
type input "DHVM - Ultragard Diamonite Orange Gloves - Medium (7/8 mil). - (100 gloves per …"
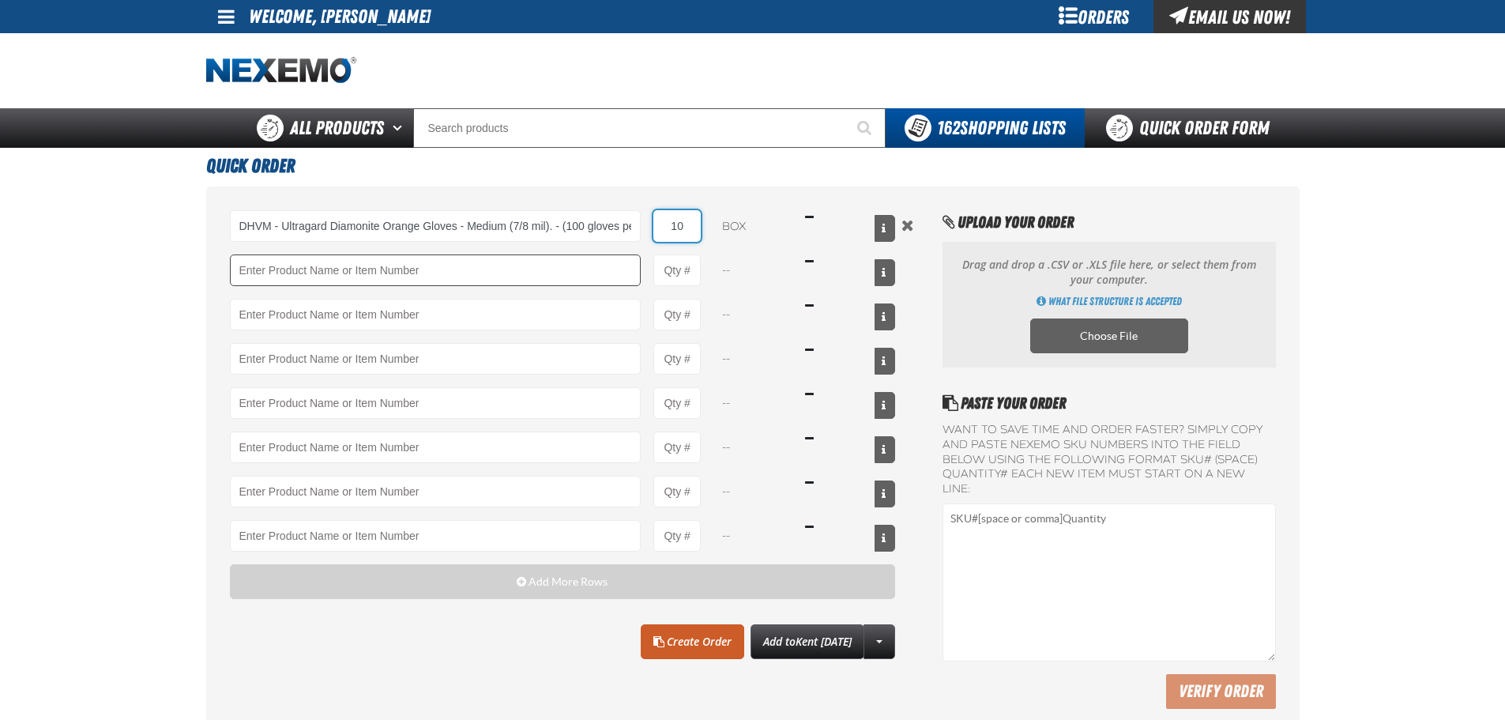
type input "10"
click at [465, 262] on input "Product" at bounding box center [436, 270] width 412 height 32
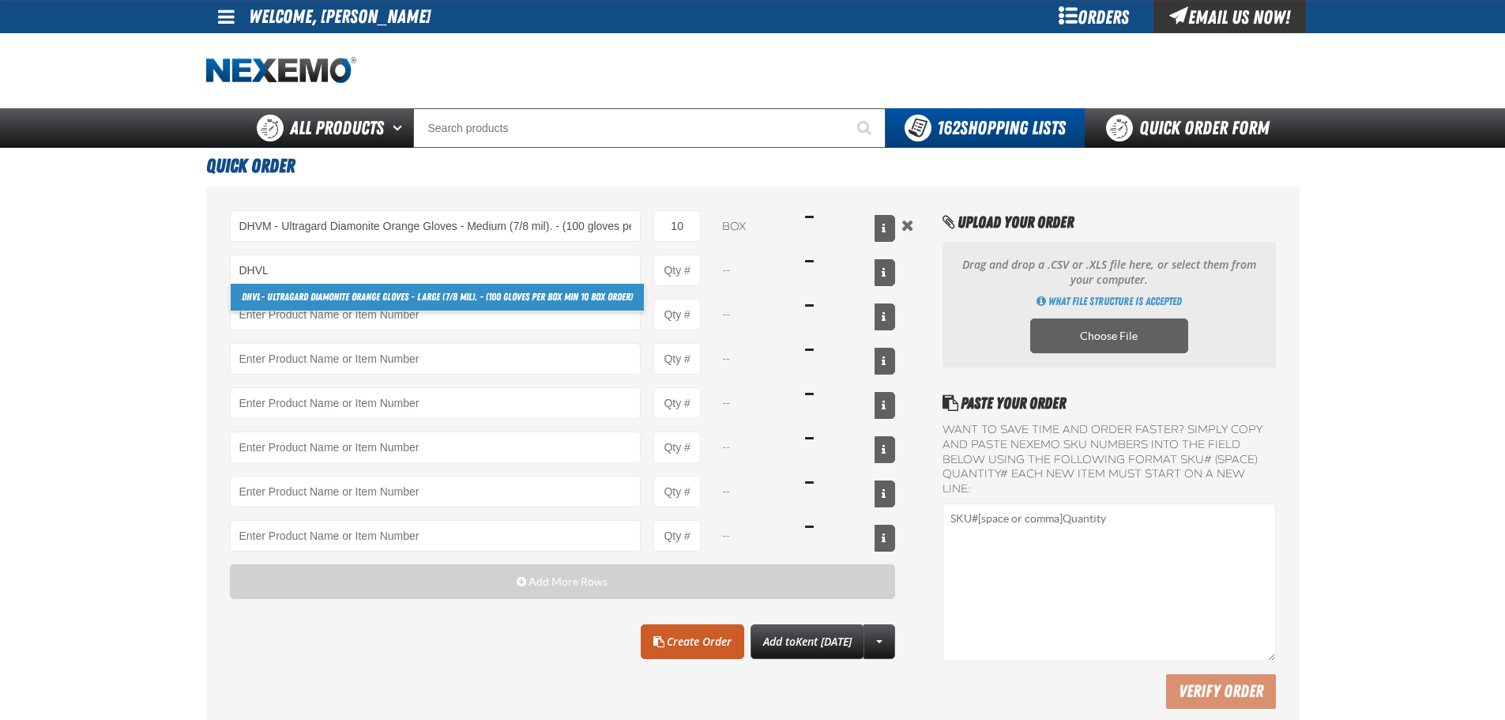
click at [297, 301] on link "DHVL - Ultragard Diamonite Orange Gloves - Large (7/8 mil). - (100 gloves per b…" at bounding box center [437, 297] width 413 height 27
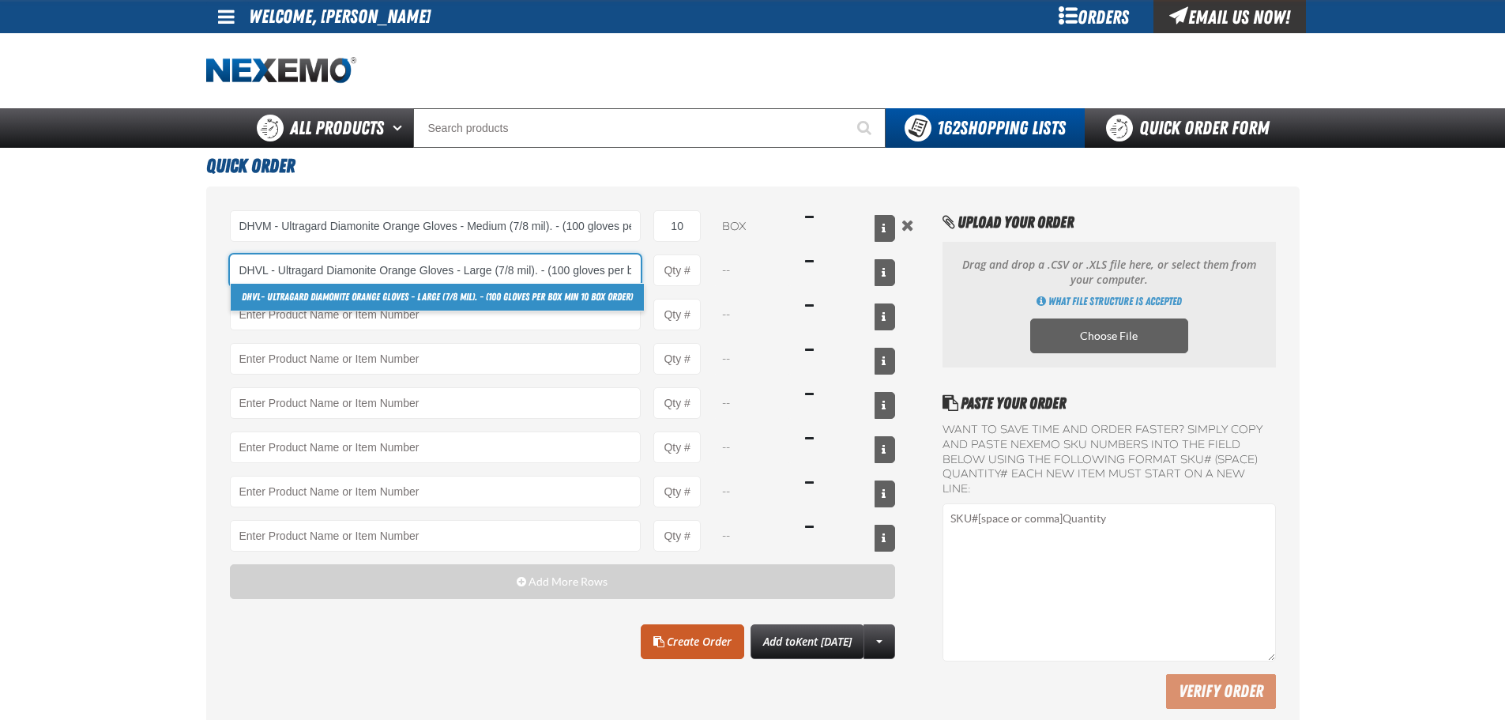
scroll to position [0, 106]
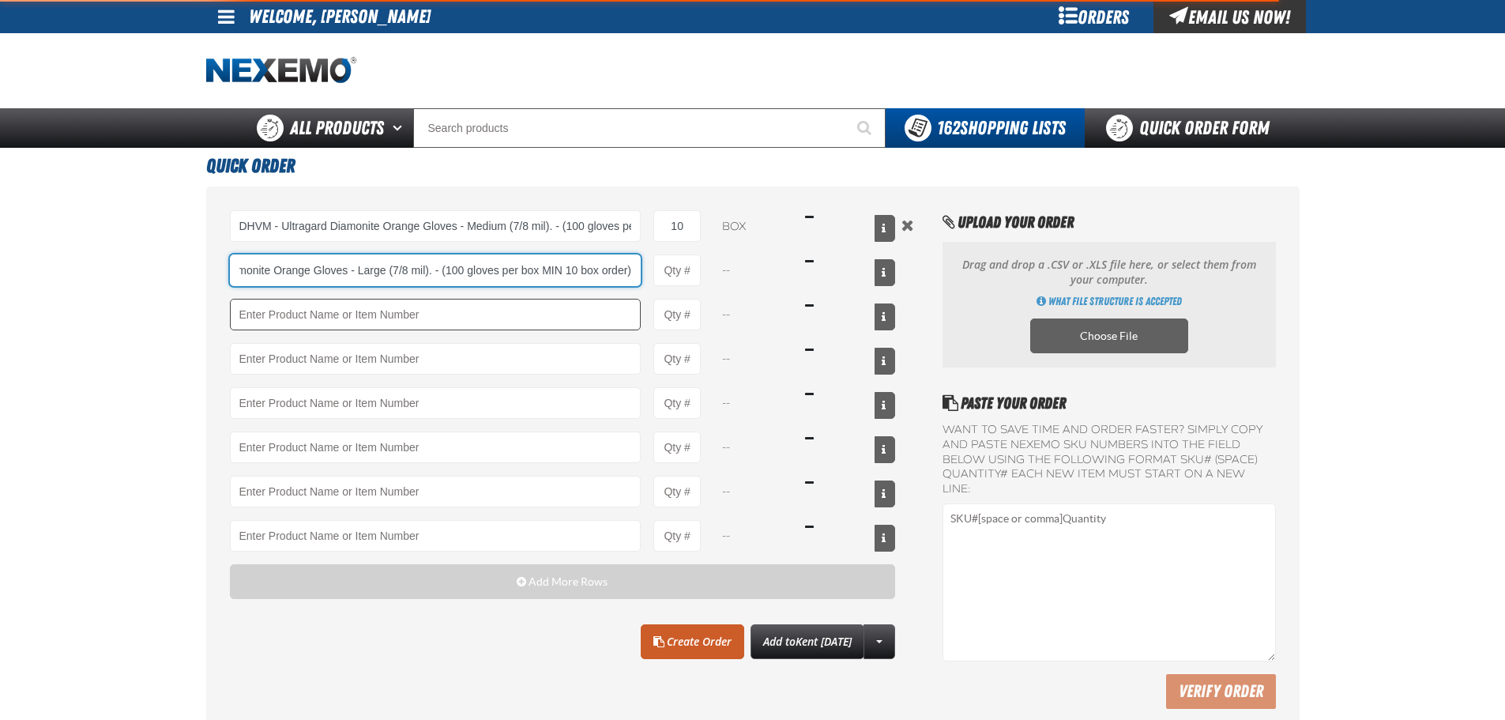
type input "DHVL - Ultragard Diamonite Orange Gloves - Large (7/8 mil). - (100 gloves per b…"
type input "1"
select select "box"
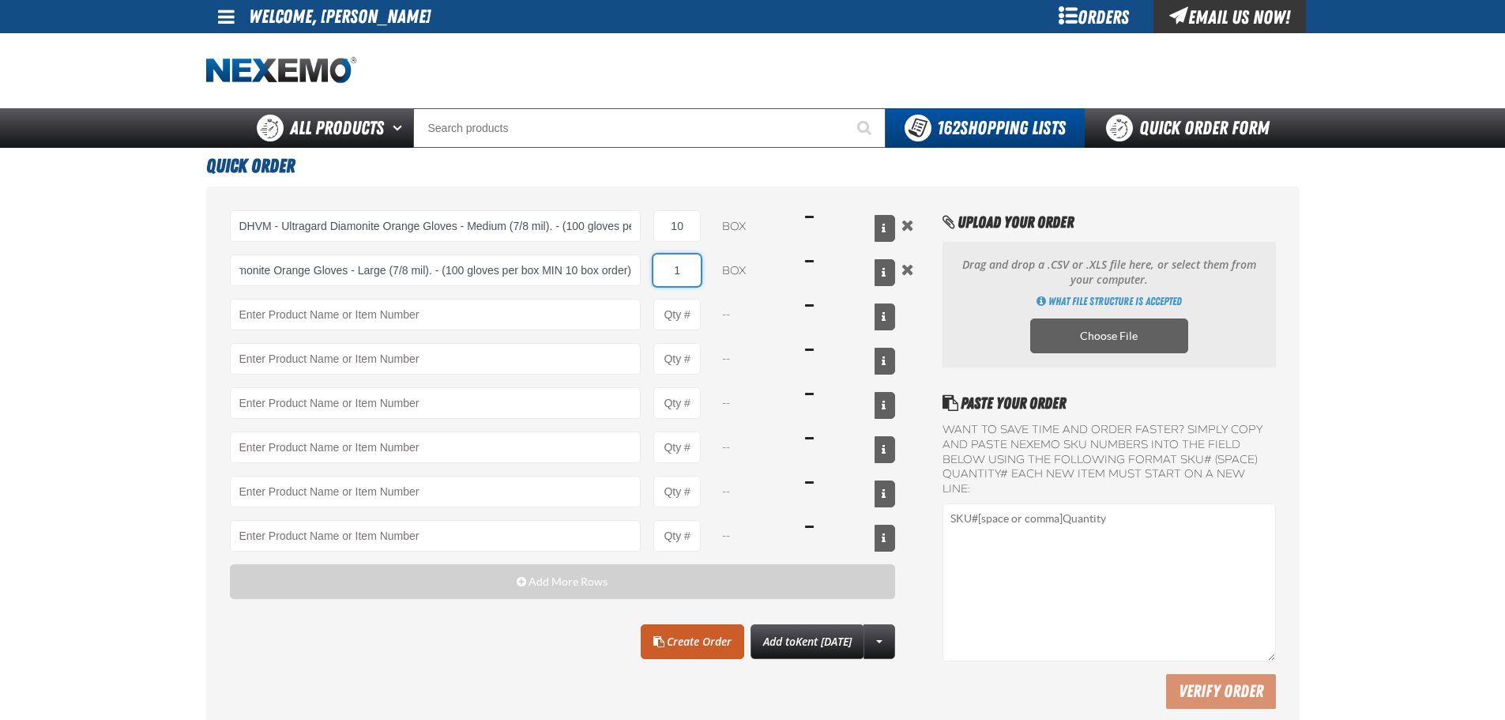
scroll to position [0, 0]
click at [687, 266] on input "1" at bounding box center [676, 270] width 47 height 32
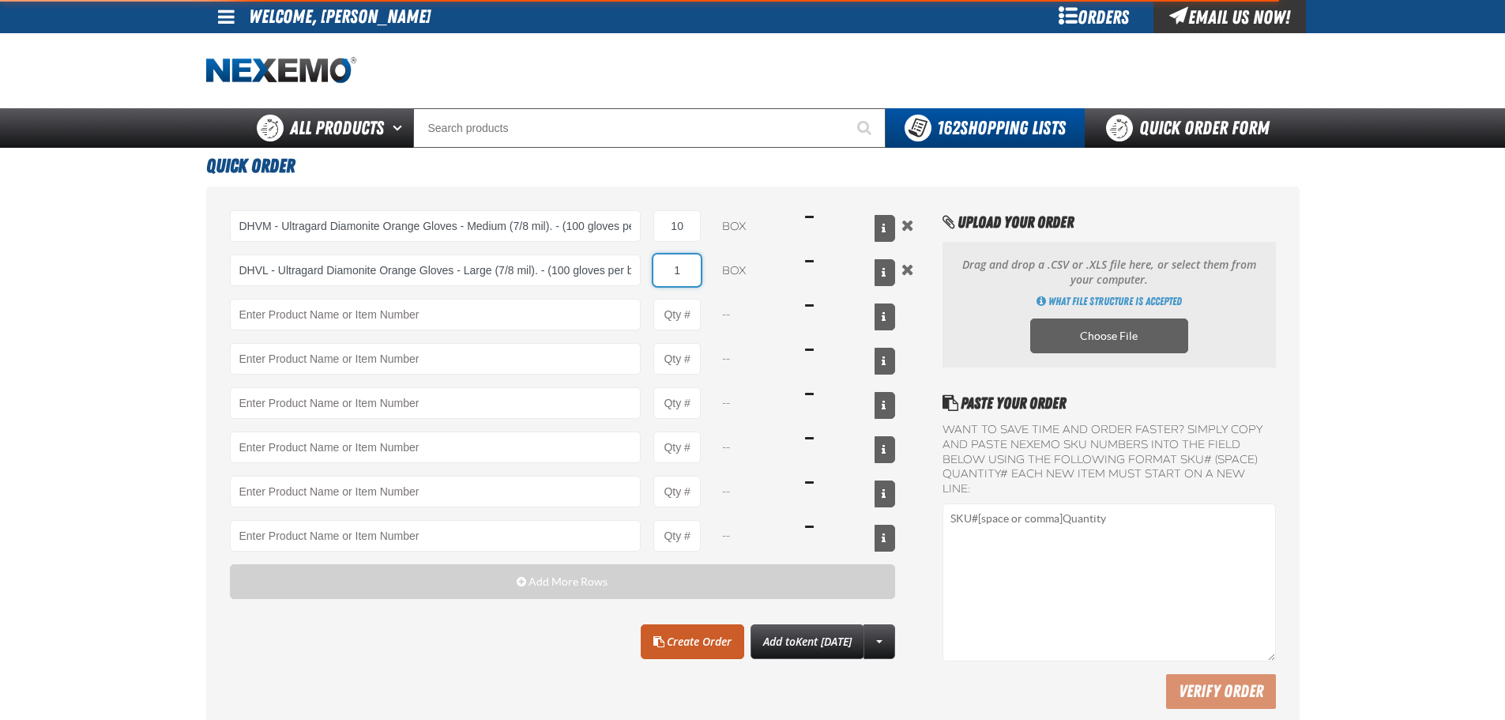
type input "DHVL - Ultragard Diamonite Orange Gloves - Large (7/8 mil). - (100 gloves per b…"
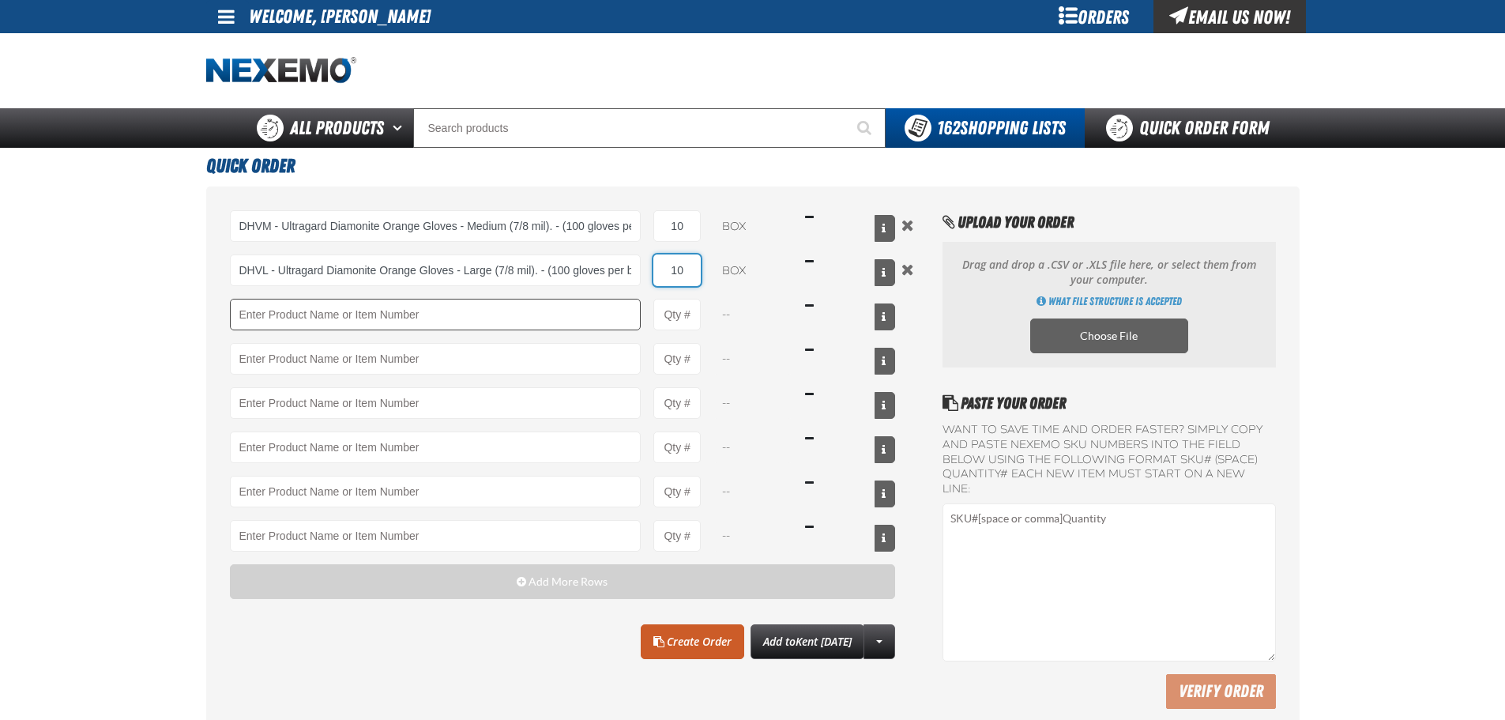
type input "10"
click at [357, 308] on input "Product" at bounding box center [436, 315] width 412 height 32
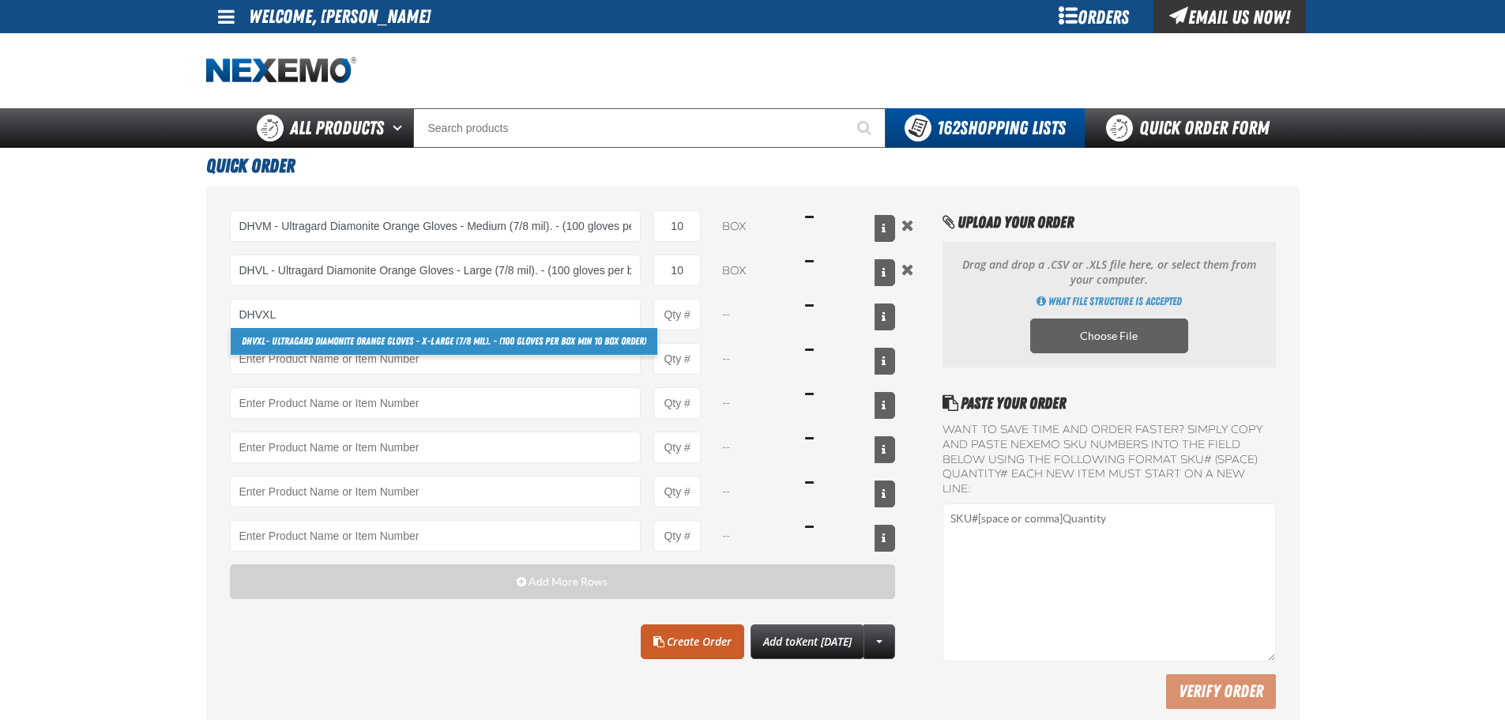
click at [327, 340] on link "DHVXL - Ultragard Diamonite Orange Gloves - X-Large (7/8 mil). - (100 gloves pe…" at bounding box center [444, 341] width 427 height 27
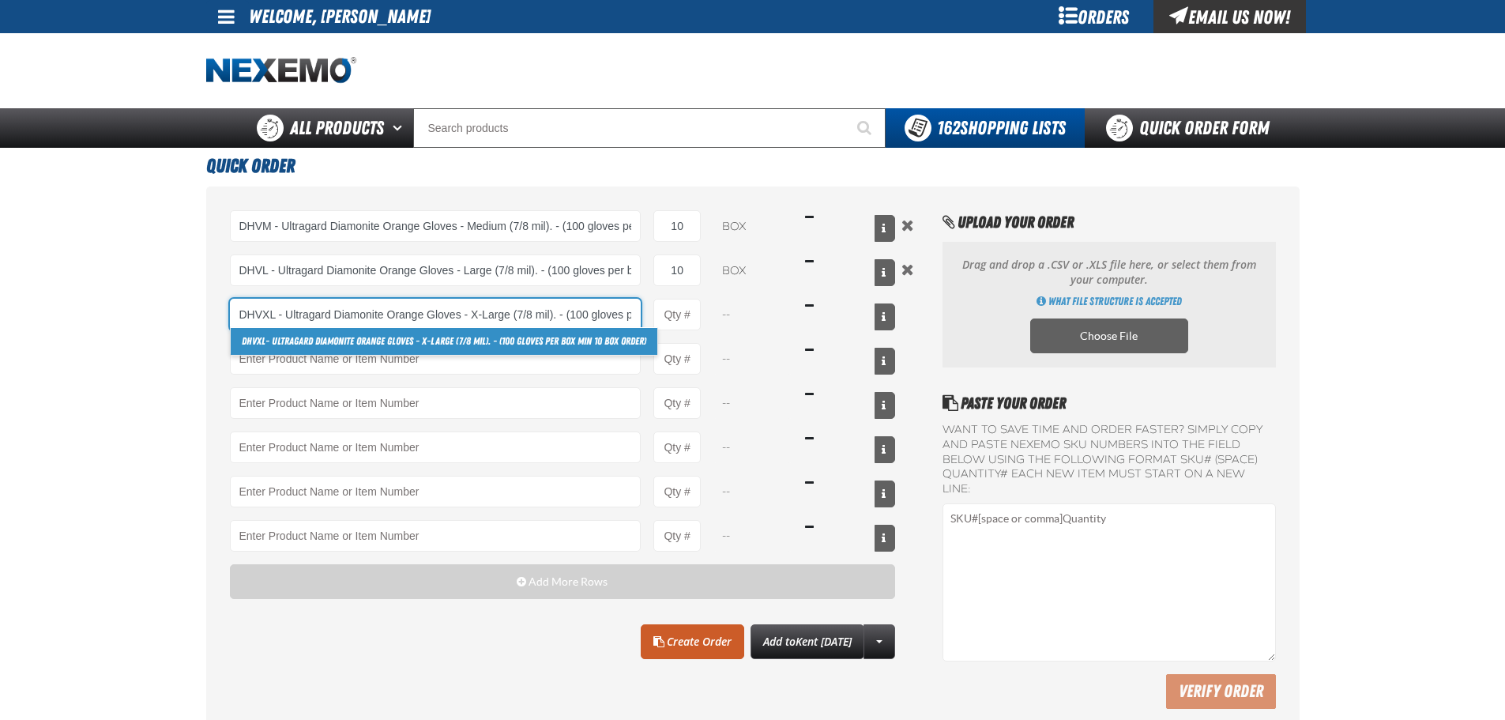
scroll to position [0, 124]
type input "DHVXL - Ultragard Diamonite Orange Gloves - X-Large (7/8 mil). - (100 gloves pe…"
type input "1"
select select "box"
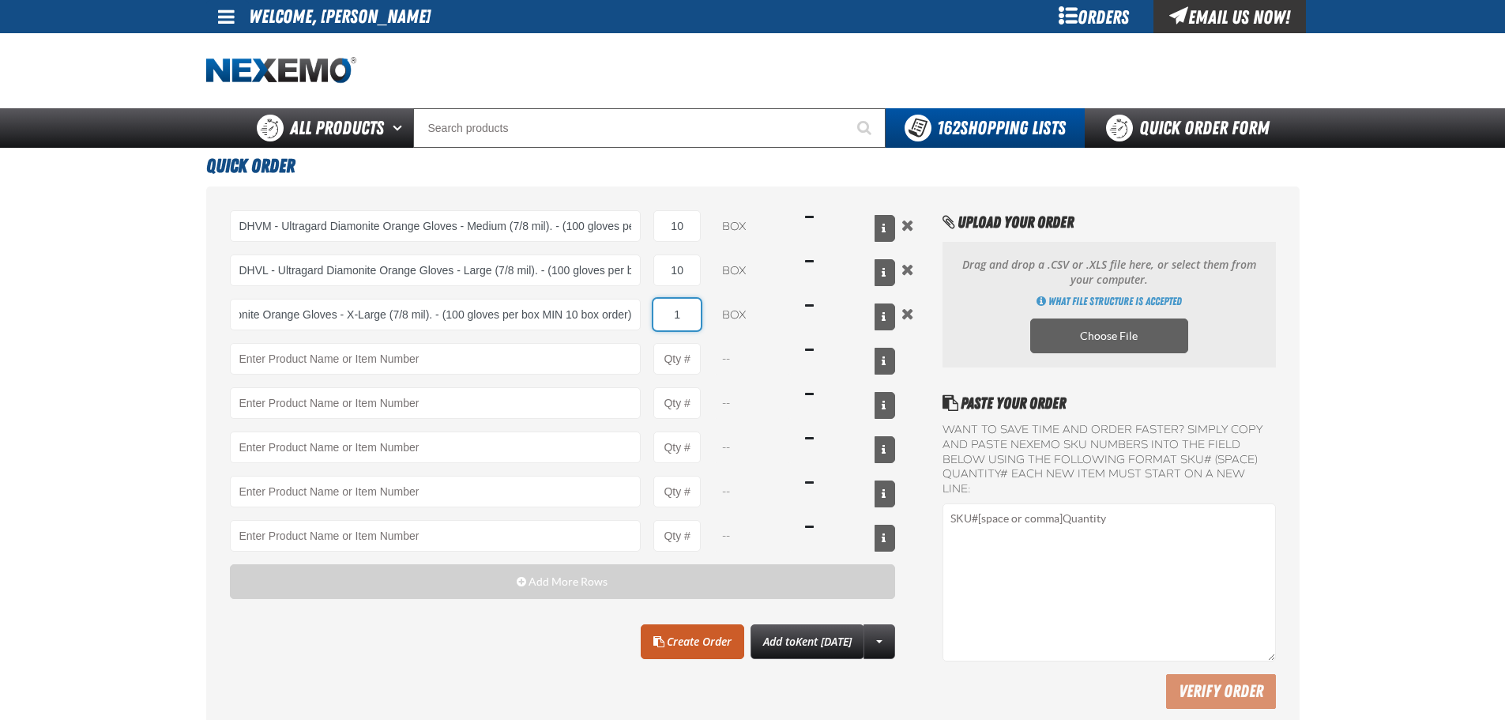
click at [685, 318] on input "1" at bounding box center [676, 315] width 47 height 32
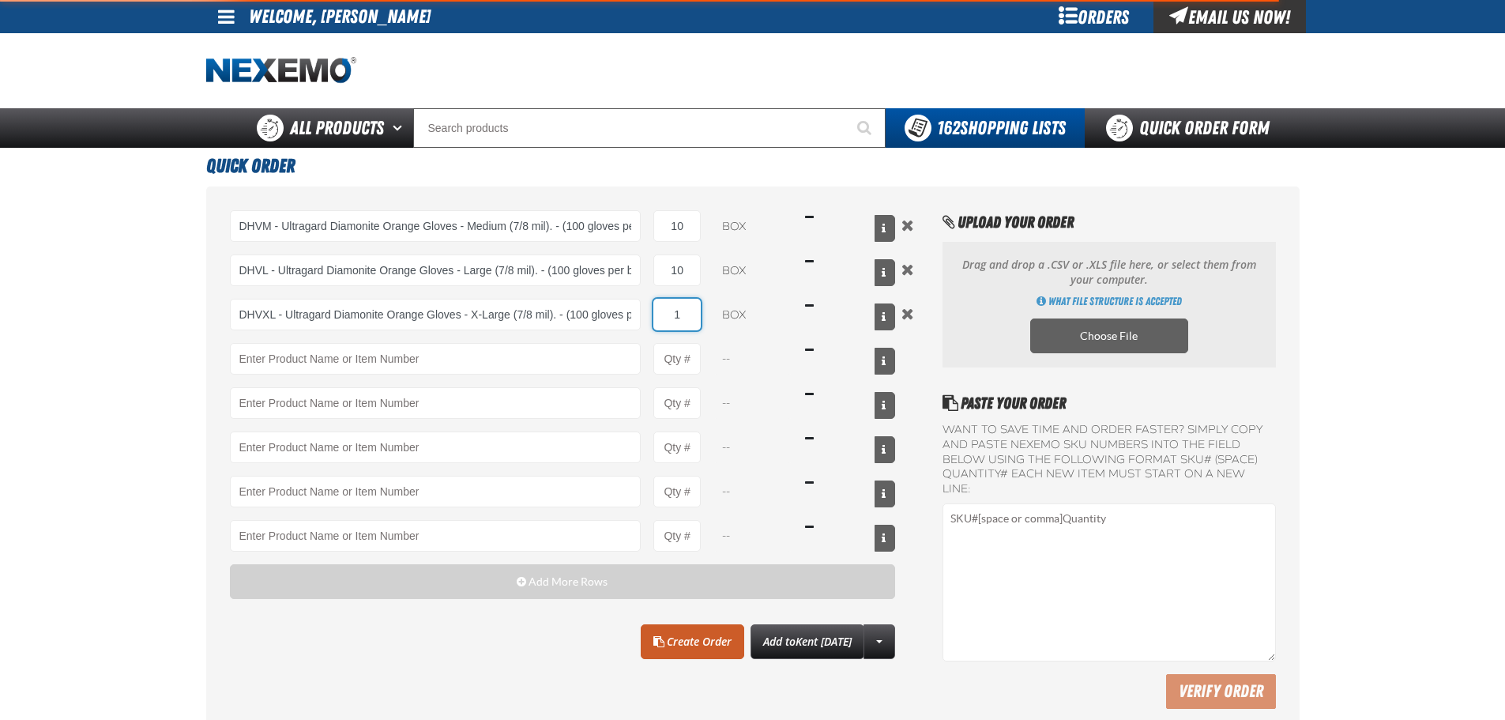
type input "DHVXL - Ultragard Diamonite Orange Gloves - X-Large (7/8 mil). - (100 gloves pe…"
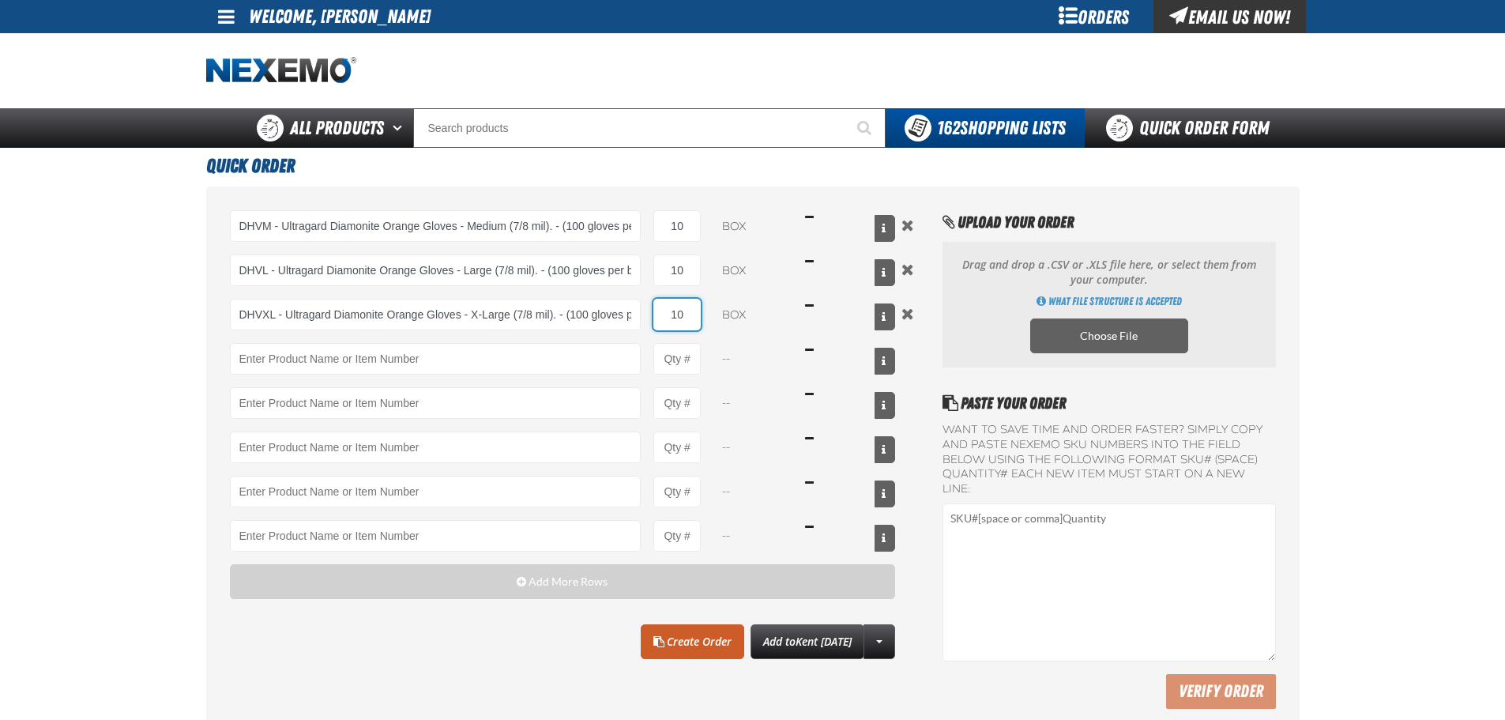
type input "10"
click at [83, 341] on main "Quick Order DHVM - Ultragard Diamonite Orange Gloves - Medium (7/8 mil). - (100…" at bounding box center [752, 444] width 1505 height 593
click at [660, 644] on link "Create Order" at bounding box center [693, 641] width 104 height 35
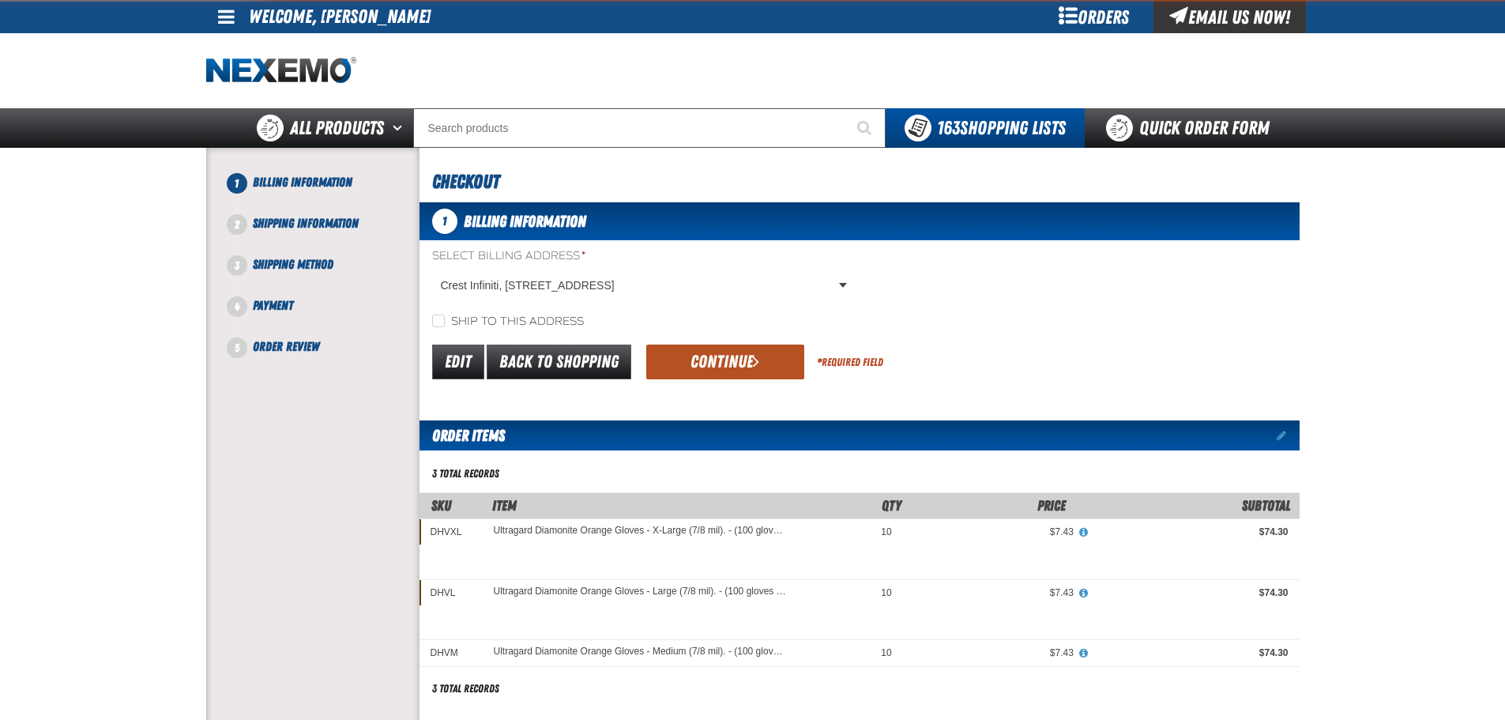
click at [717, 348] on button "Continue" at bounding box center [725, 361] width 158 height 35
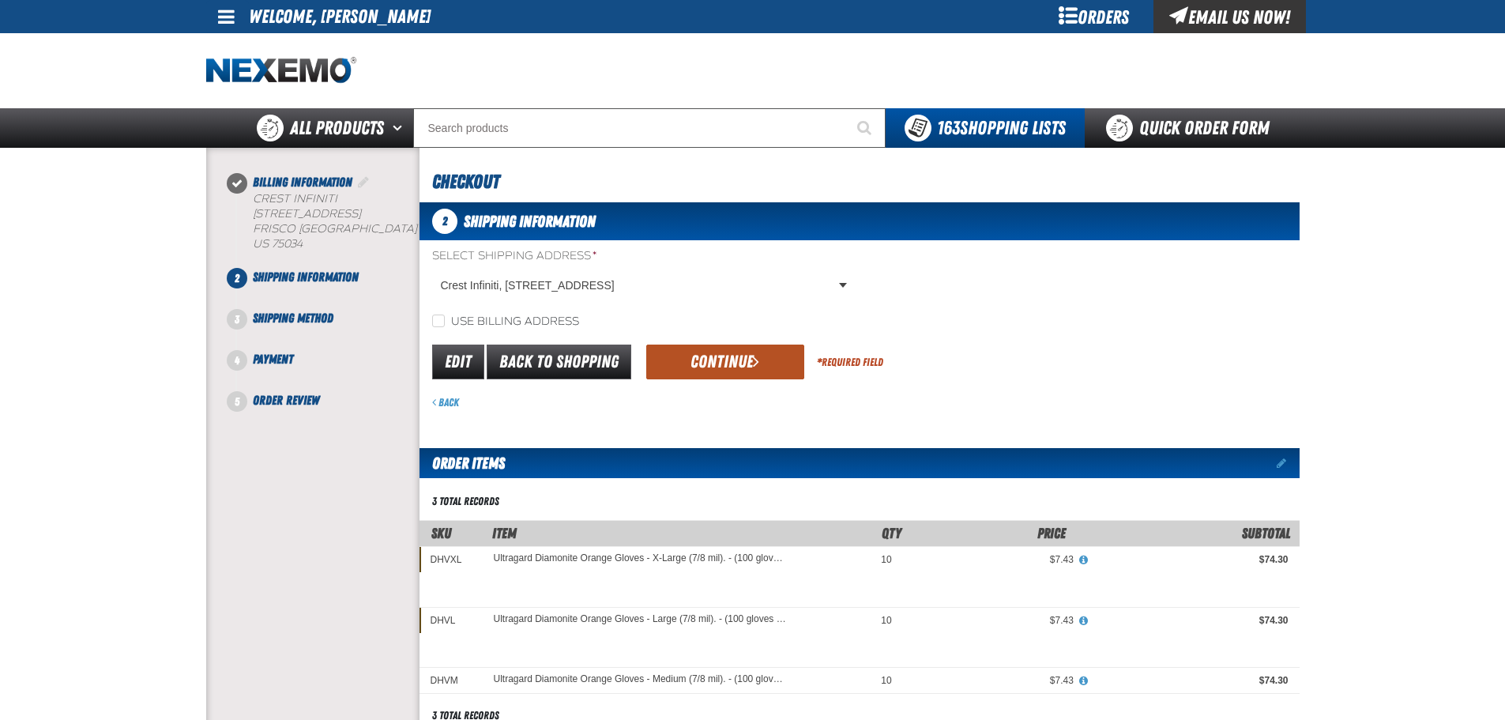
click at [703, 365] on button "Continue" at bounding box center [725, 361] width 158 height 35
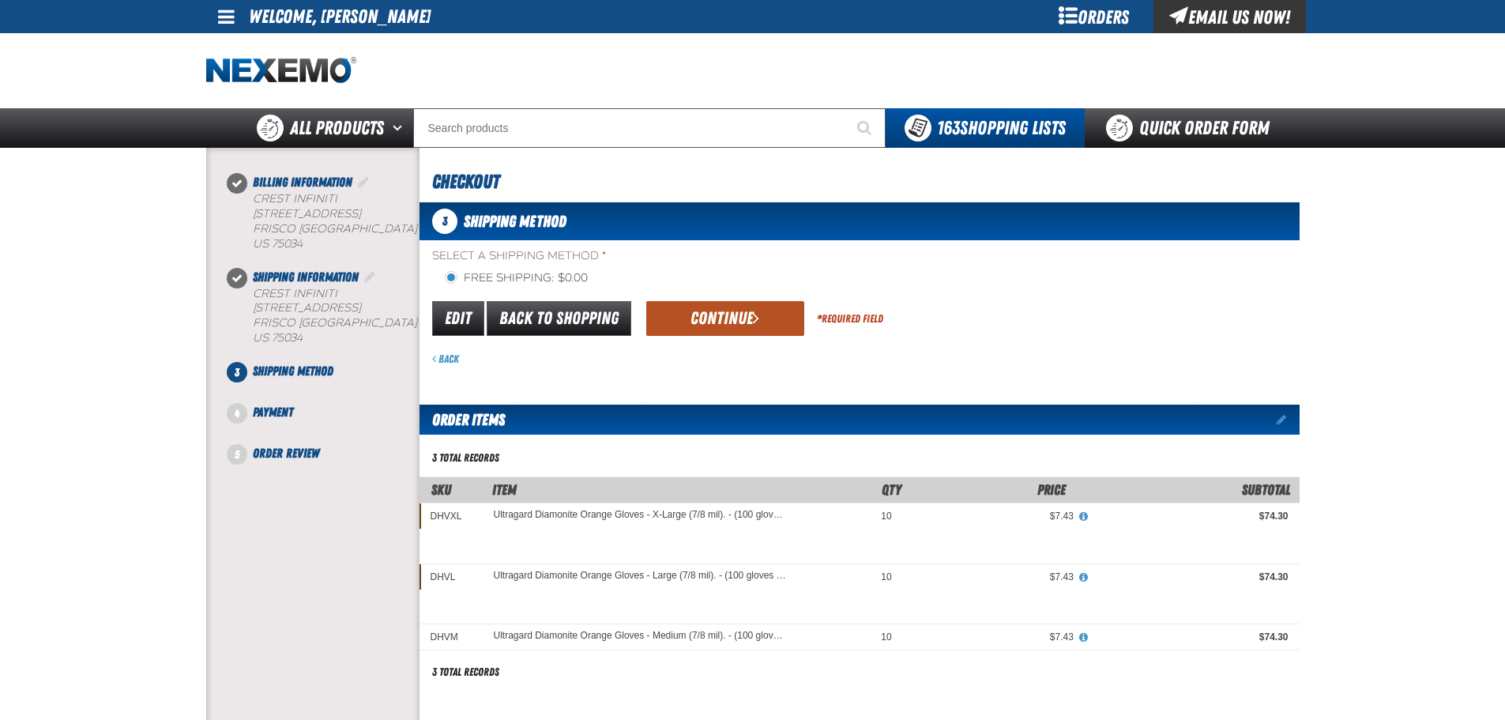
click at [690, 329] on button "Continue" at bounding box center [725, 318] width 158 height 35
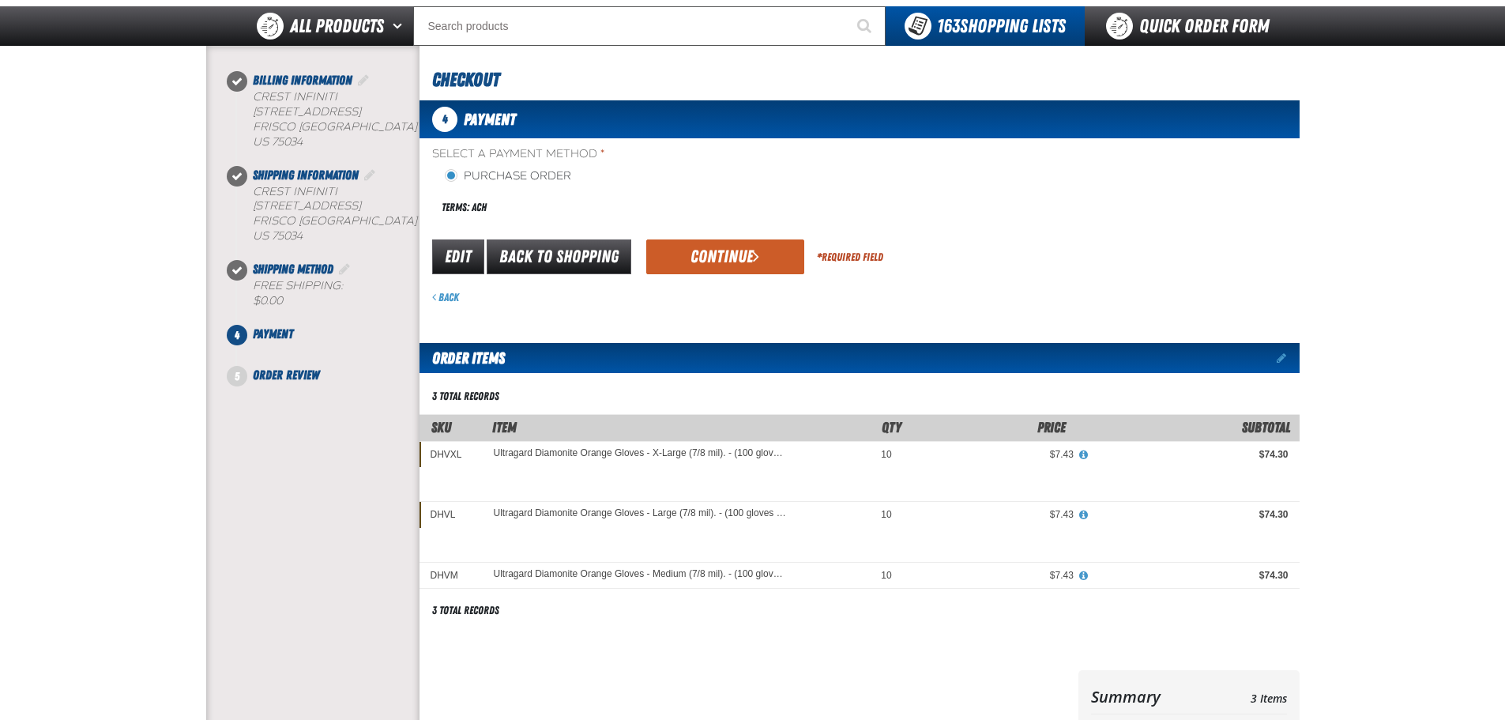
scroll to position [76, 0]
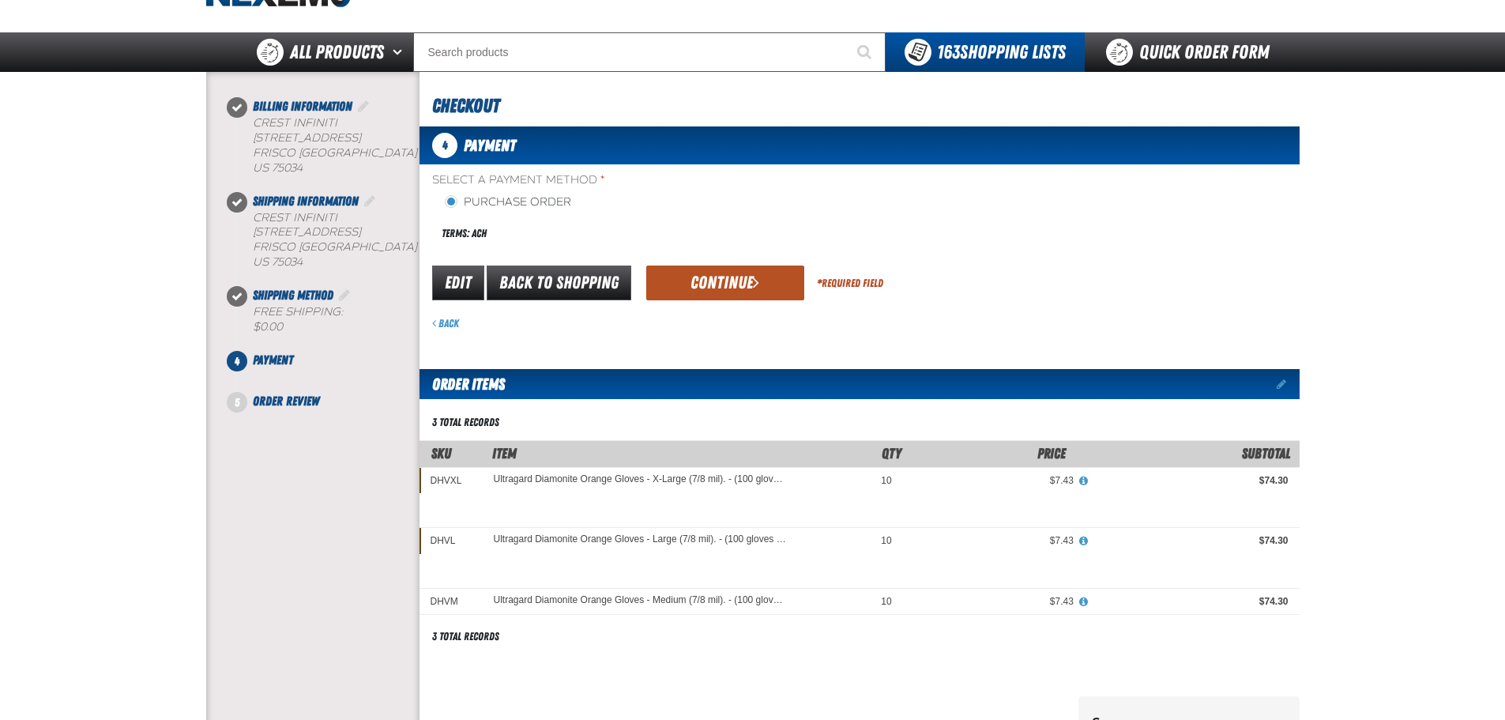
click at [698, 282] on button "Continue" at bounding box center [725, 282] width 158 height 35
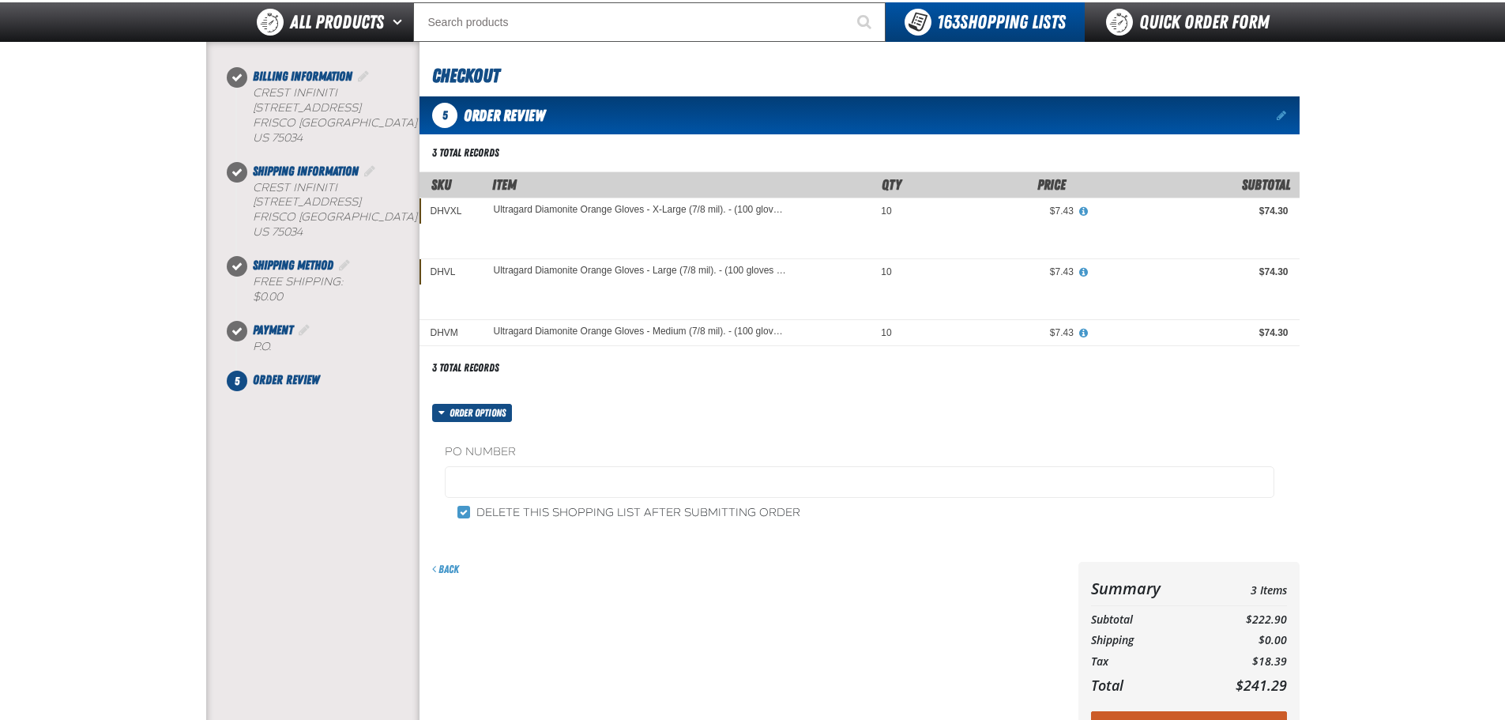
scroll to position [91, 0]
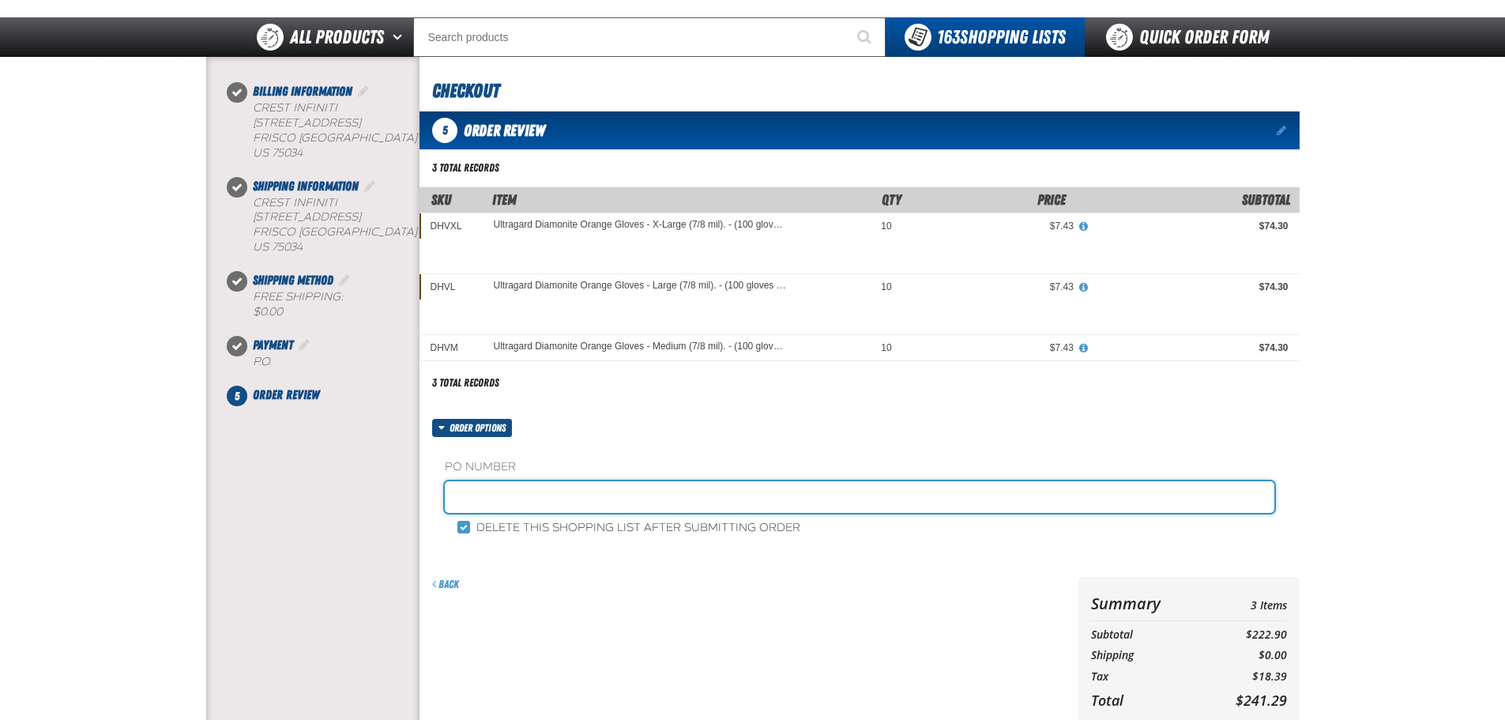
click at [484, 494] on input "text" at bounding box center [860, 497] width 830 height 32
type input "V"
click at [499, 488] on input "text" at bounding box center [860, 497] width 830 height 32
paste input "884403"
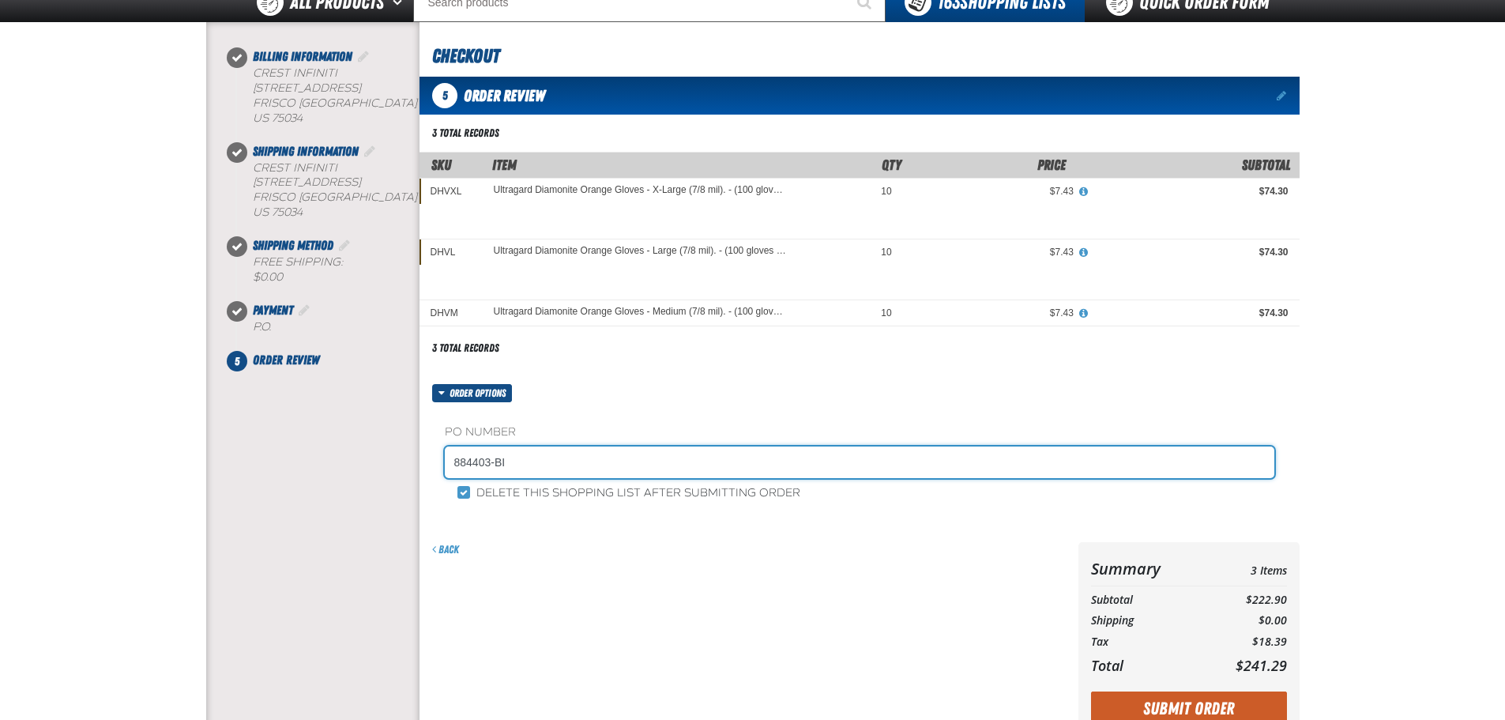
scroll to position [407, 0]
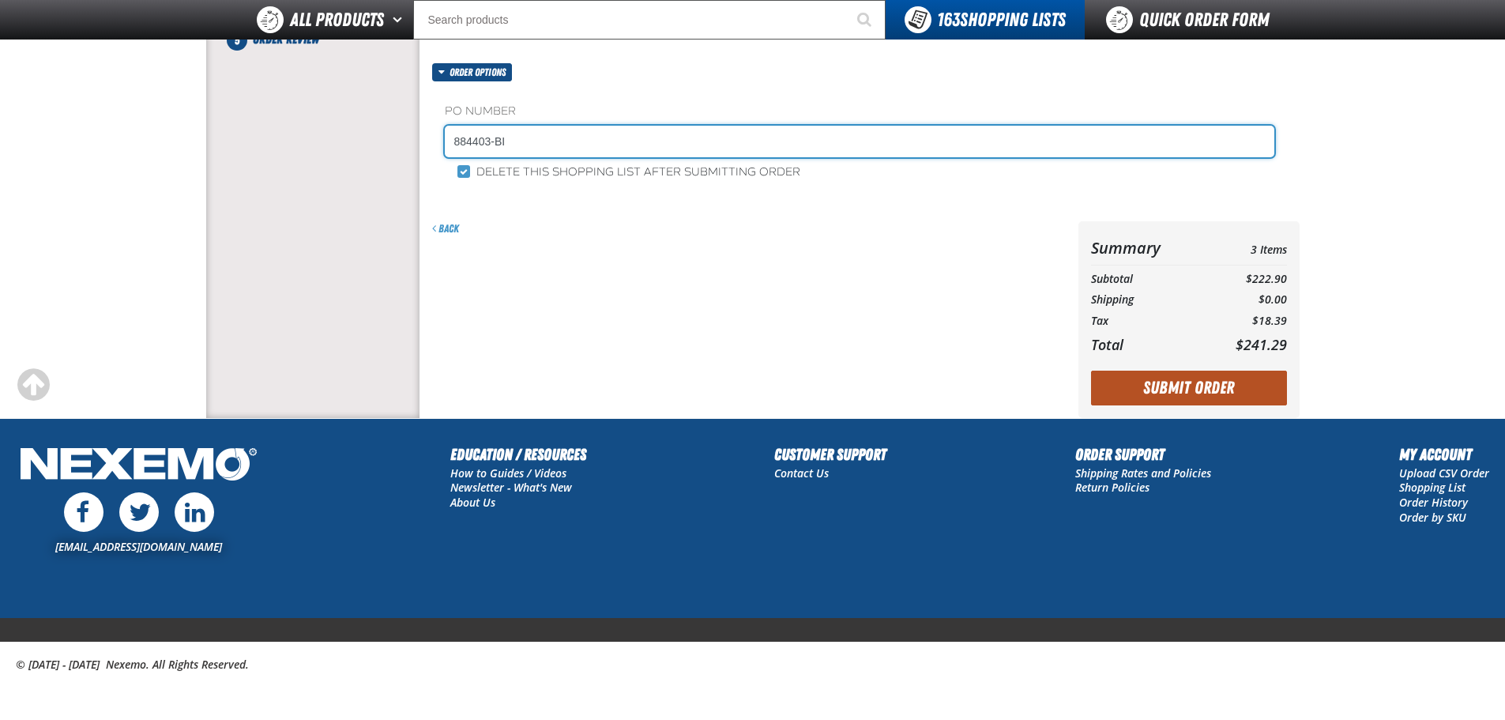
type input "884403-BI"
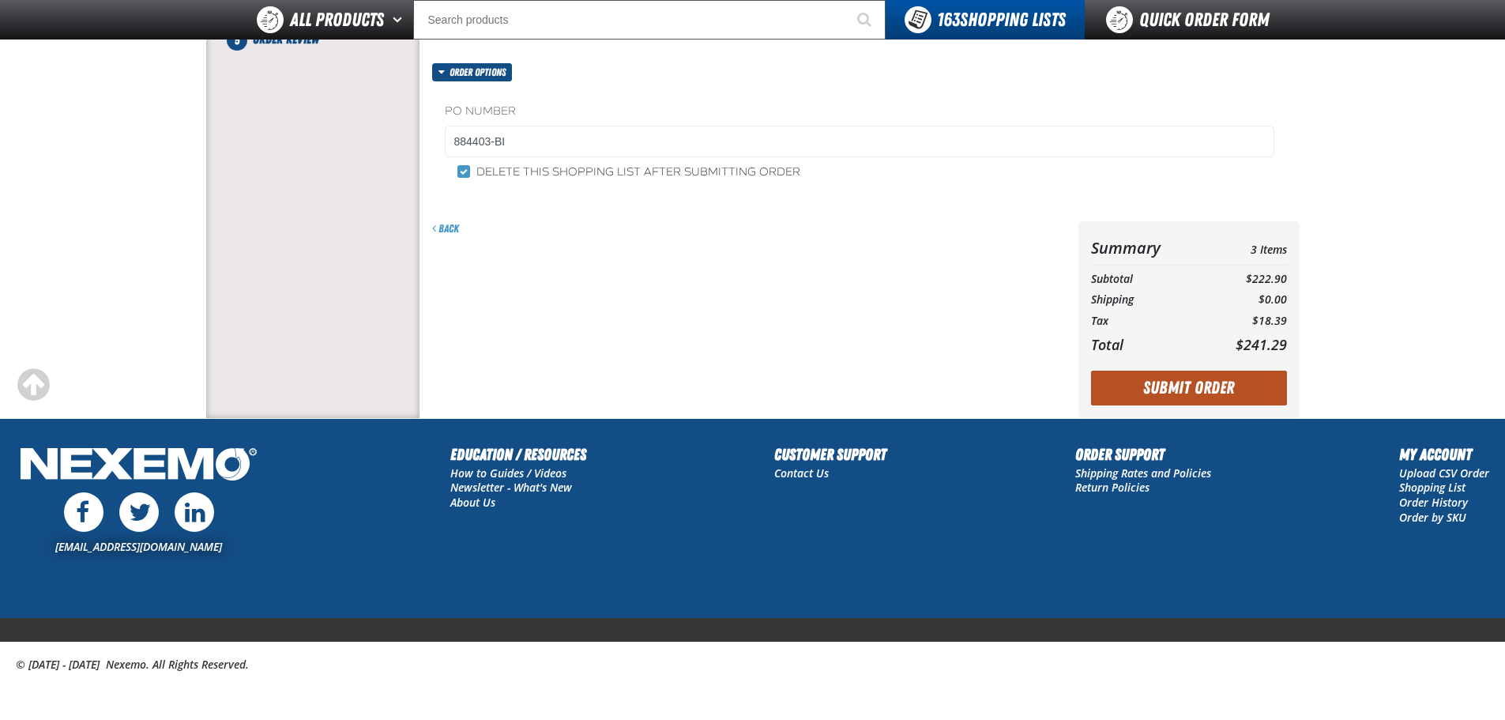
click at [1156, 386] on button "Submit Order" at bounding box center [1189, 388] width 196 height 35
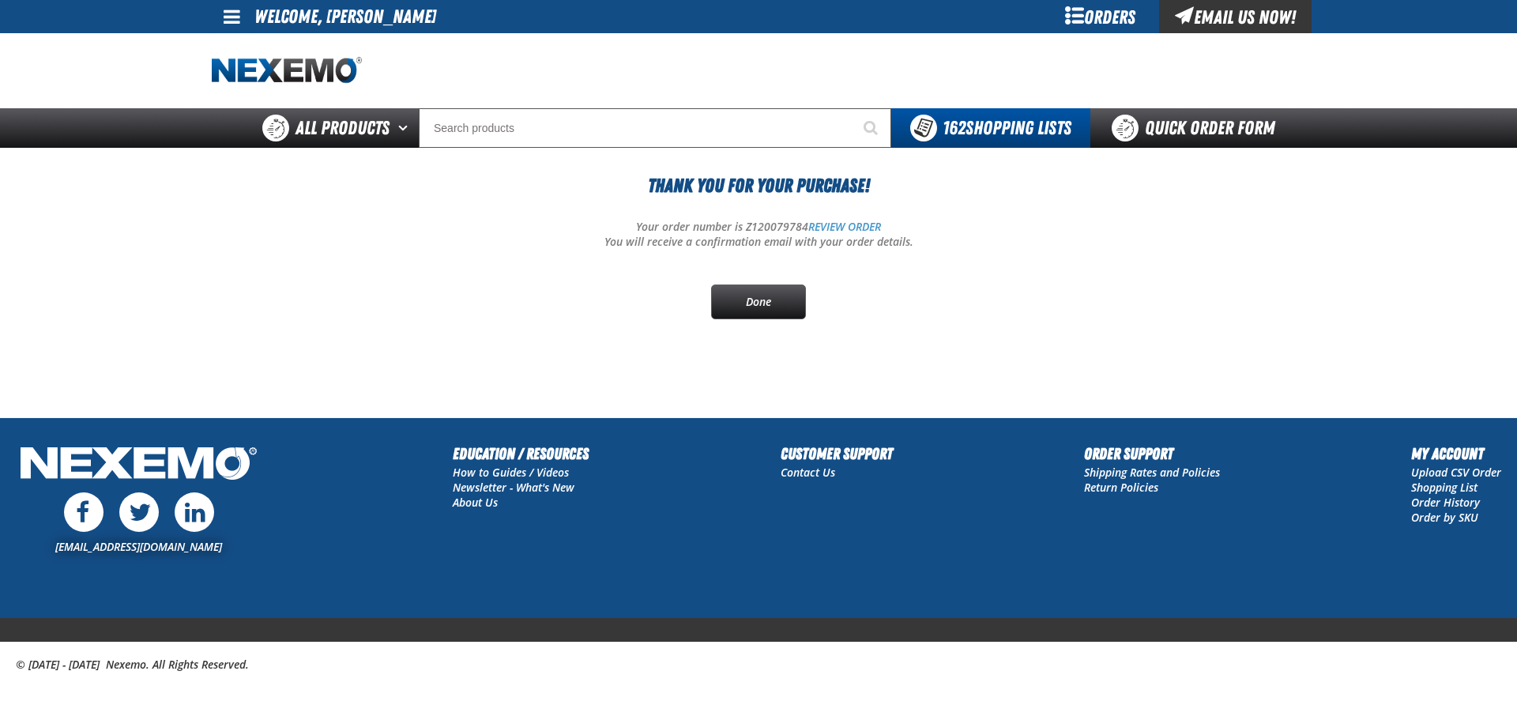
drag, startPoint x: 744, startPoint y: 224, endPoint x: 775, endPoint y: 230, distance: 31.3
click at [753, 226] on p "Your order number is Z120079784 REVIEW ORDER" at bounding box center [759, 227] width 1094 height 15
click at [775, 230] on p "Your order number is Z120079784 REVIEW ORDER" at bounding box center [759, 227] width 1094 height 15
click at [776, 230] on p "Your order number is Z120079784 REVIEW ORDER" at bounding box center [759, 227] width 1094 height 15
copy p "Z120079784"
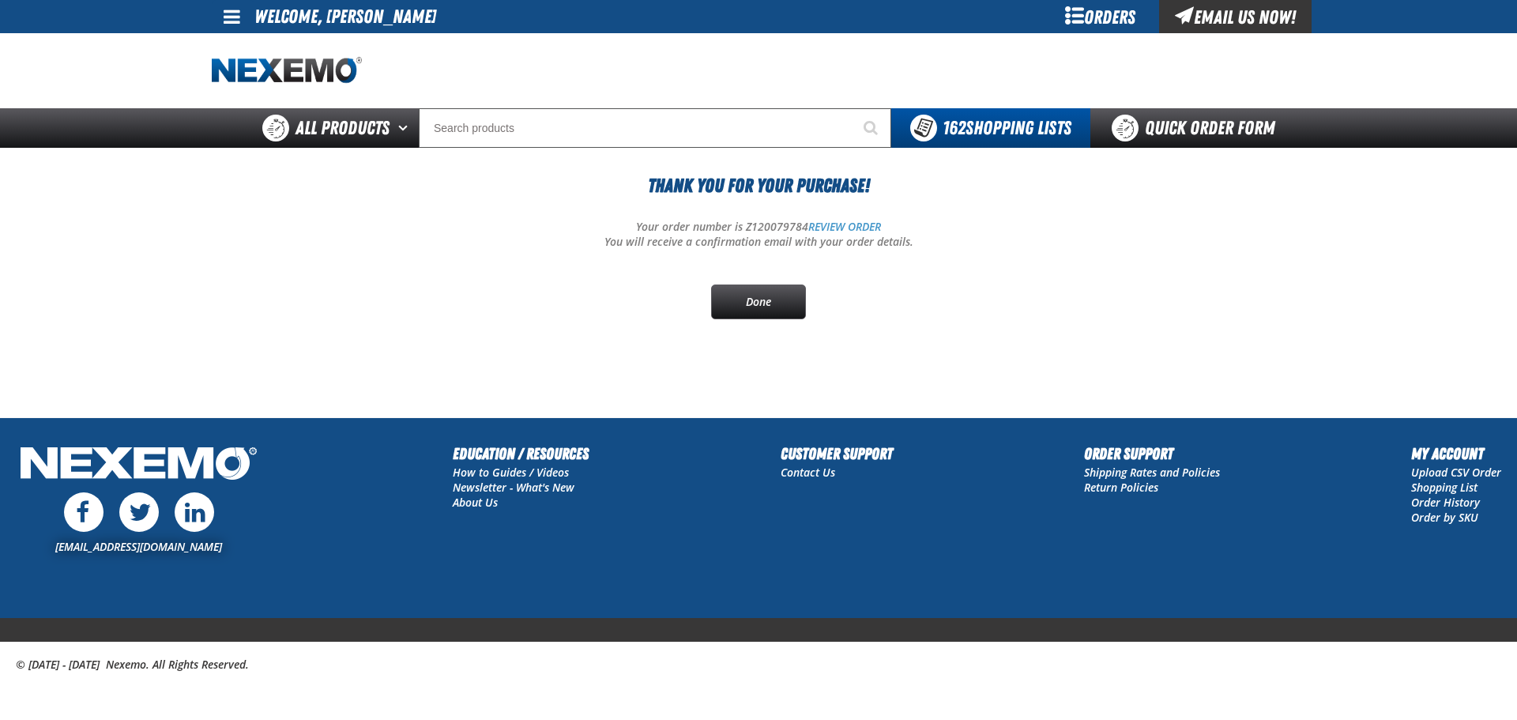
click at [439, 314] on div "Thank You For Your Purchase! Your order number is Z120079784 REVIEW ORDER You w…" at bounding box center [759, 245] width 1094 height 148
click at [847, 220] on link "REVIEW ORDER" at bounding box center [844, 226] width 73 height 15
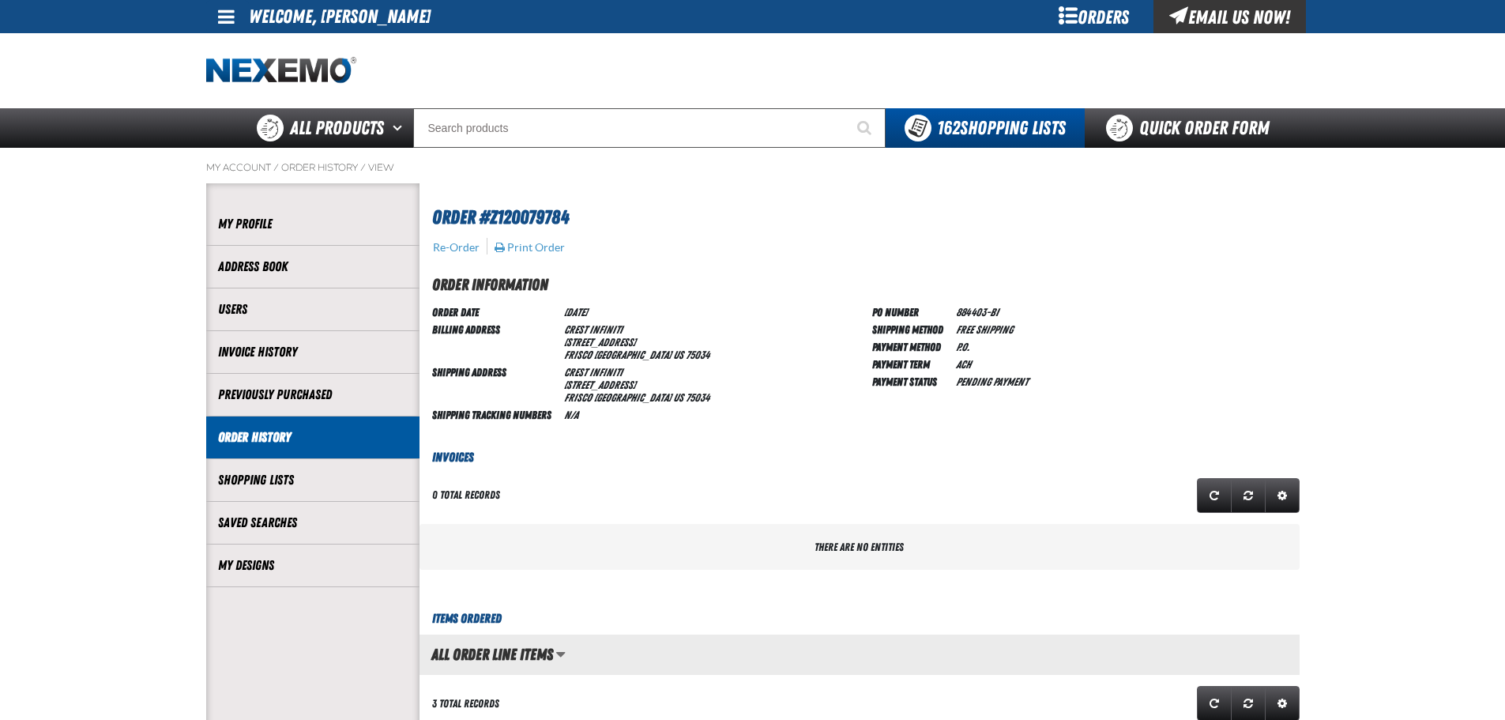
scroll to position [1, 1]
click at [659, 337] on td "Crest Infiniti [STREET_ADDRESS]" at bounding box center [637, 341] width 159 height 43
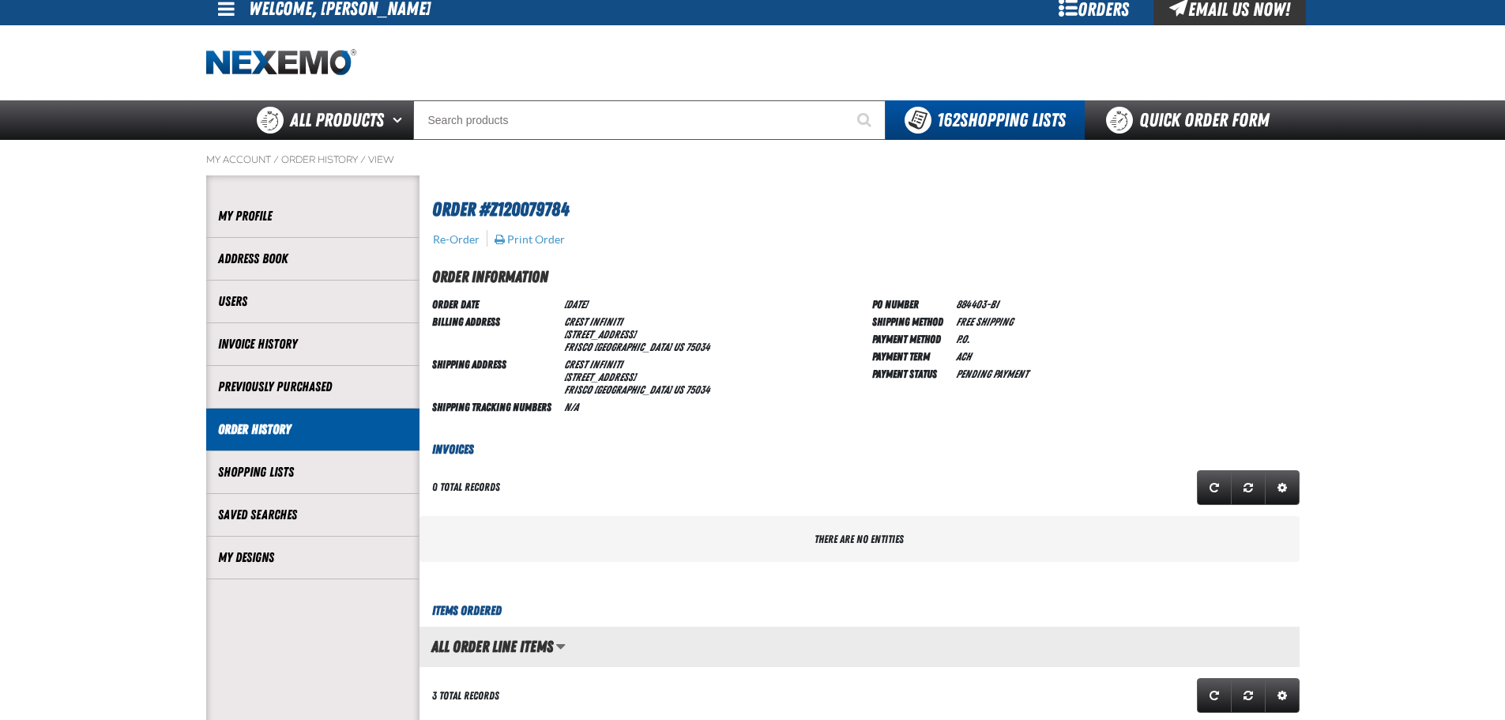
scroll to position [0, 0]
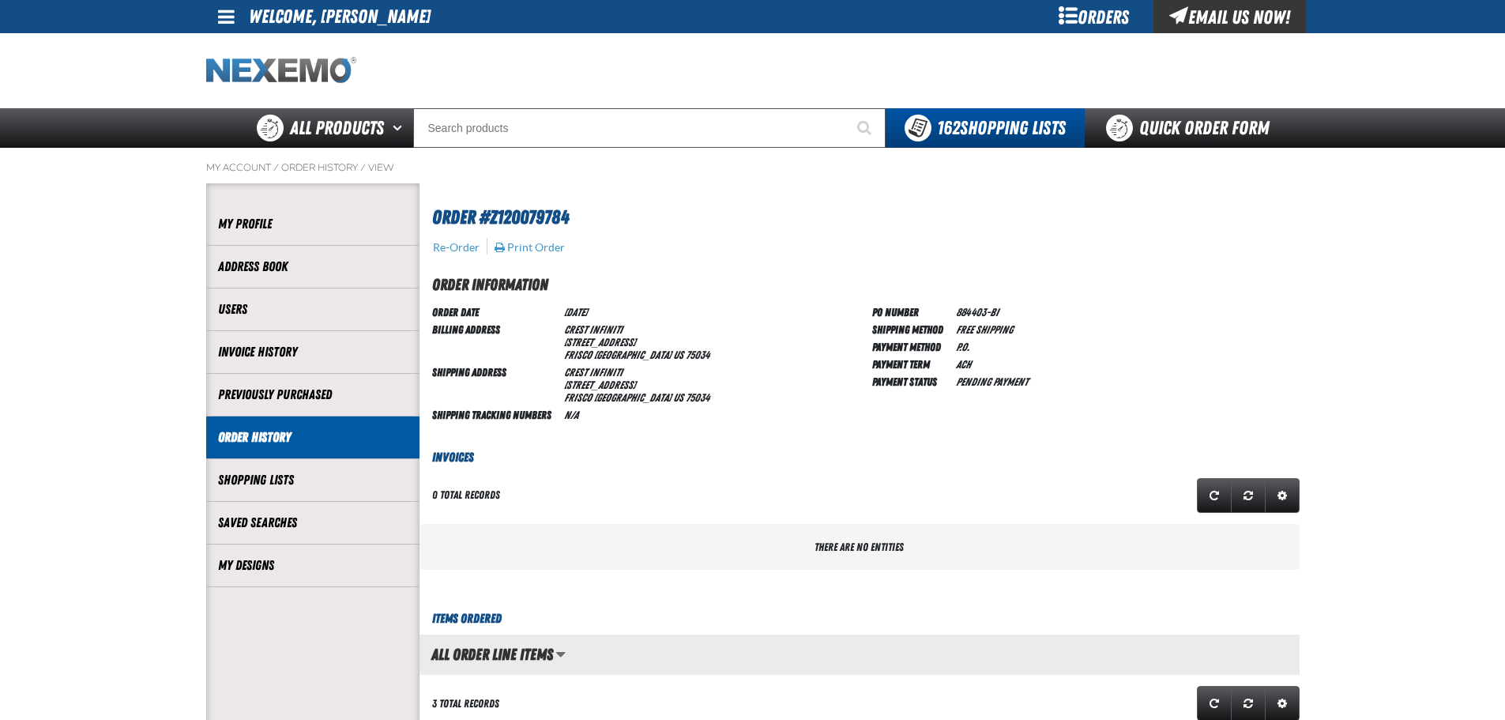
click at [278, 76] on img "Home" at bounding box center [281, 71] width 150 height 28
